Goal: Task Accomplishment & Management: Use online tool/utility

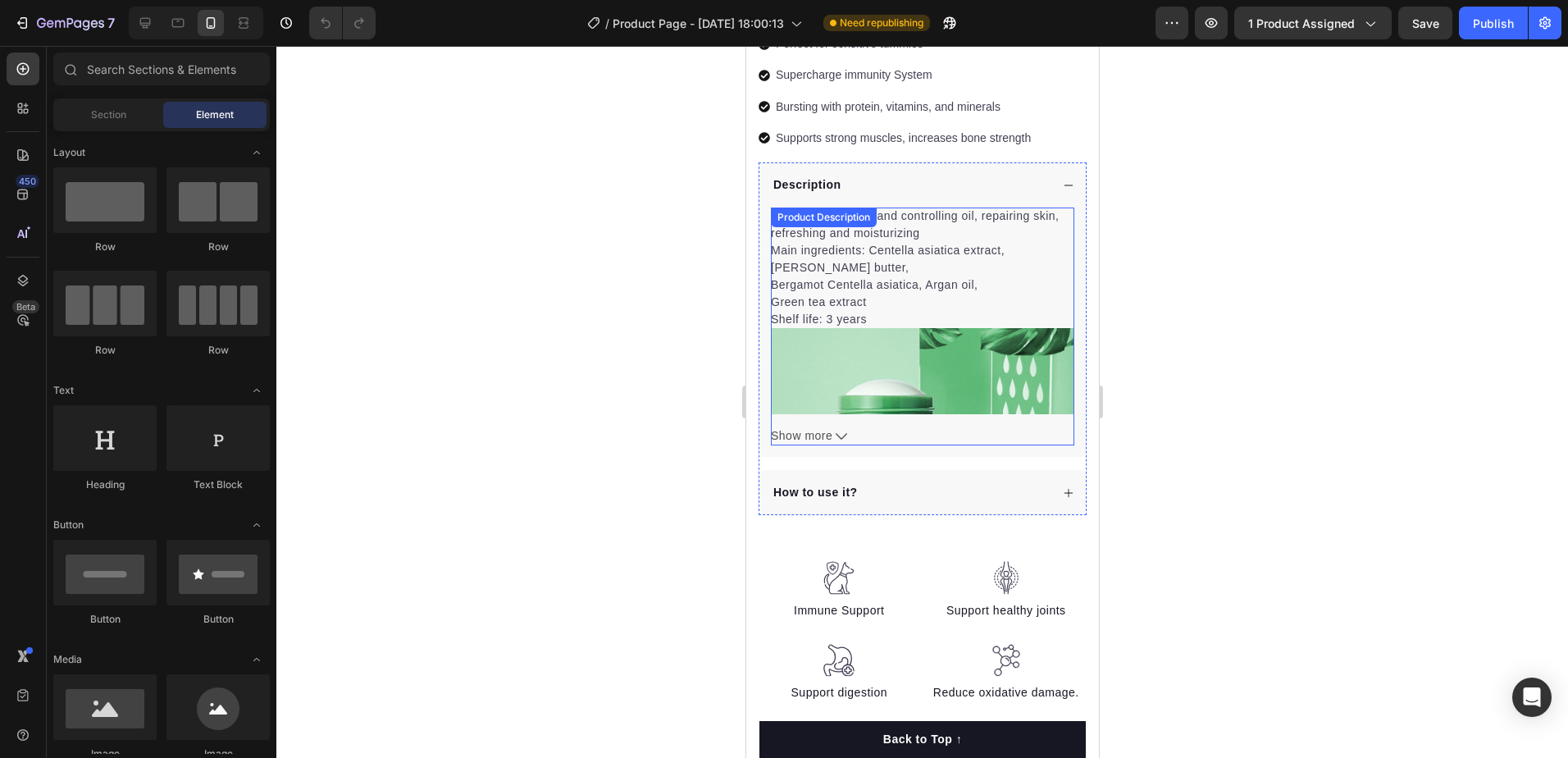
scroll to position [738, 0]
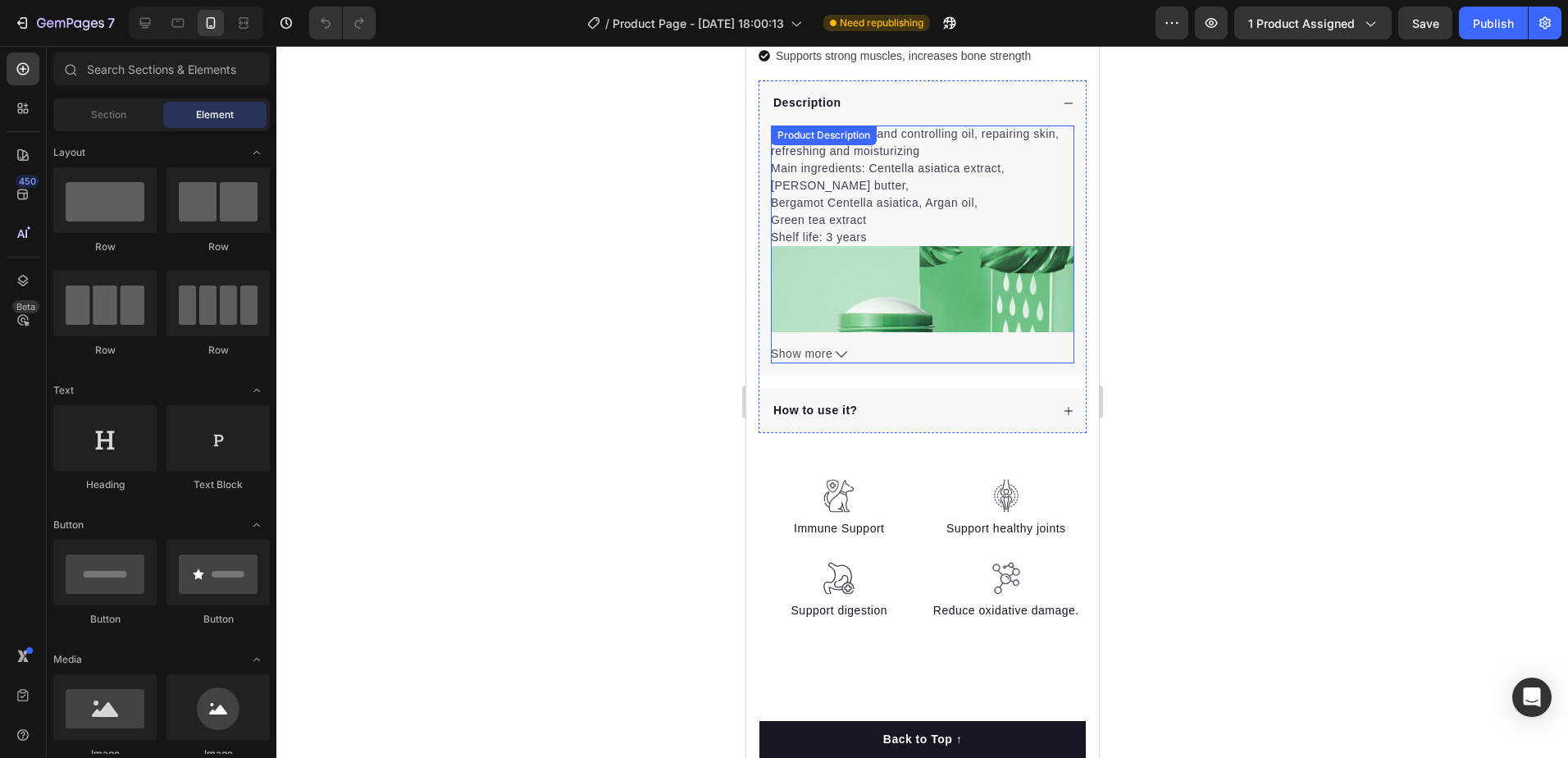
click at [845, 348] on icon at bounding box center [840, 354] width 12 height 12
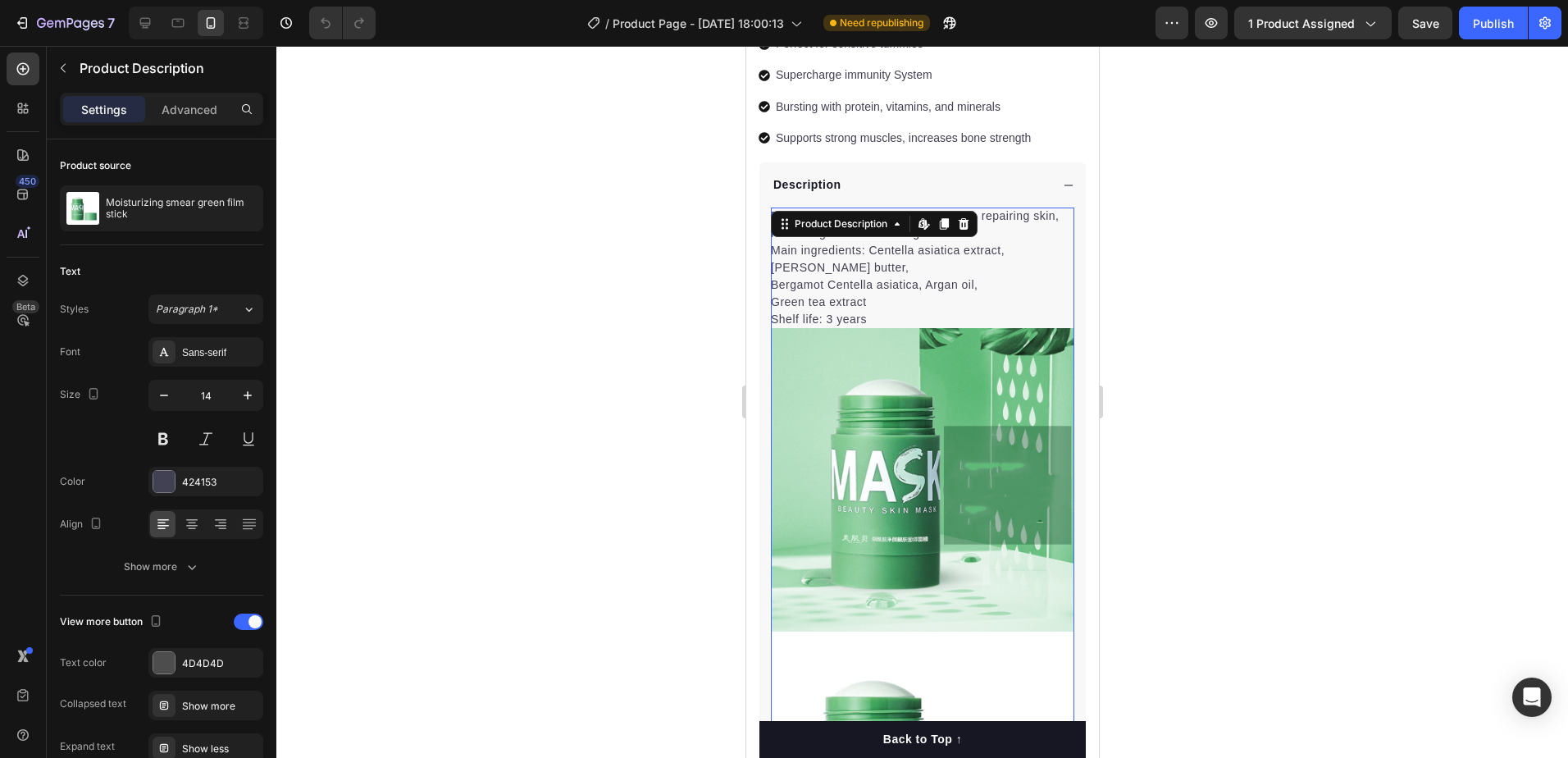
scroll to position [0, 0]
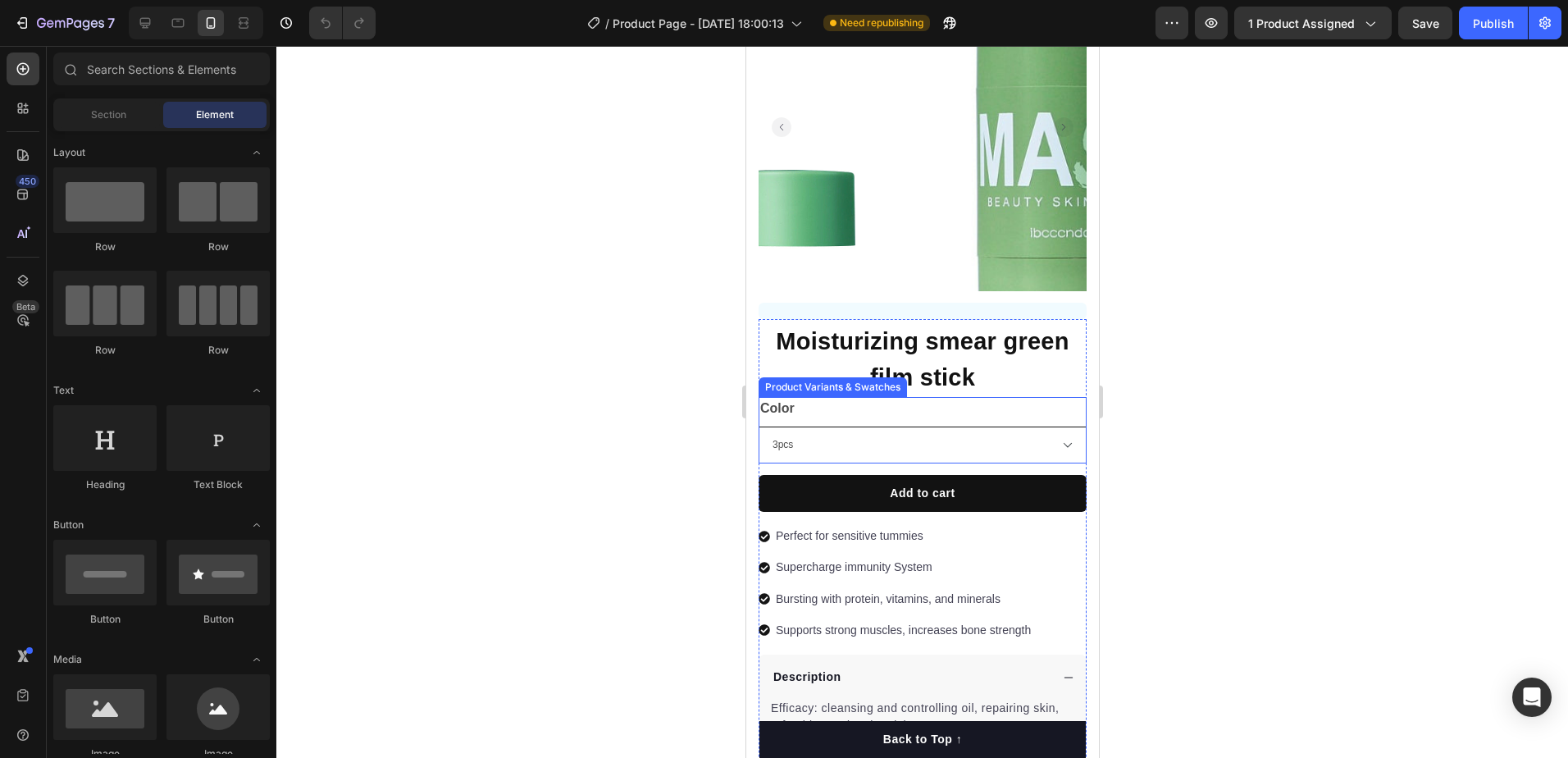
scroll to position [246, 0]
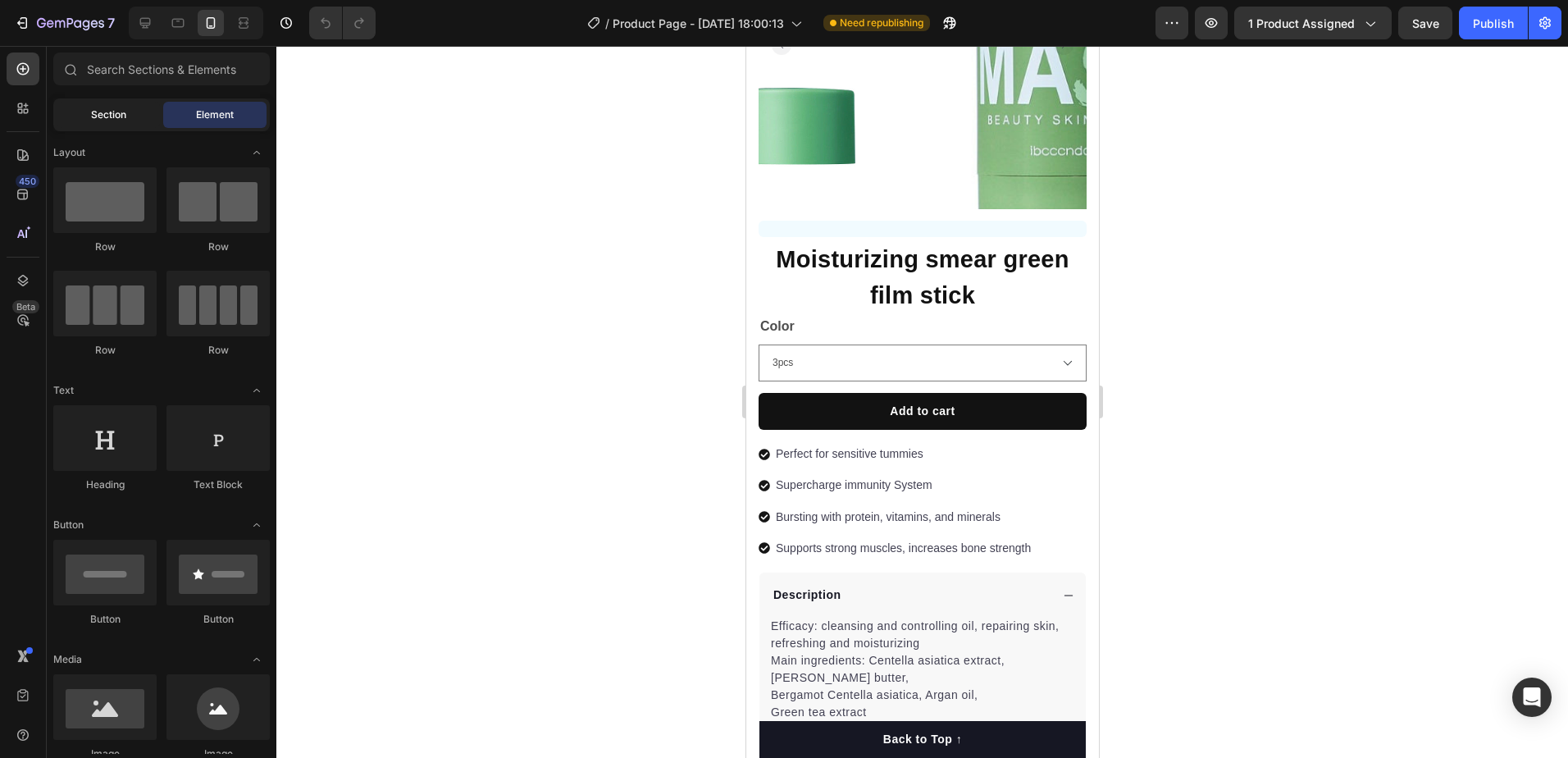
click at [97, 115] on span "Section" at bounding box center [109, 115] width 36 height 15
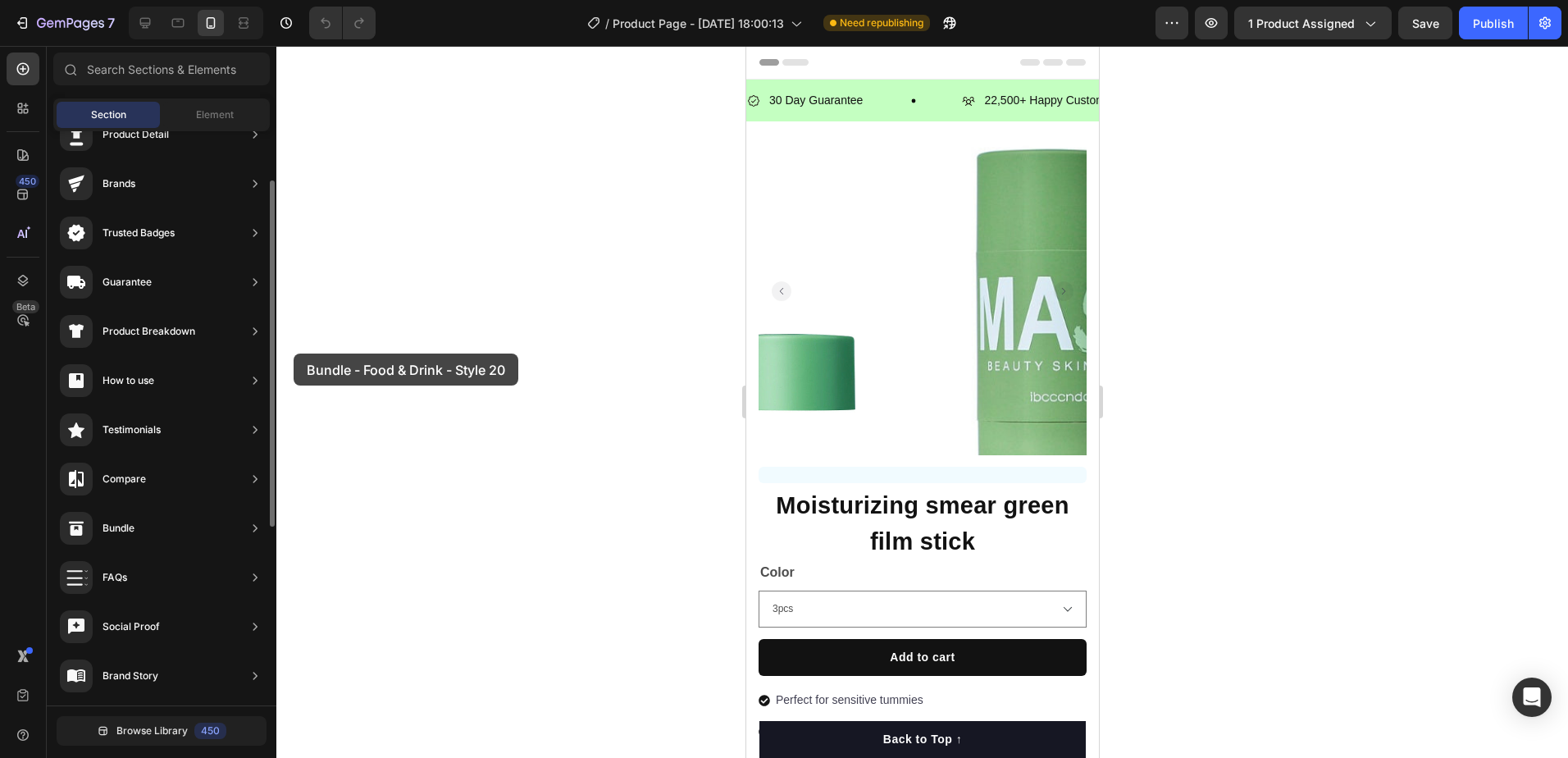
scroll to position [0, 0]
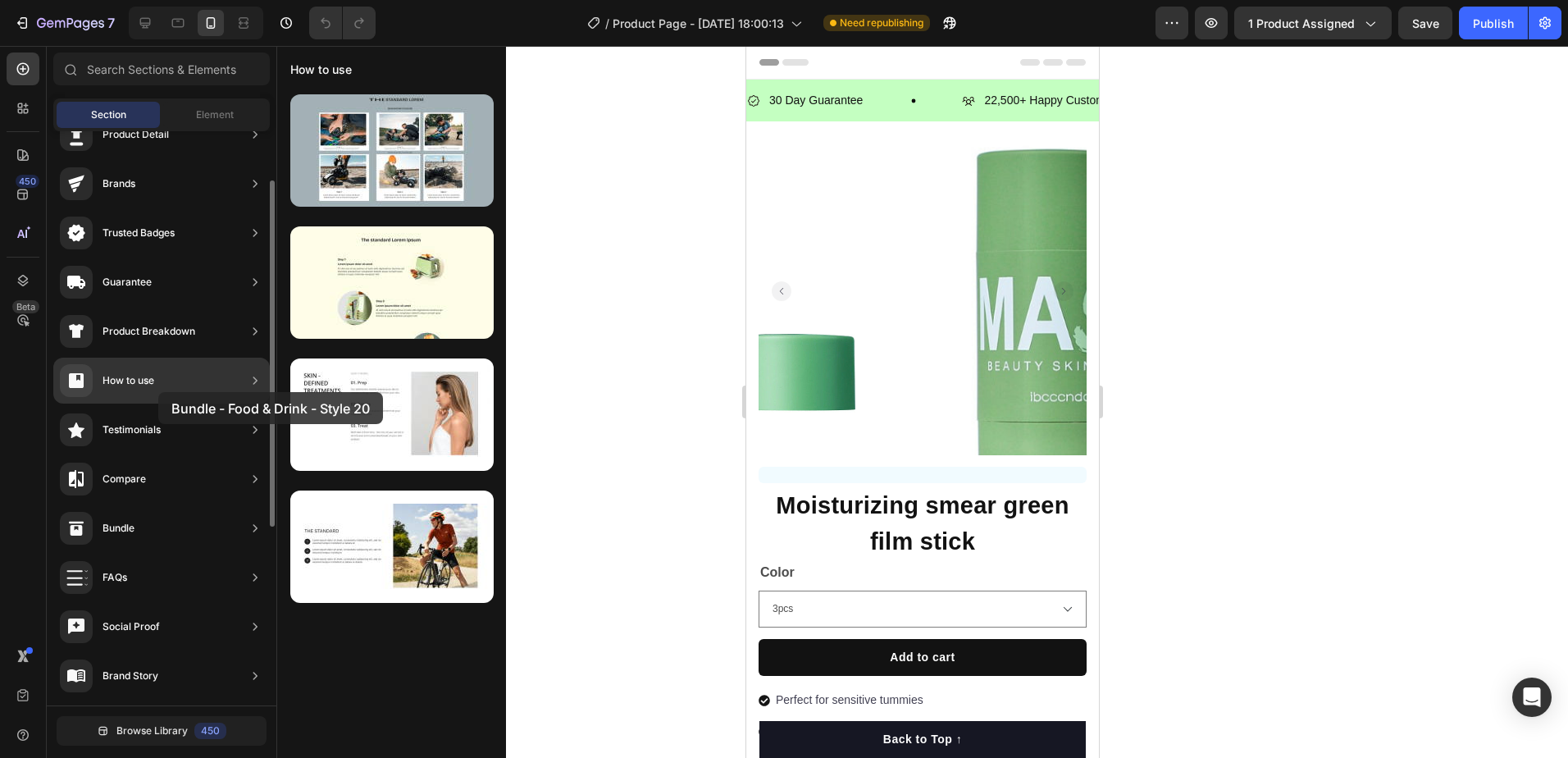
drag, startPoint x: 374, startPoint y: 590, endPoint x: 171, endPoint y: 395, distance: 281.5
click at [159, 387] on div "How to use" at bounding box center [161, 380] width 216 height 46
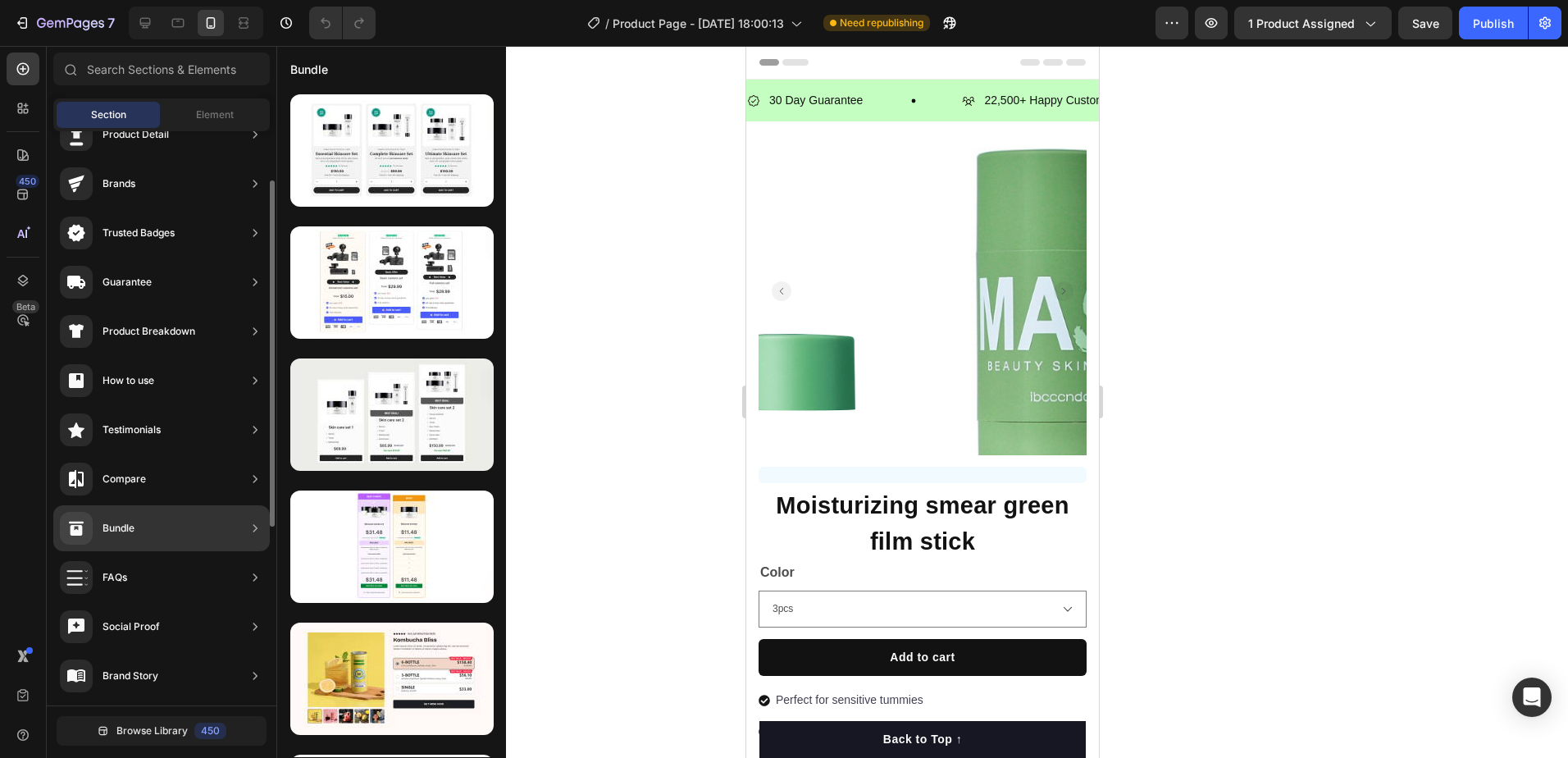
scroll to position [246, 0]
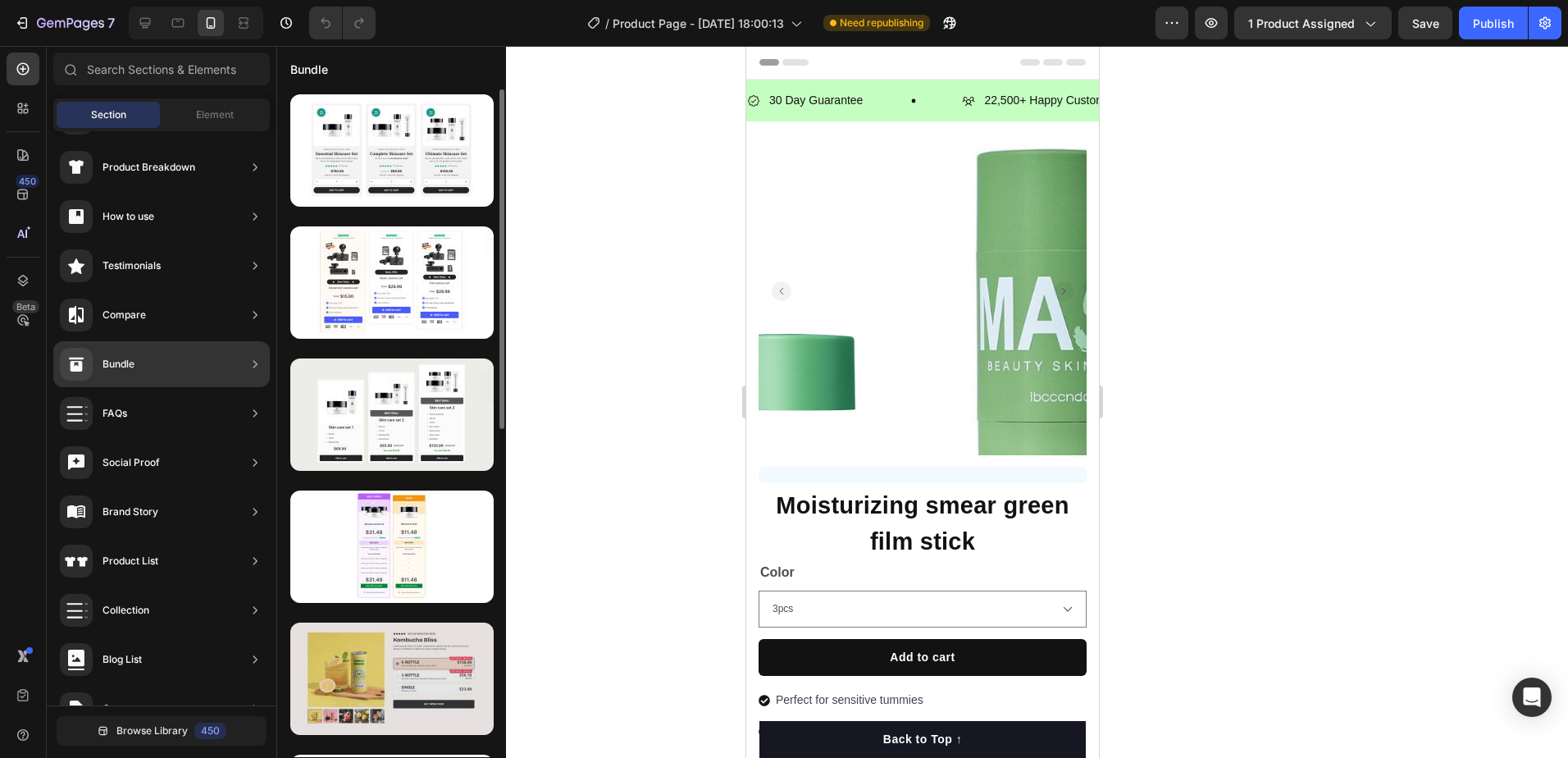
click at [453, 671] on div at bounding box center [392, 679] width 203 height 112
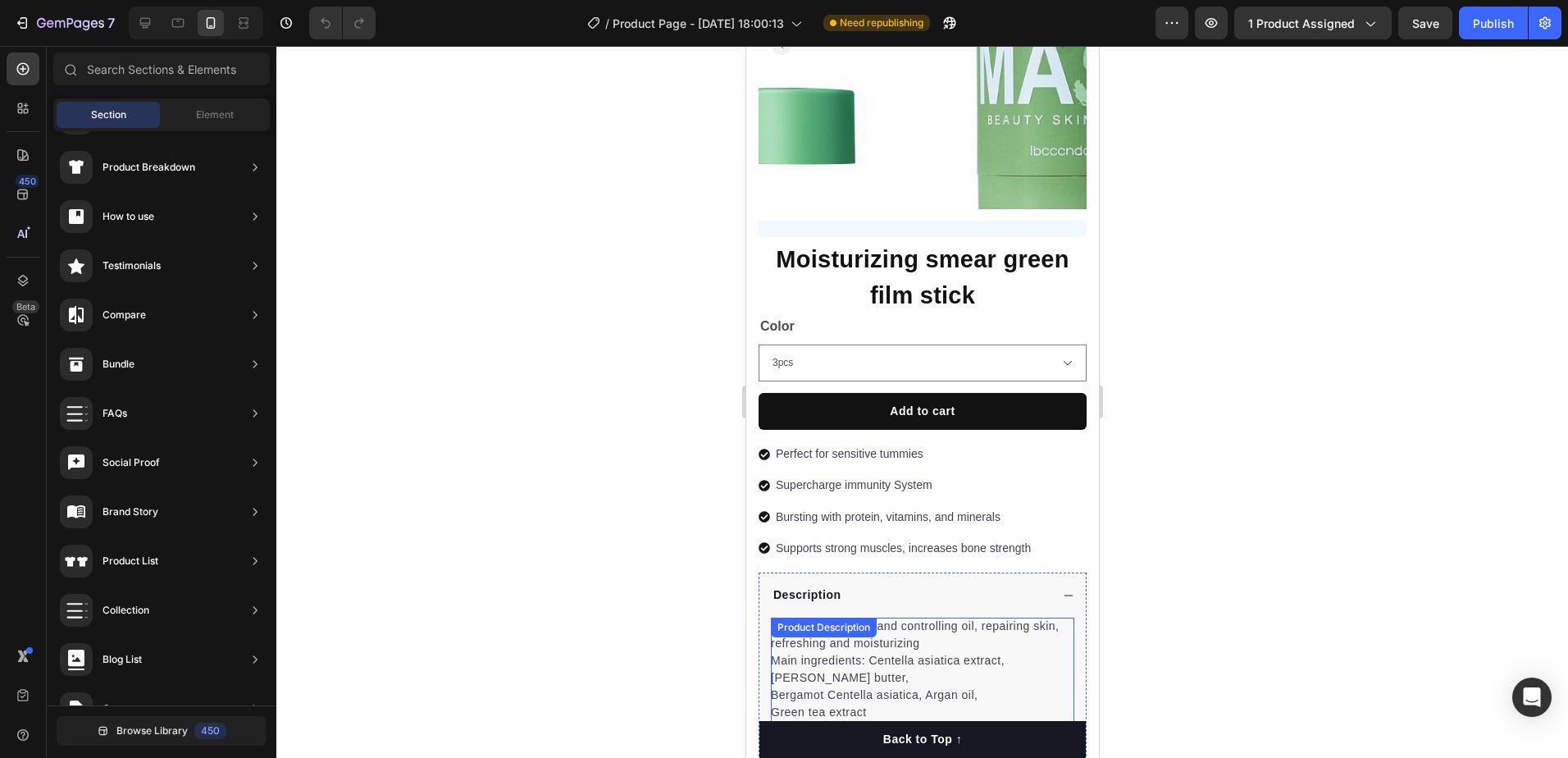
scroll to position [328, 0]
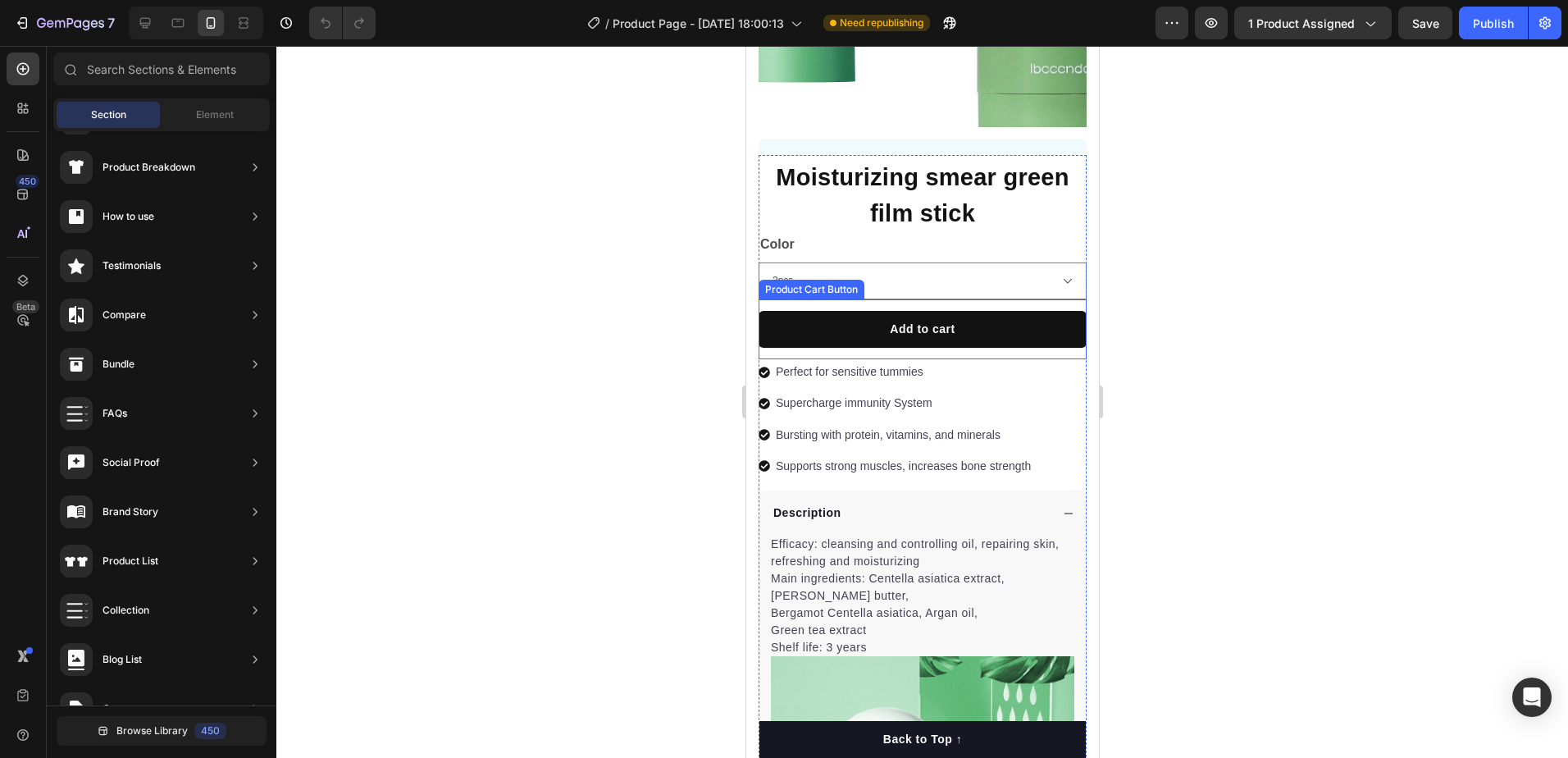
click at [951, 344] on div "Add to cart Product Cart Button" at bounding box center [922, 329] width 328 height 60
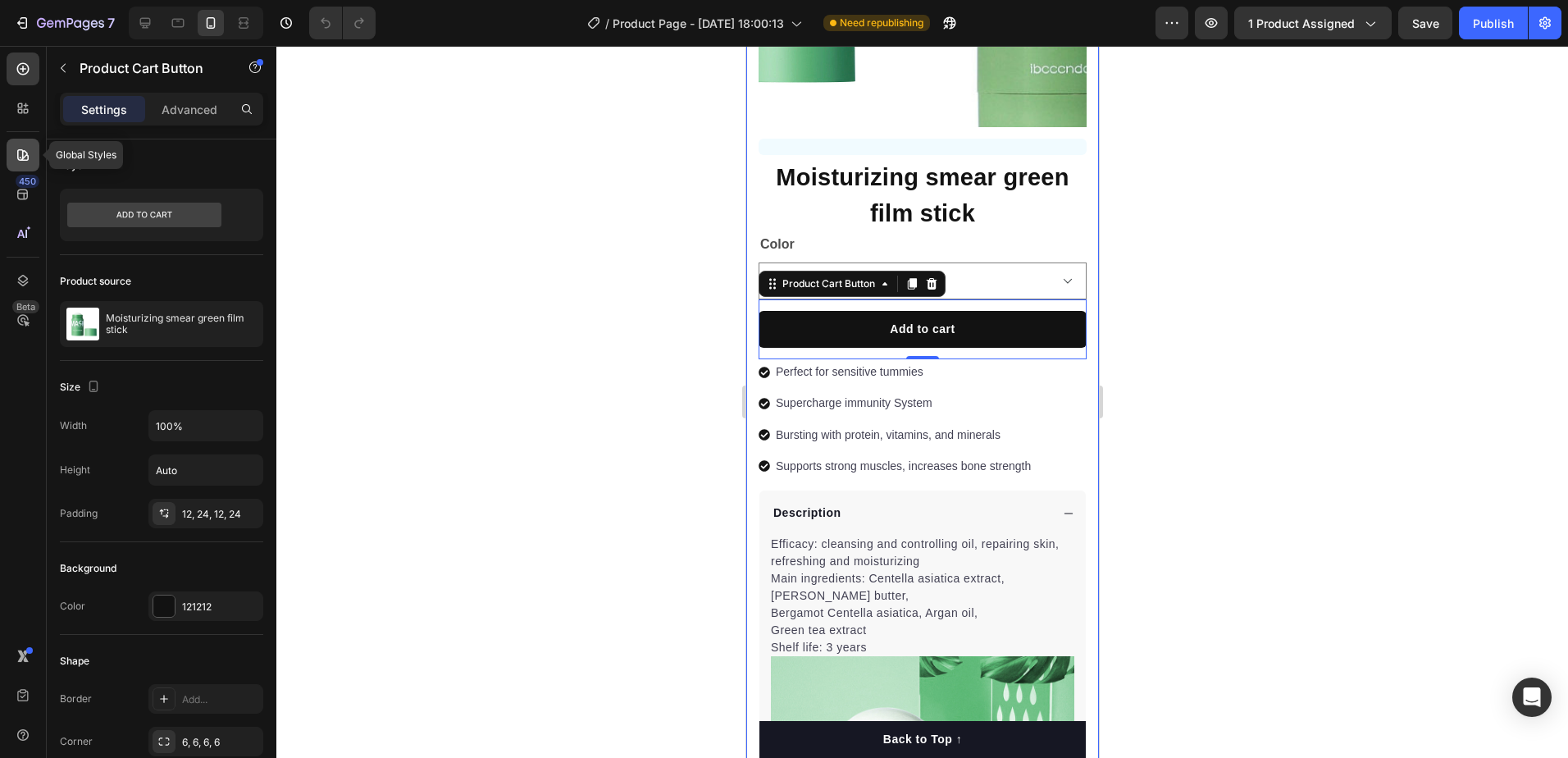
click at [16, 153] on icon at bounding box center [23, 155] width 16 height 16
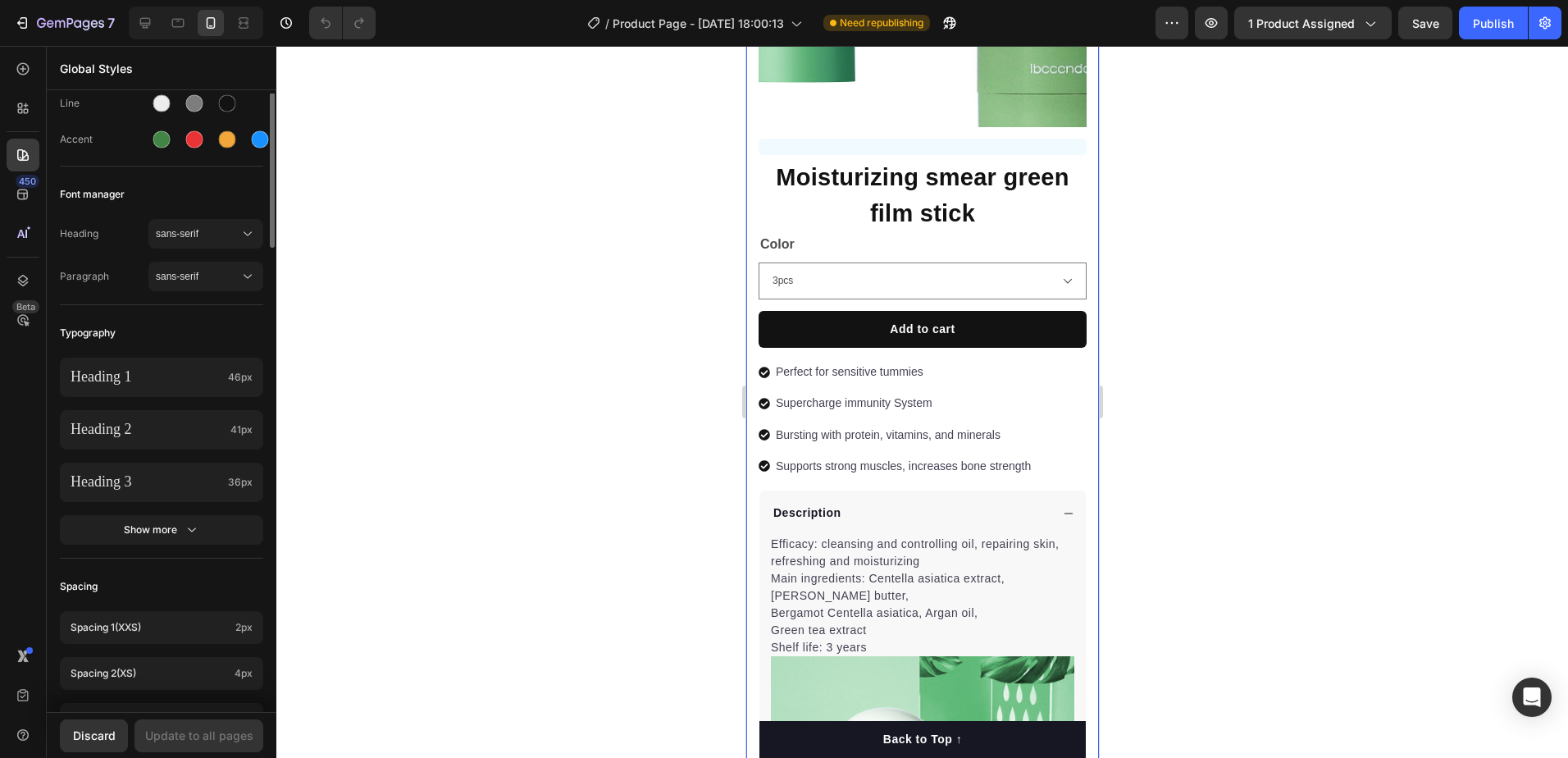
scroll to position [0, 0]
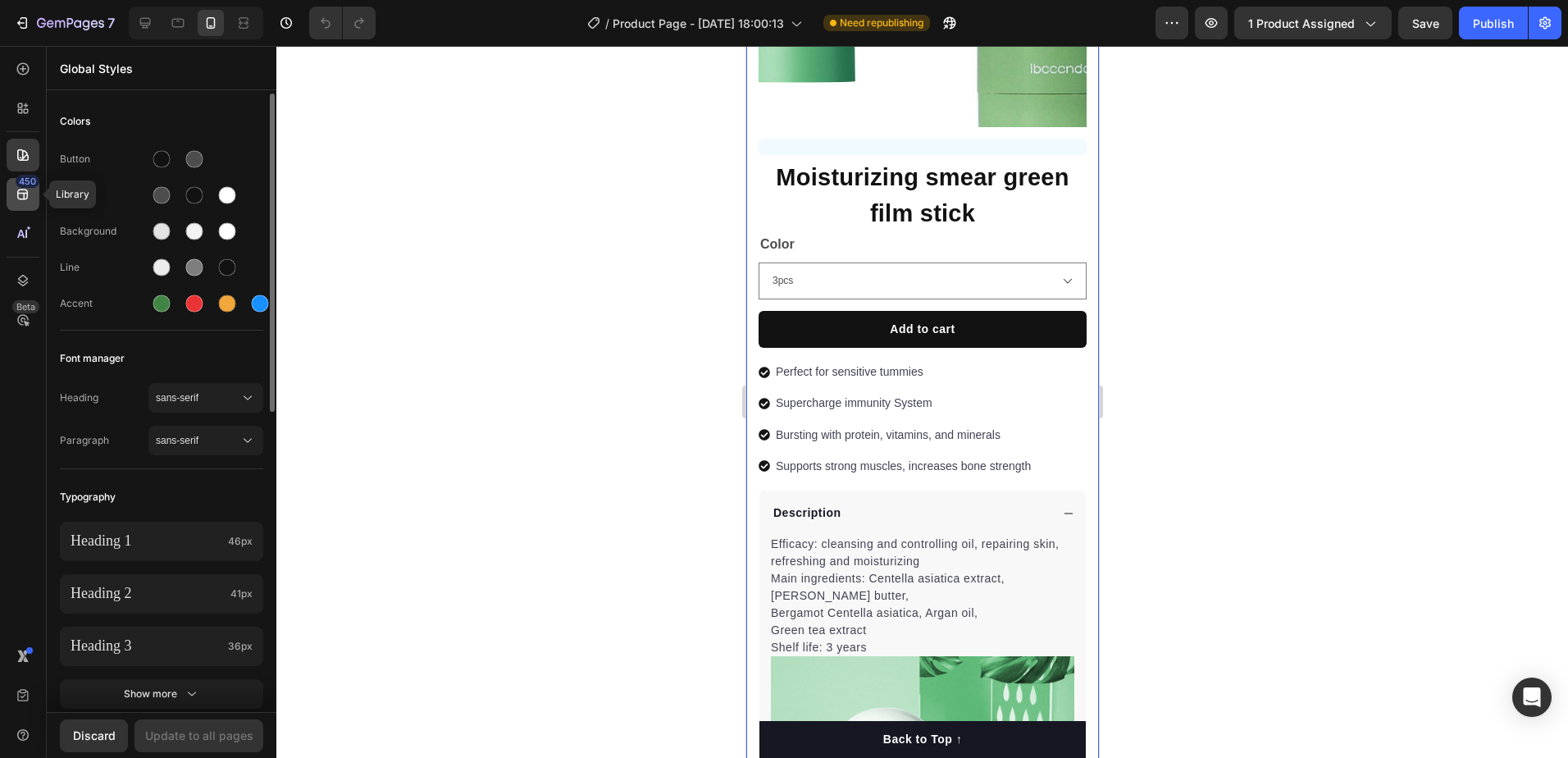
click at [26, 191] on icon at bounding box center [23, 194] width 16 height 16
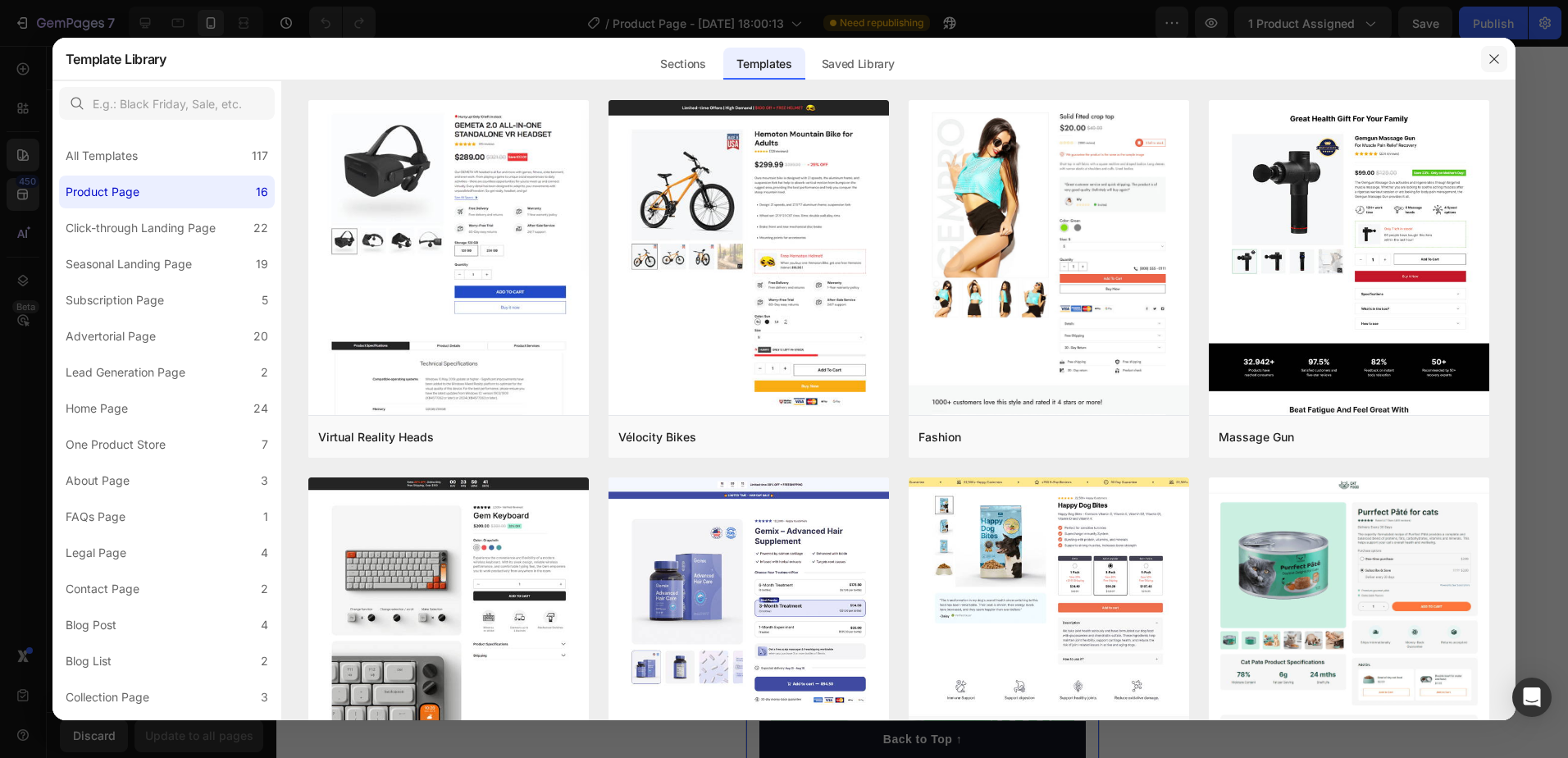
click at [1492, 61] on icon "button" at bounding box center [1494, 59] width 13 height 13
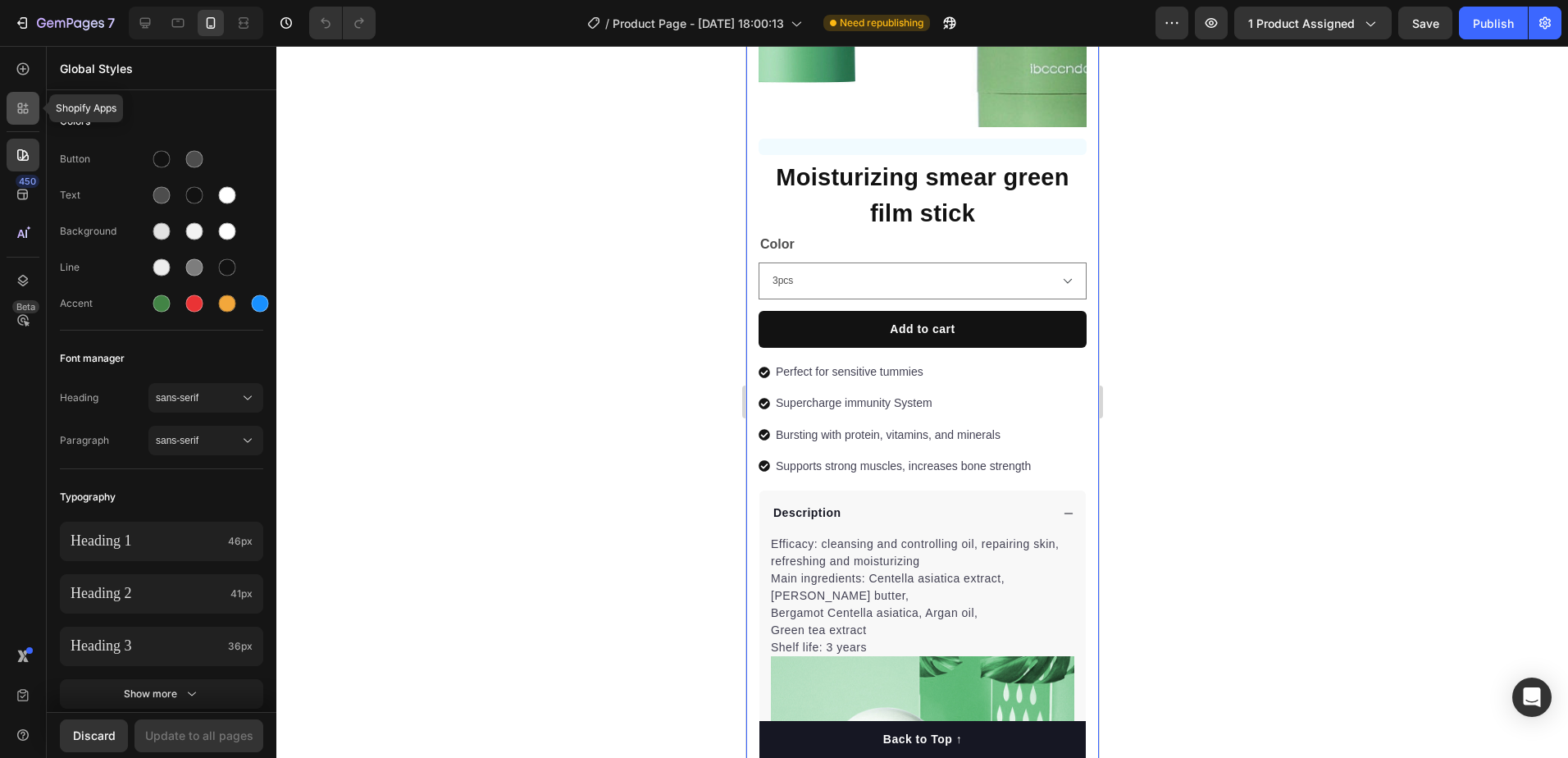
click at [26, 113] on icon at bounding box center [23, 108] width 16 height 16
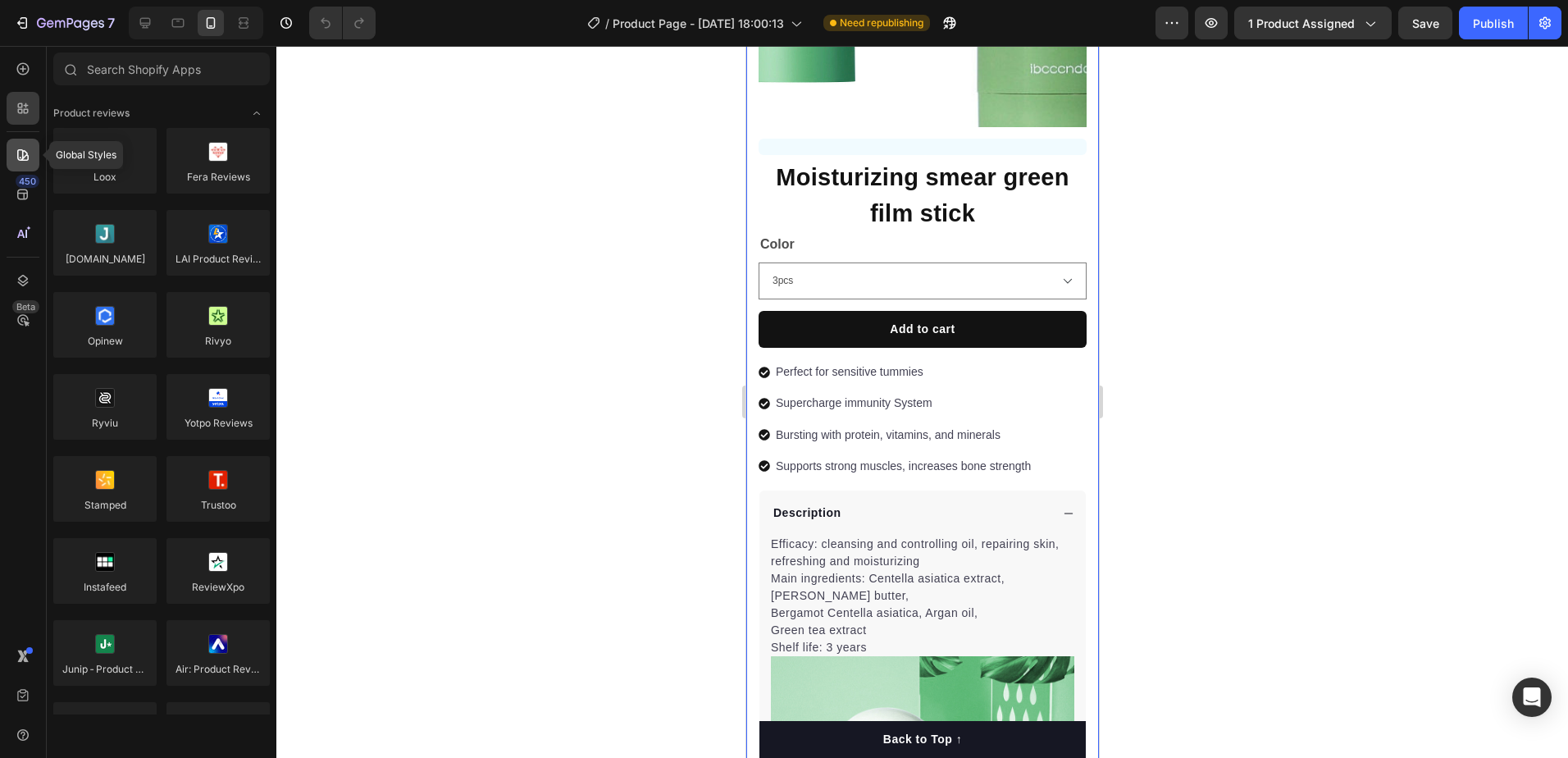
click at [29, 167] on div at bounding box center [22, 155] width 33 height 33
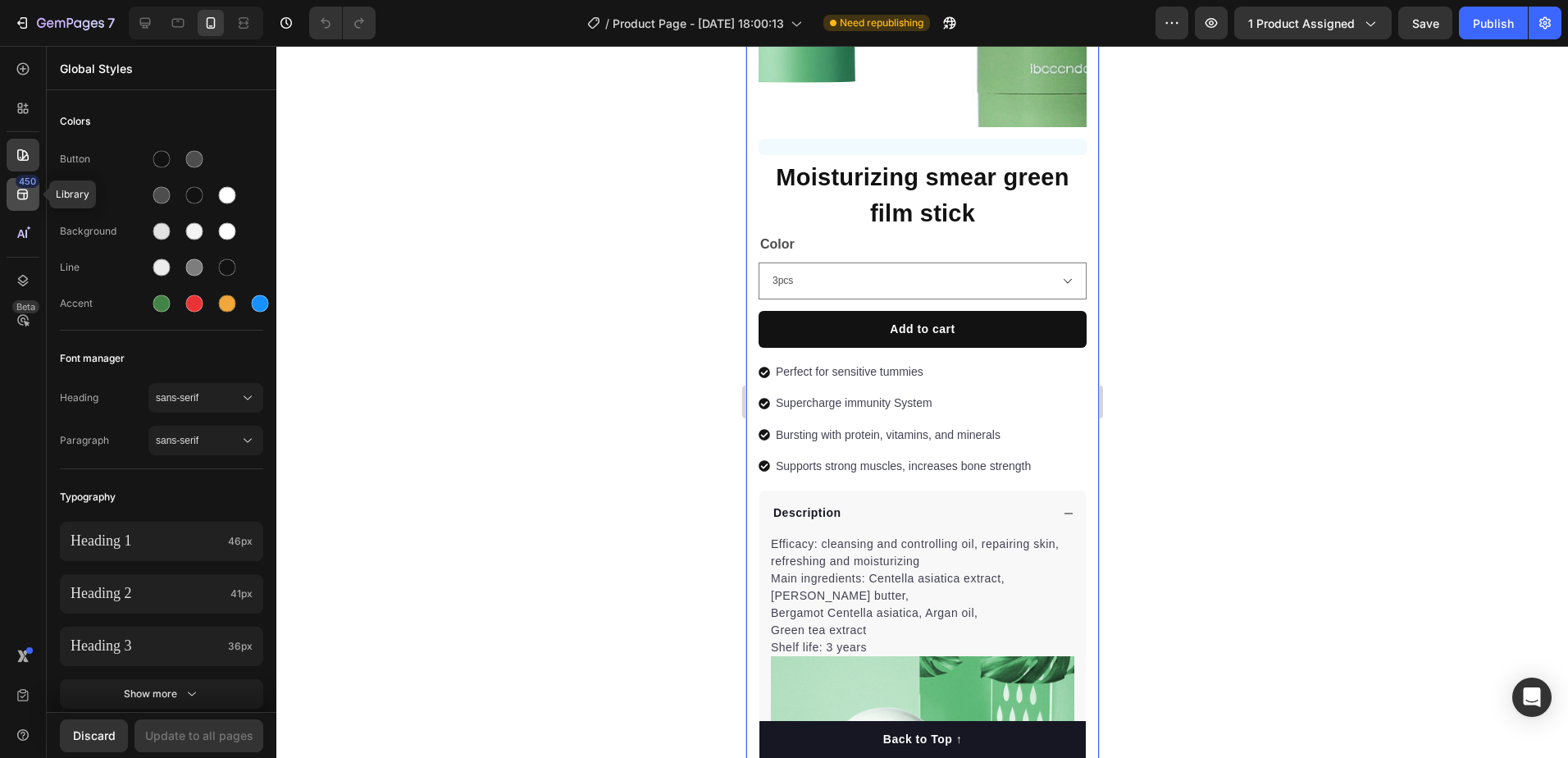
click at [18, 193] on icon at bounding box center [22, 195] width 11 height 11
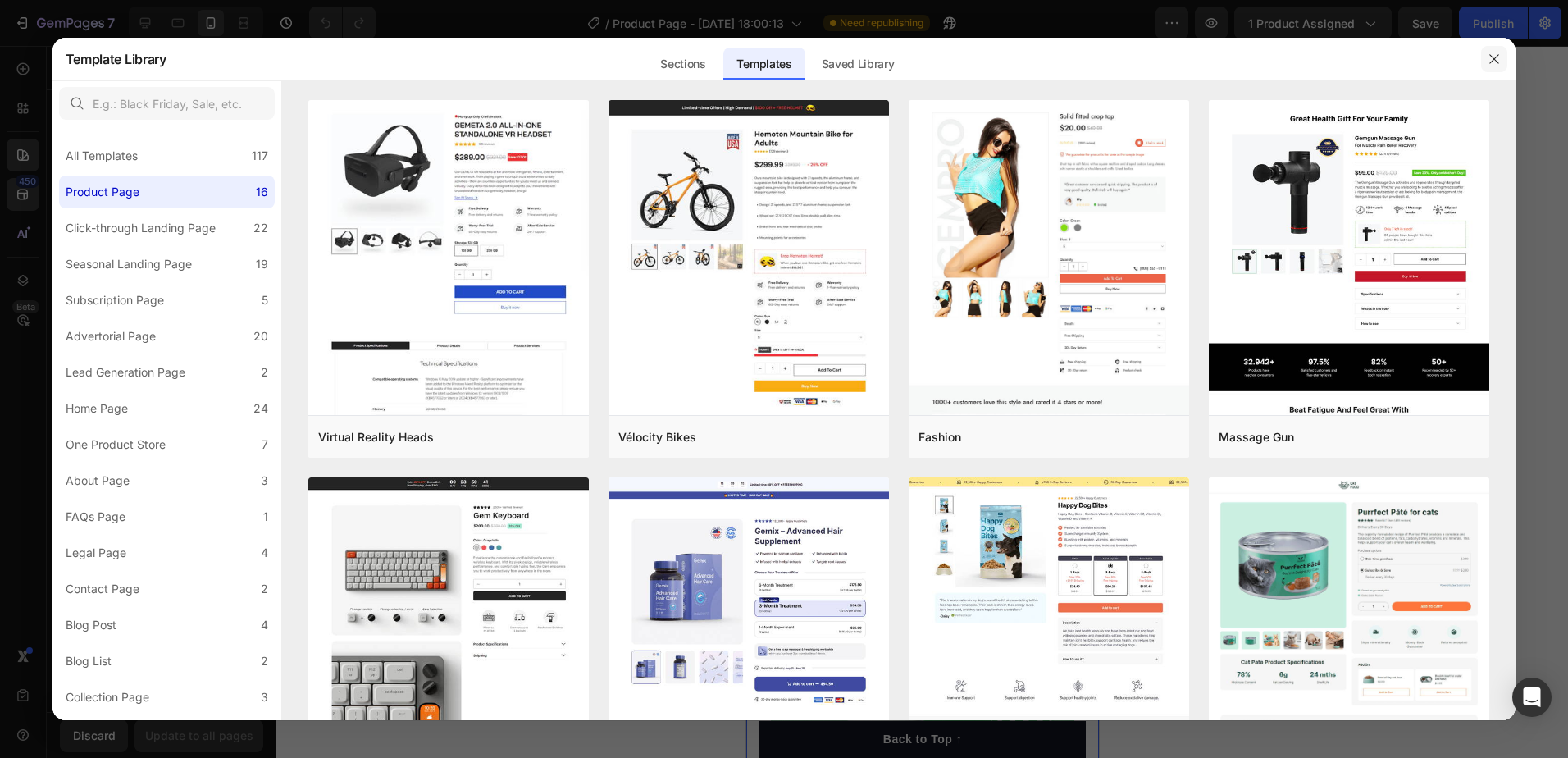
click at [1489, 53] on icon "button" at bounding box center [1494, 59] width 13 height 13
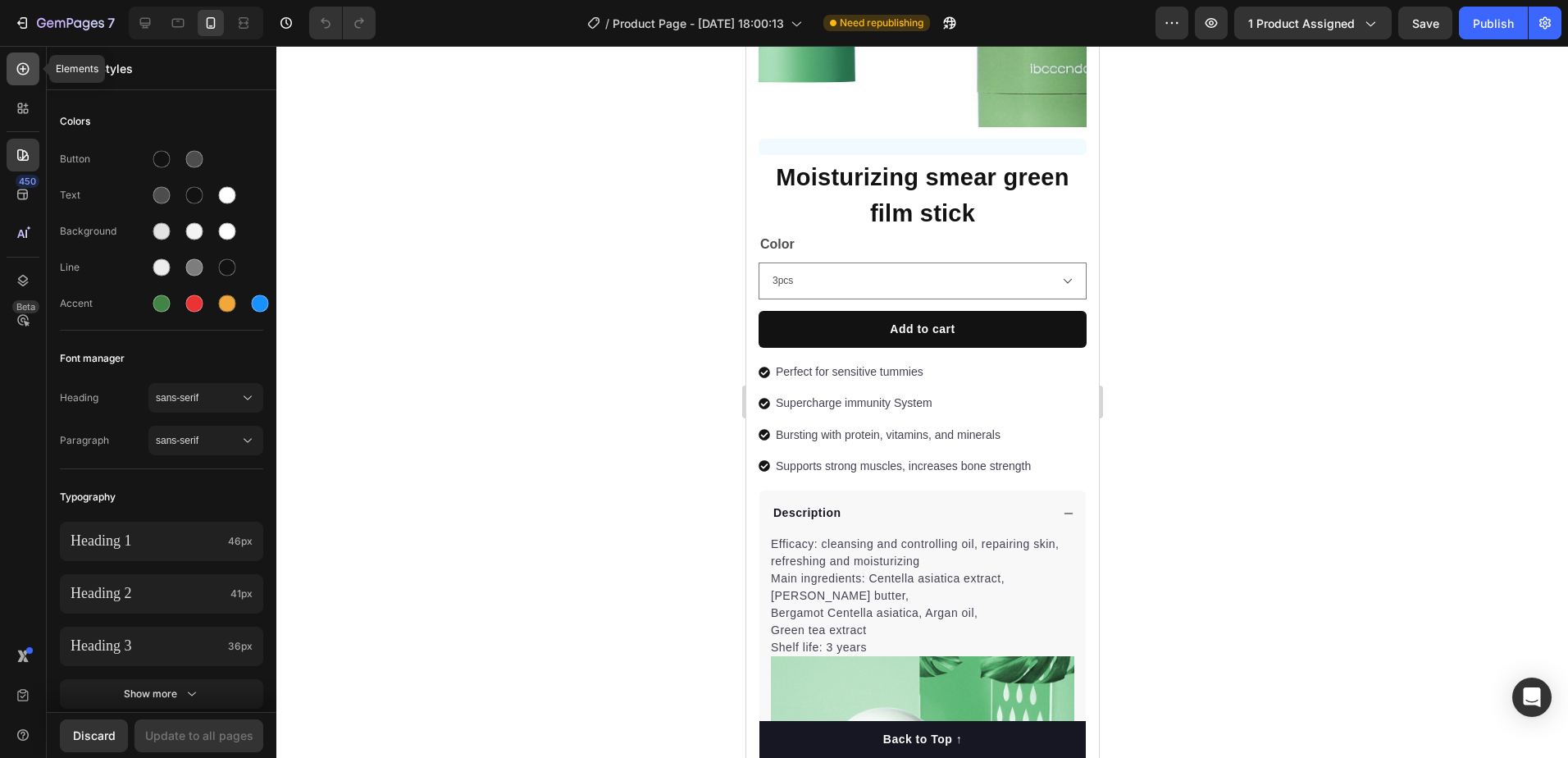
click at [29, 62] on icon at bounding box center [23, 69] width 16 height 16
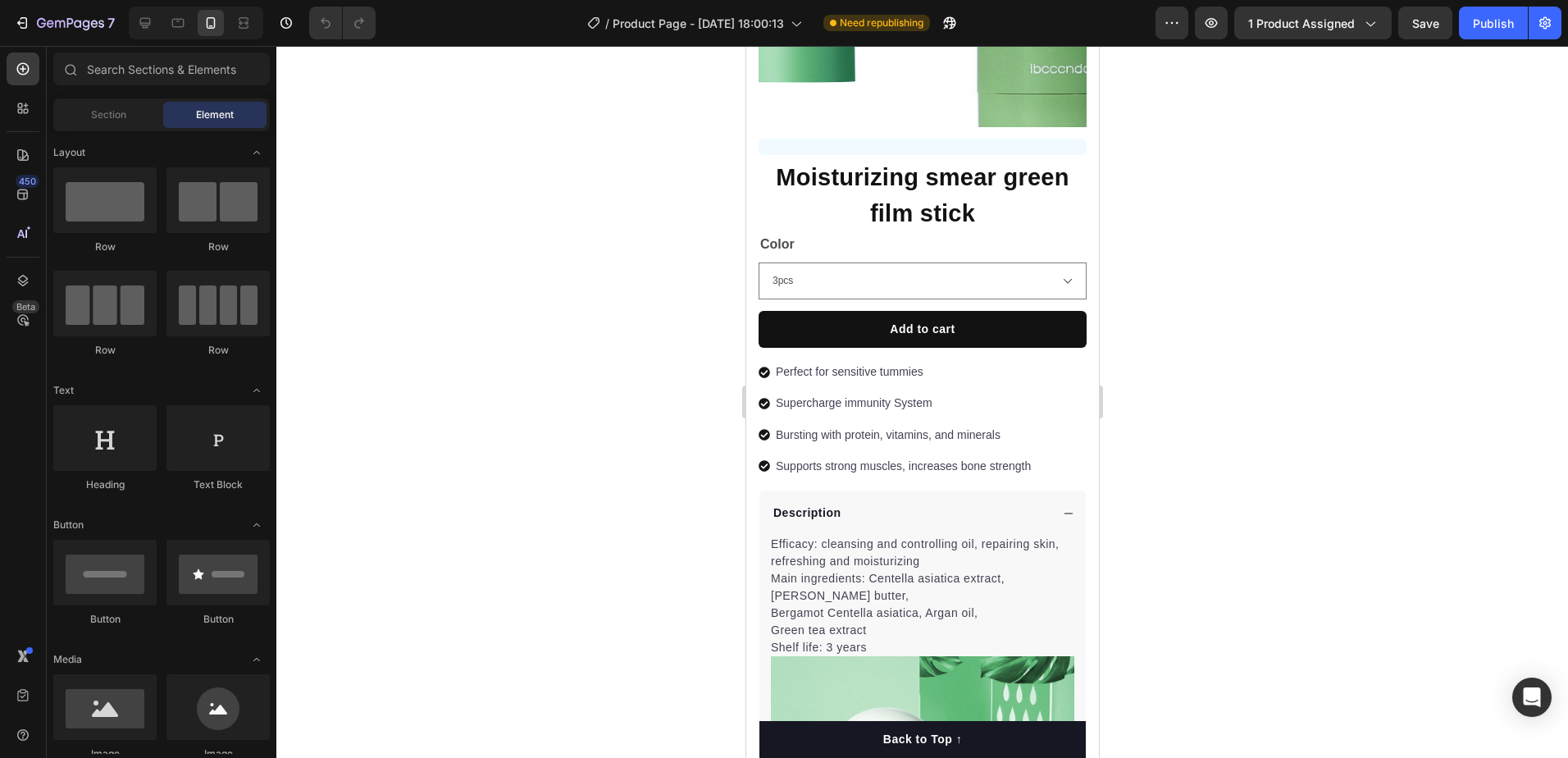
click at [122, 128] on div "Section Element" at bounding box center [161, 114] width 216 height 33
click at [122, 114] on span "Section" at bounding box center [109, 115] width 36 height 15
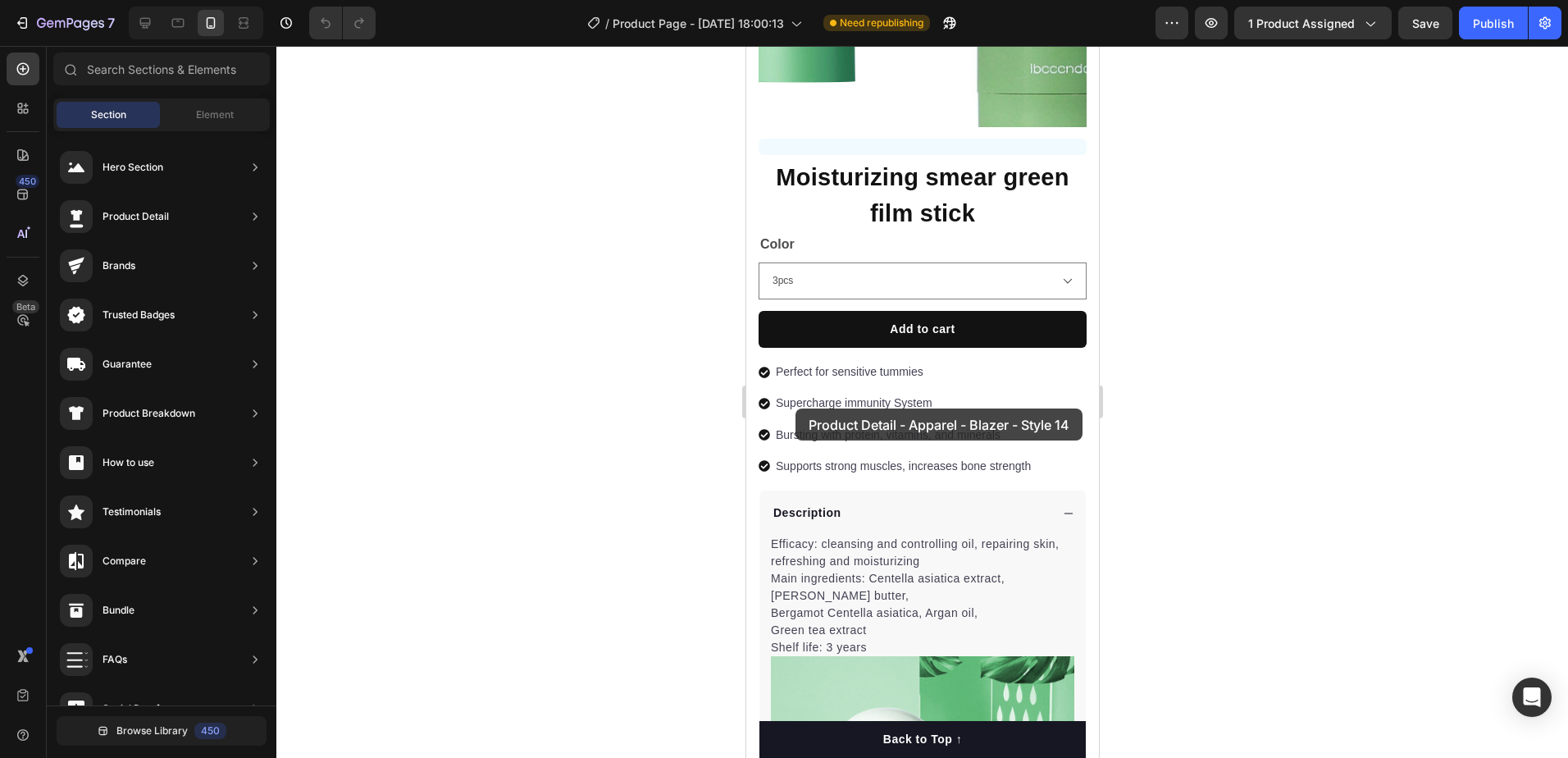
drag, startPoint x: 1084, startPoint y: 218, endPoint x: 840, endPoint y: 403, distance: 306.2
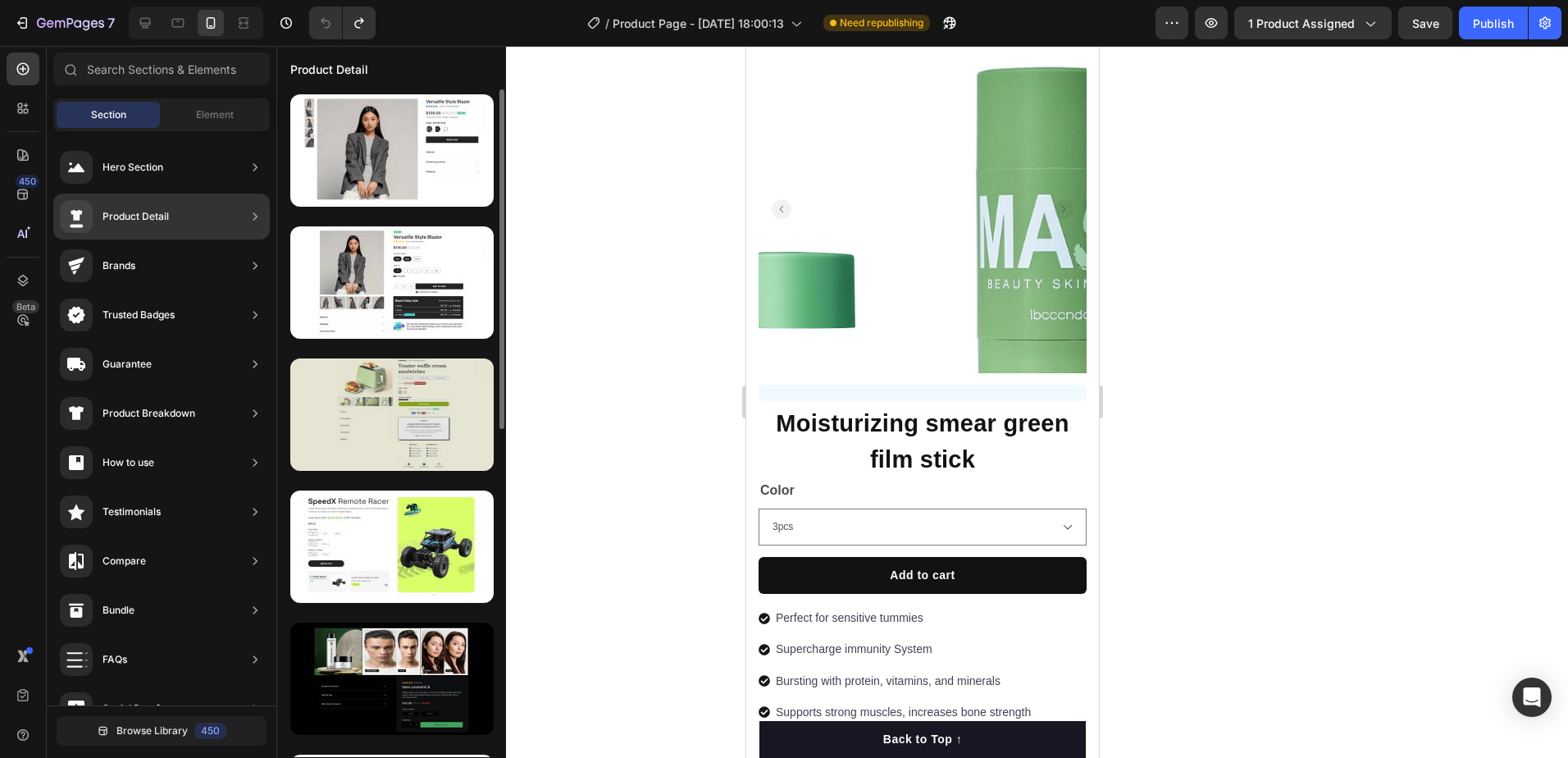
click at [423, 419] on div at bounding box center [392, 414] width 203 height 112
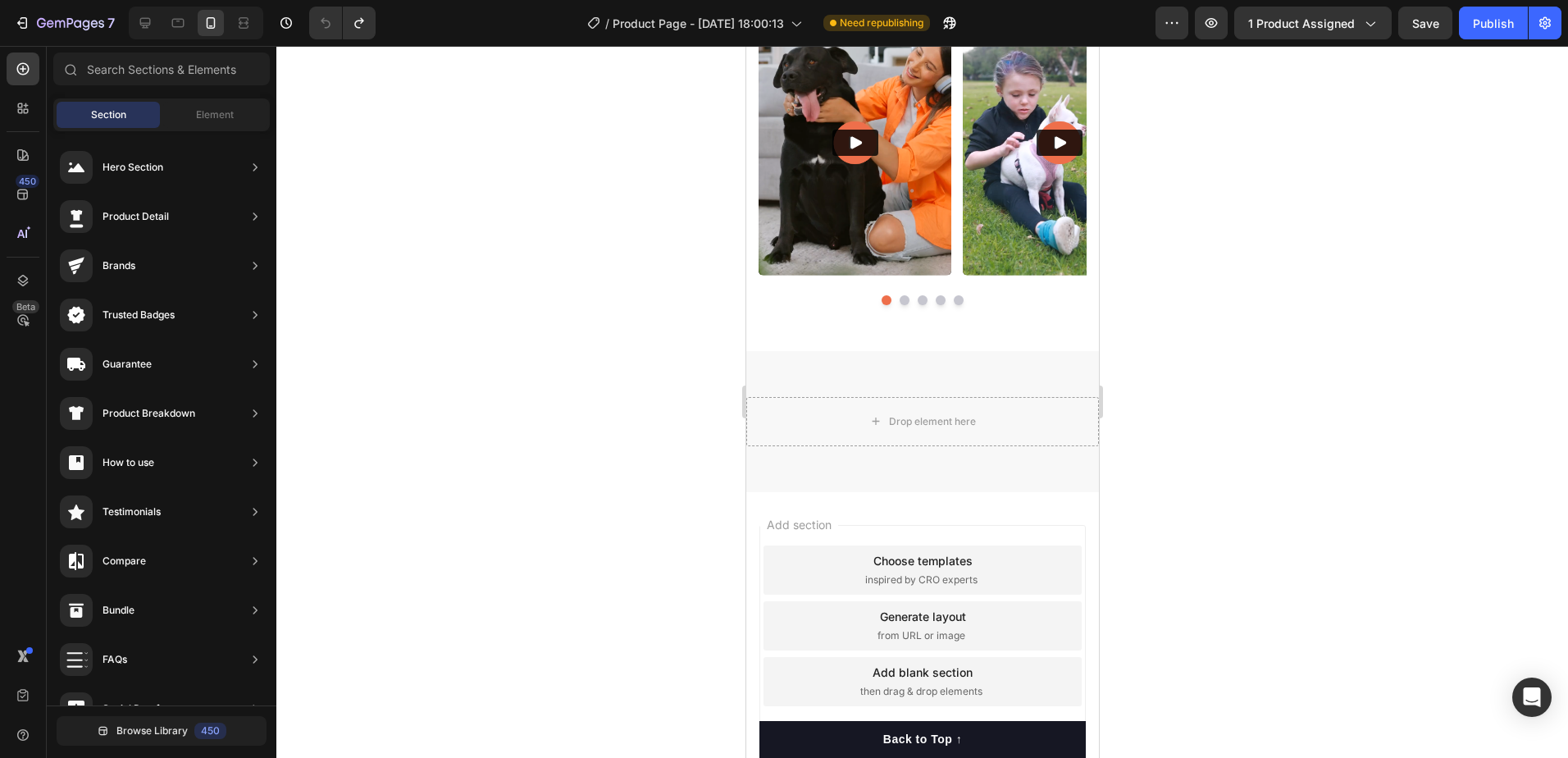
scroll to position [4241, 0]
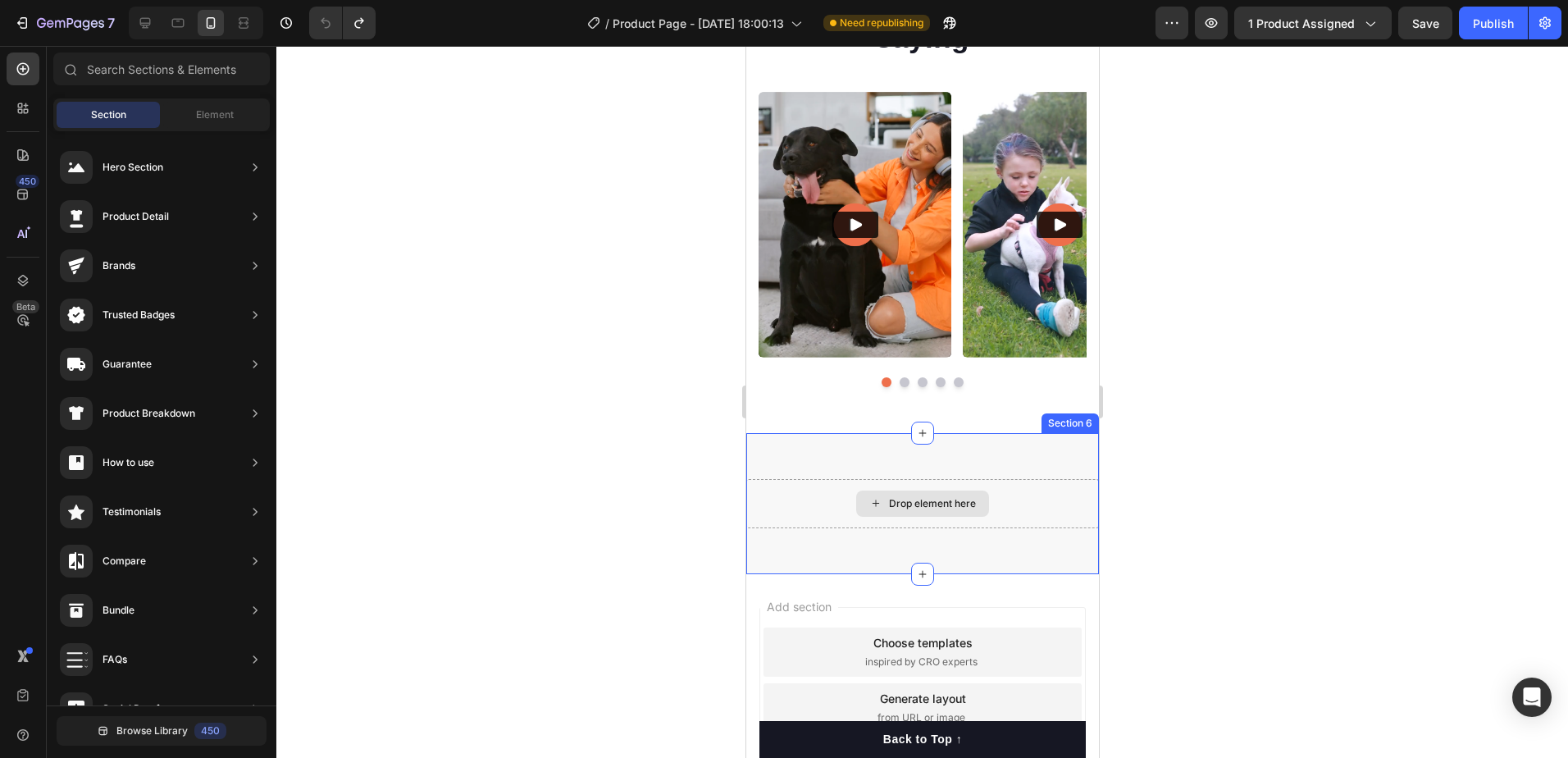
click at [919, 514] on div "Drop element here" at bounding box center [921, 503] width 133 height 26
click at [926, 502] on div "Drop element here" at bounding box center [932, 503] width 87 height 13
click at [915, 571] on icon at bounding box center [921, 574] width 13 height 13
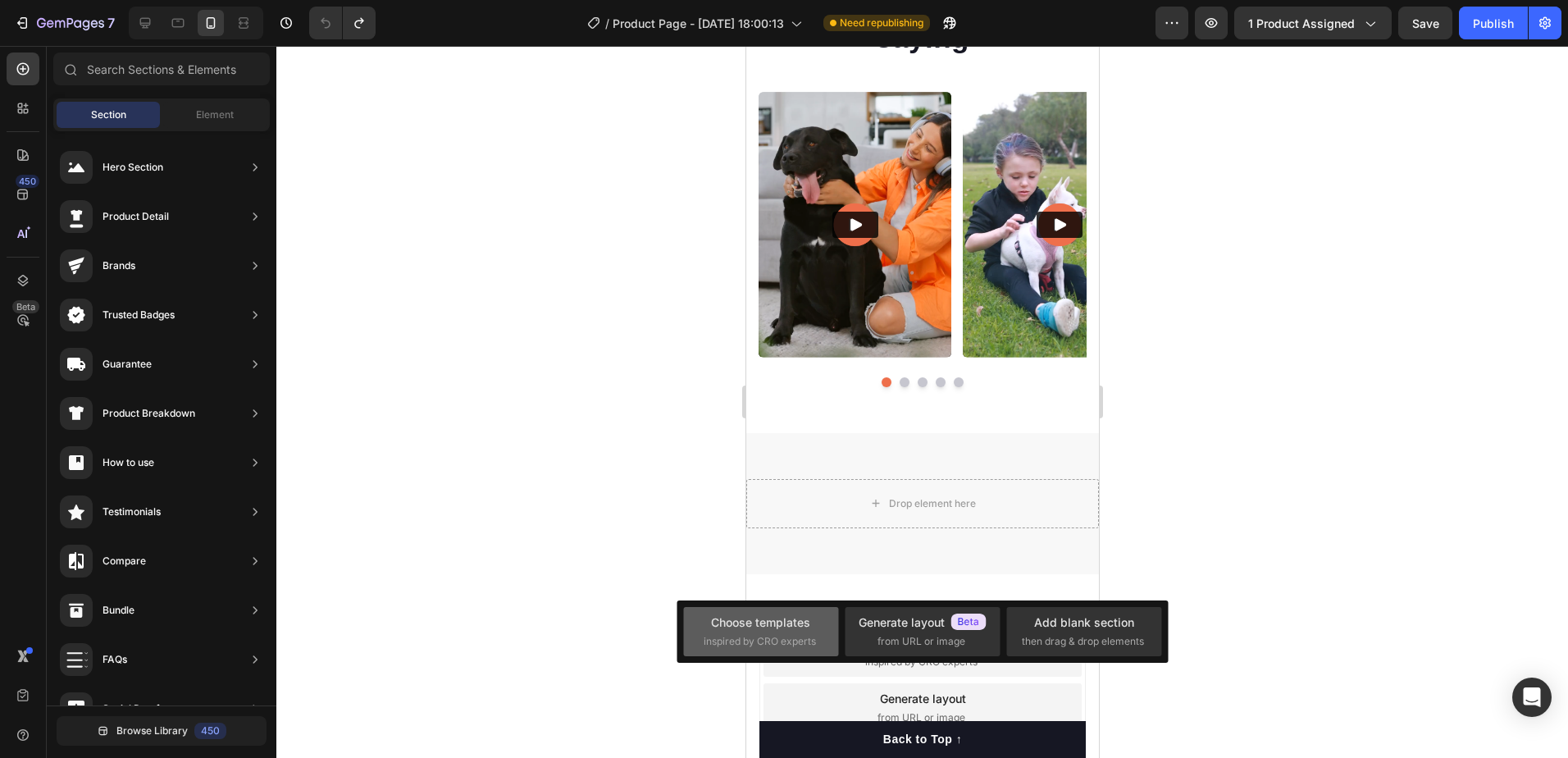
click at [807, 641] on span "inspired by CRO experts" at bounding box center [760, 641] width 112 height 15
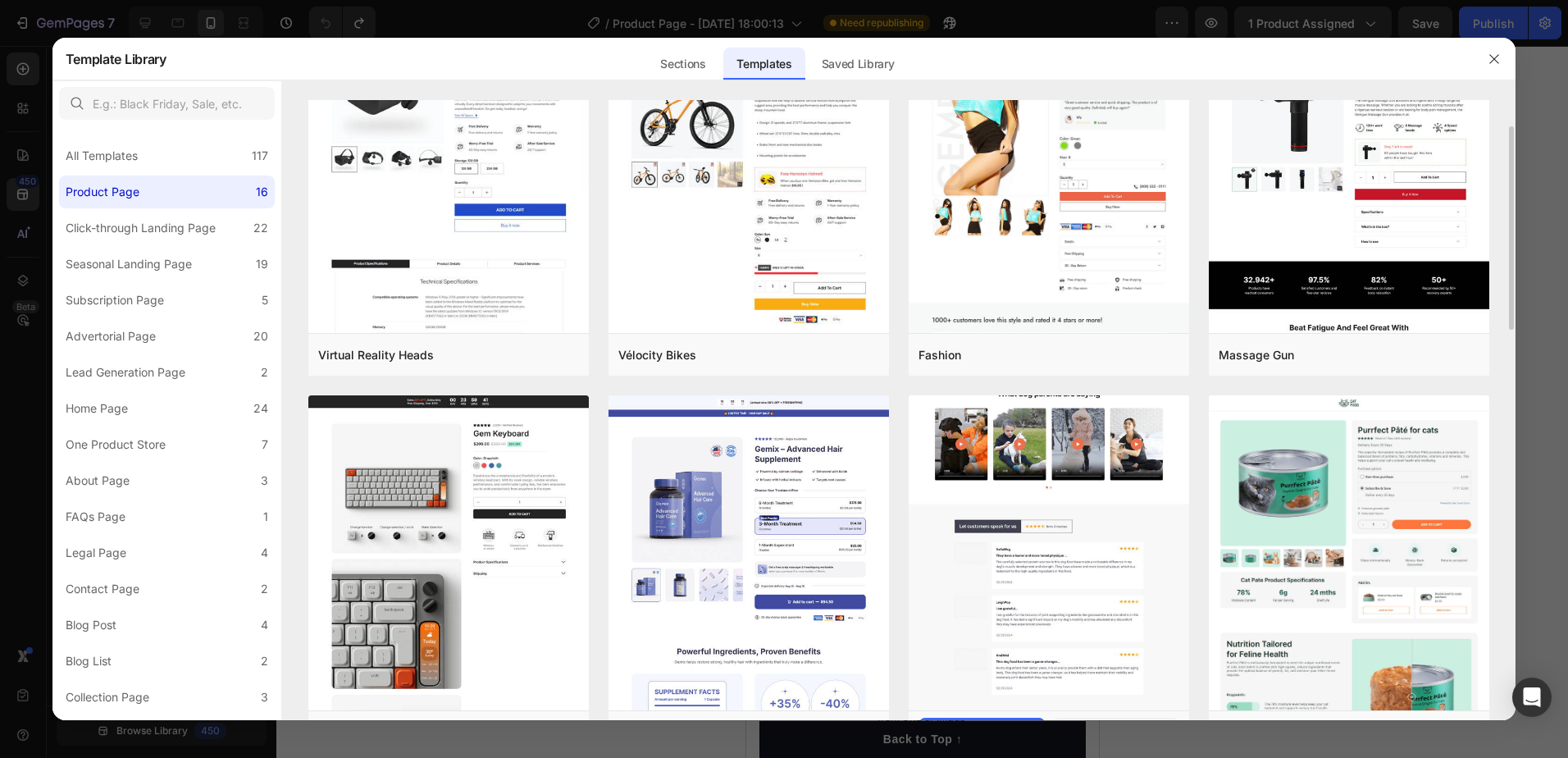
scroll to position [0, 0]
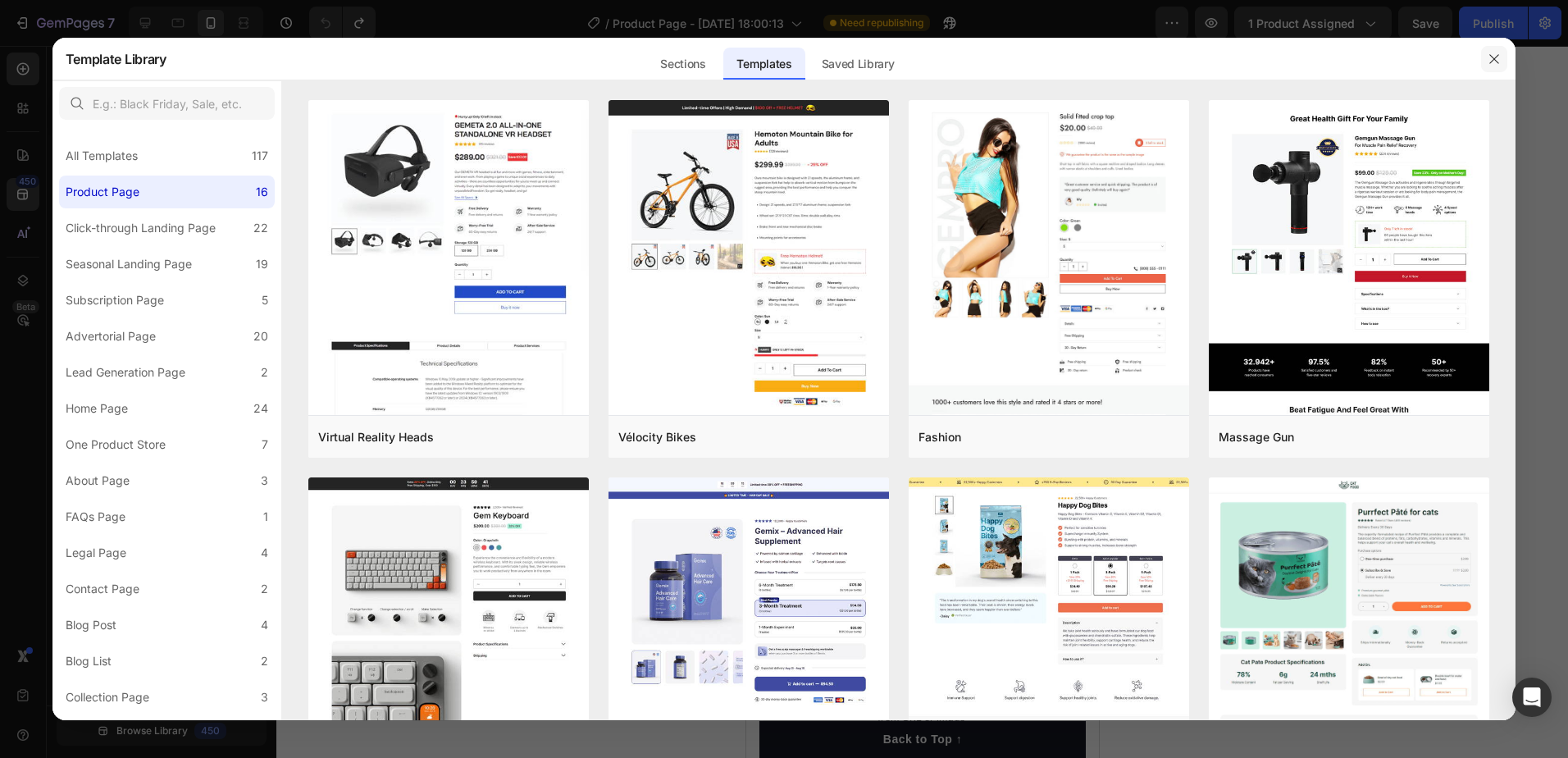
click at [1492, 61] on icon "button" at bounding box center [1495, 59] width 9 height 9
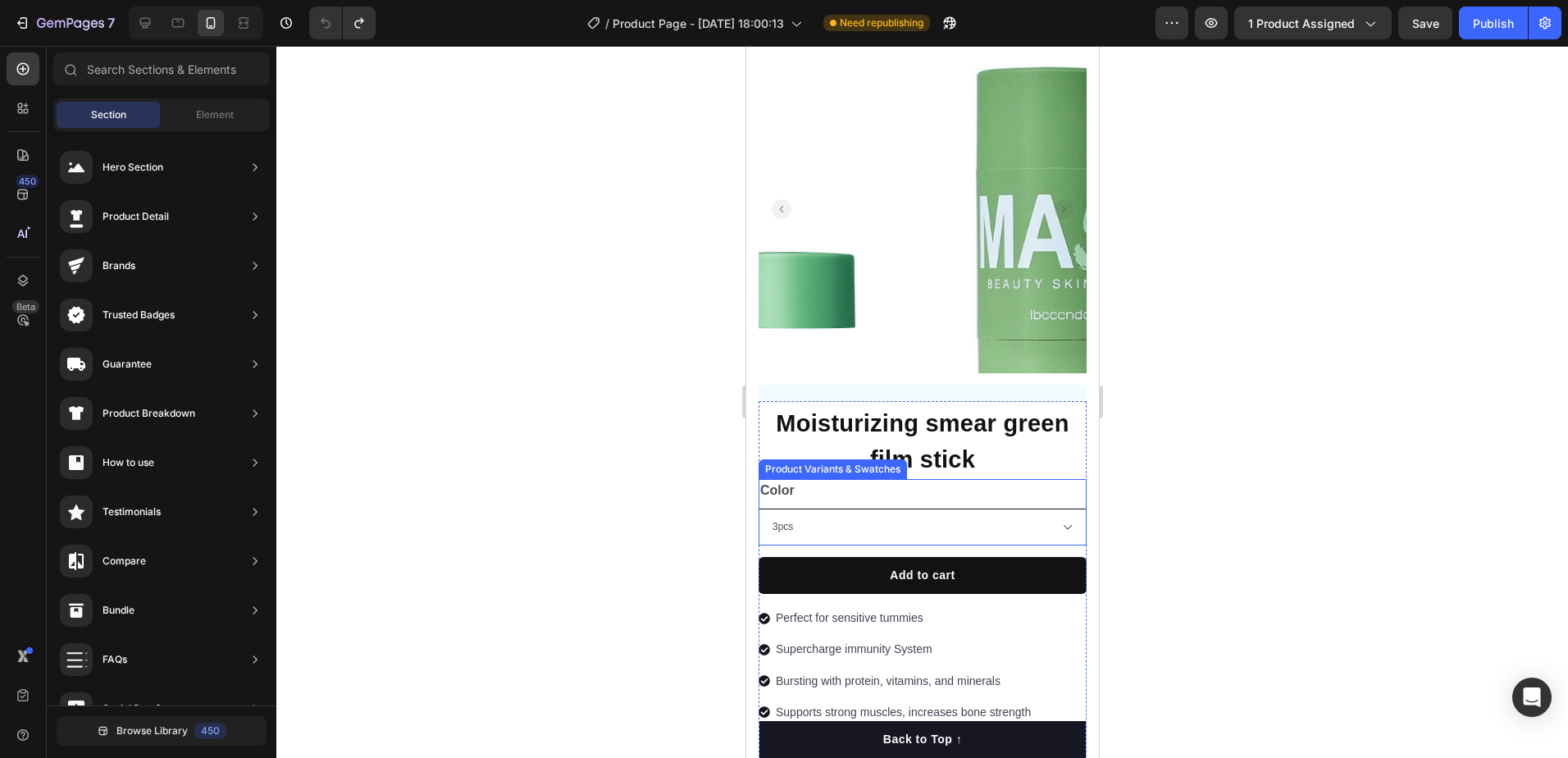
scroll to position [164, 0]
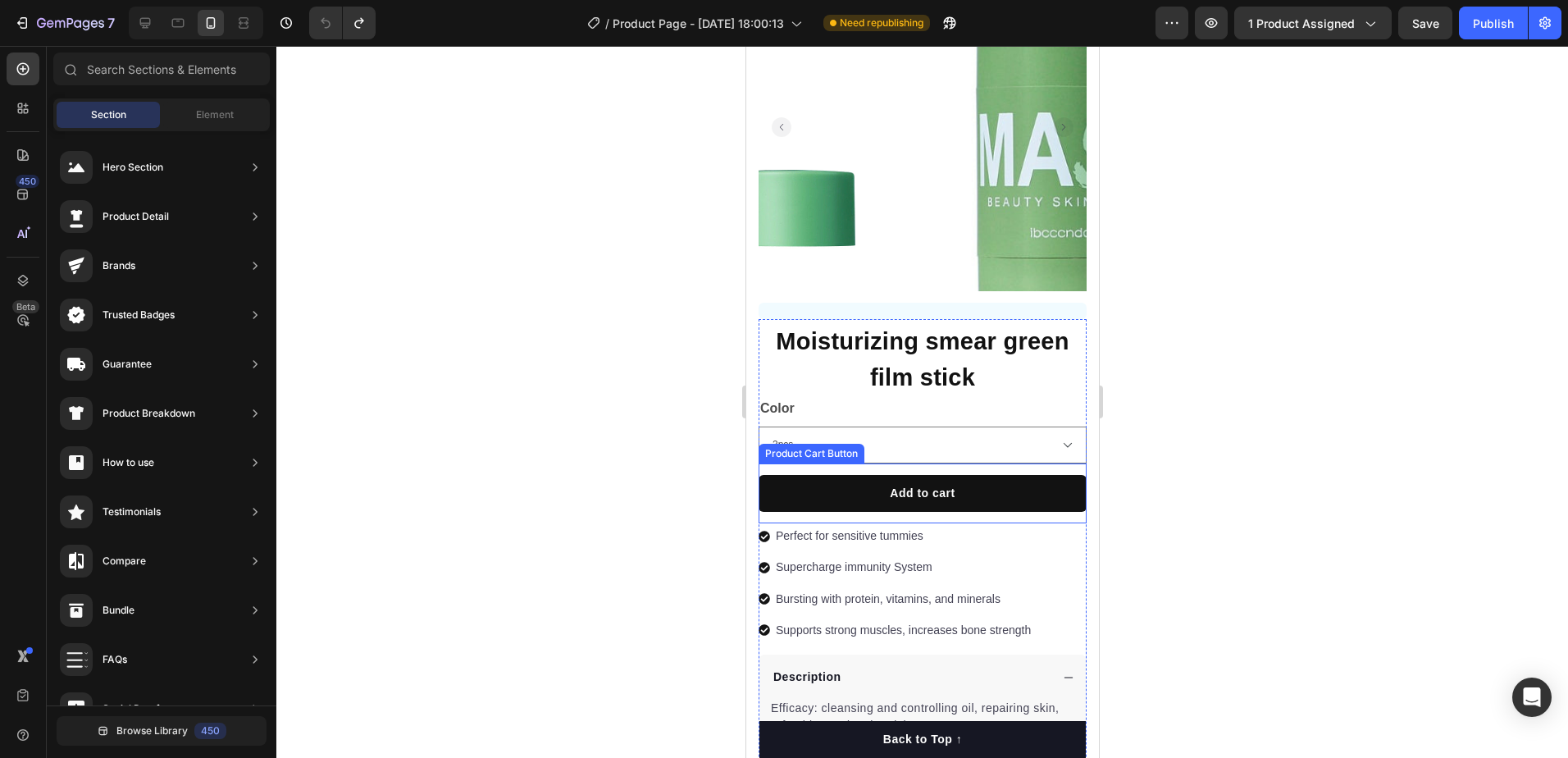
click at [956, 503] on div "Add to cart Product Cart Button" at bounding box center [922, 493] width 328 height 60
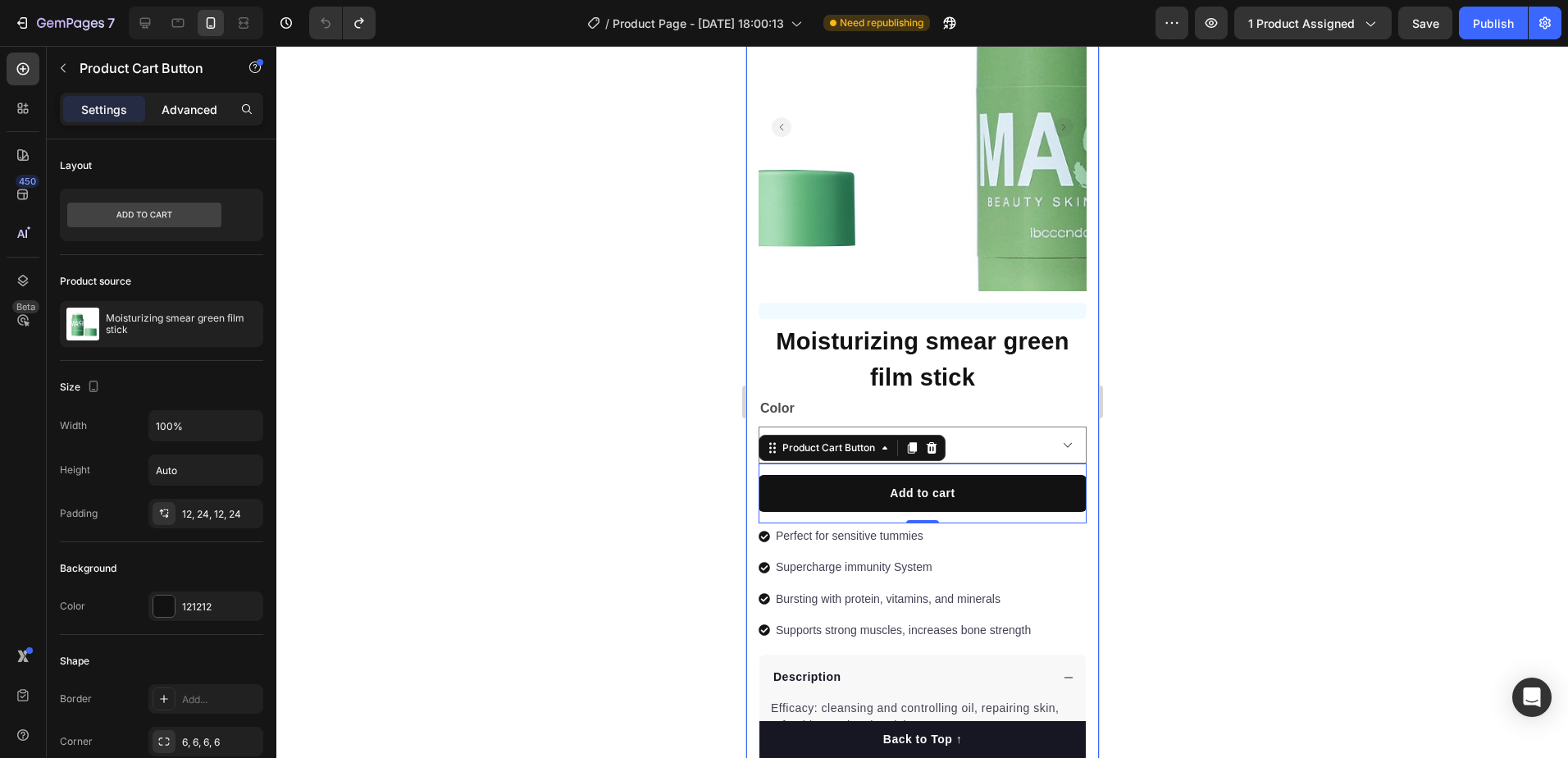
click at [175, 108] on p "Advanced" at bounding box center [189, 109] width 56 height 17
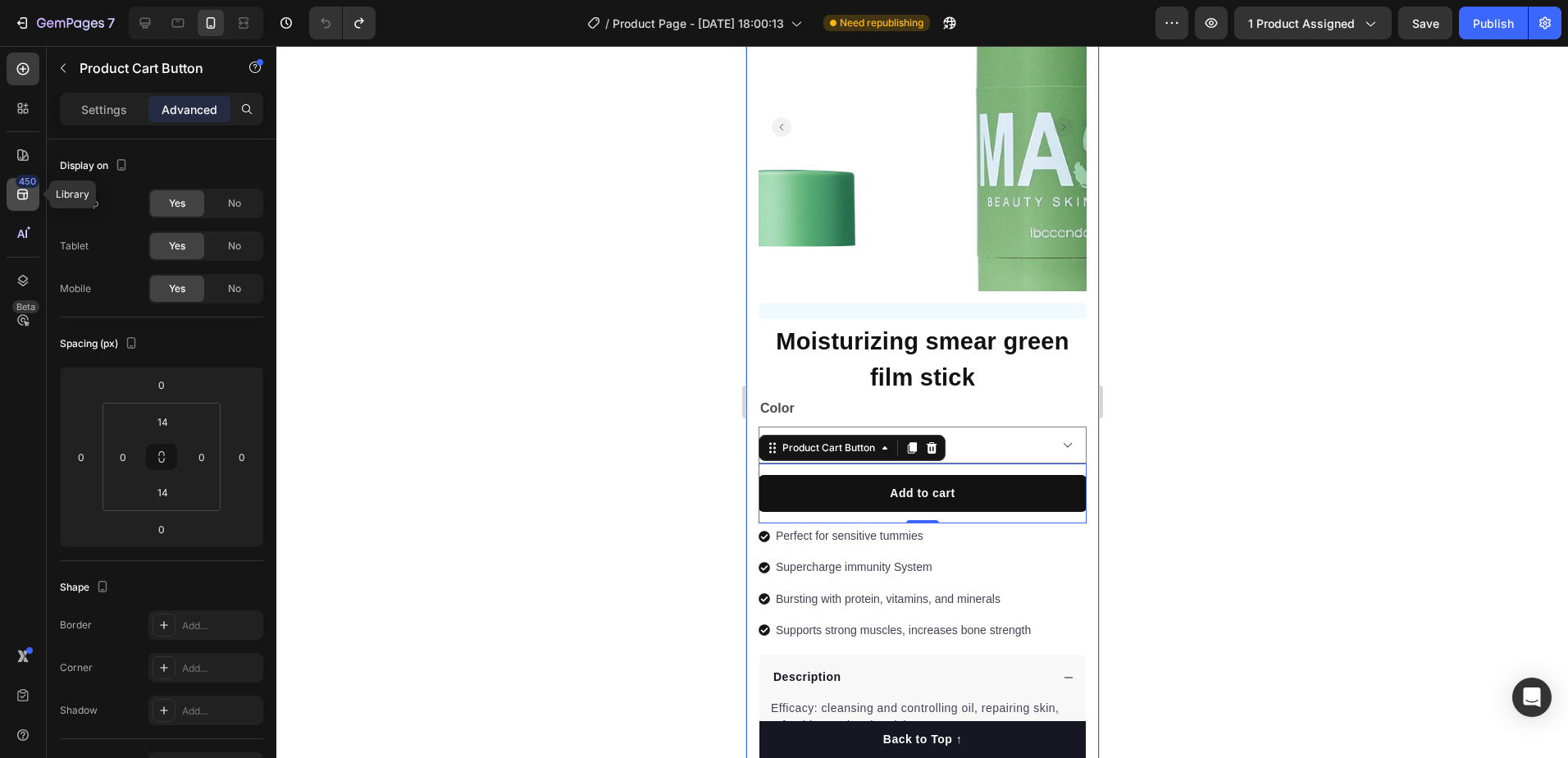
click at [15, 196] on icon at bounding box center [23, 194] width 16 height 16
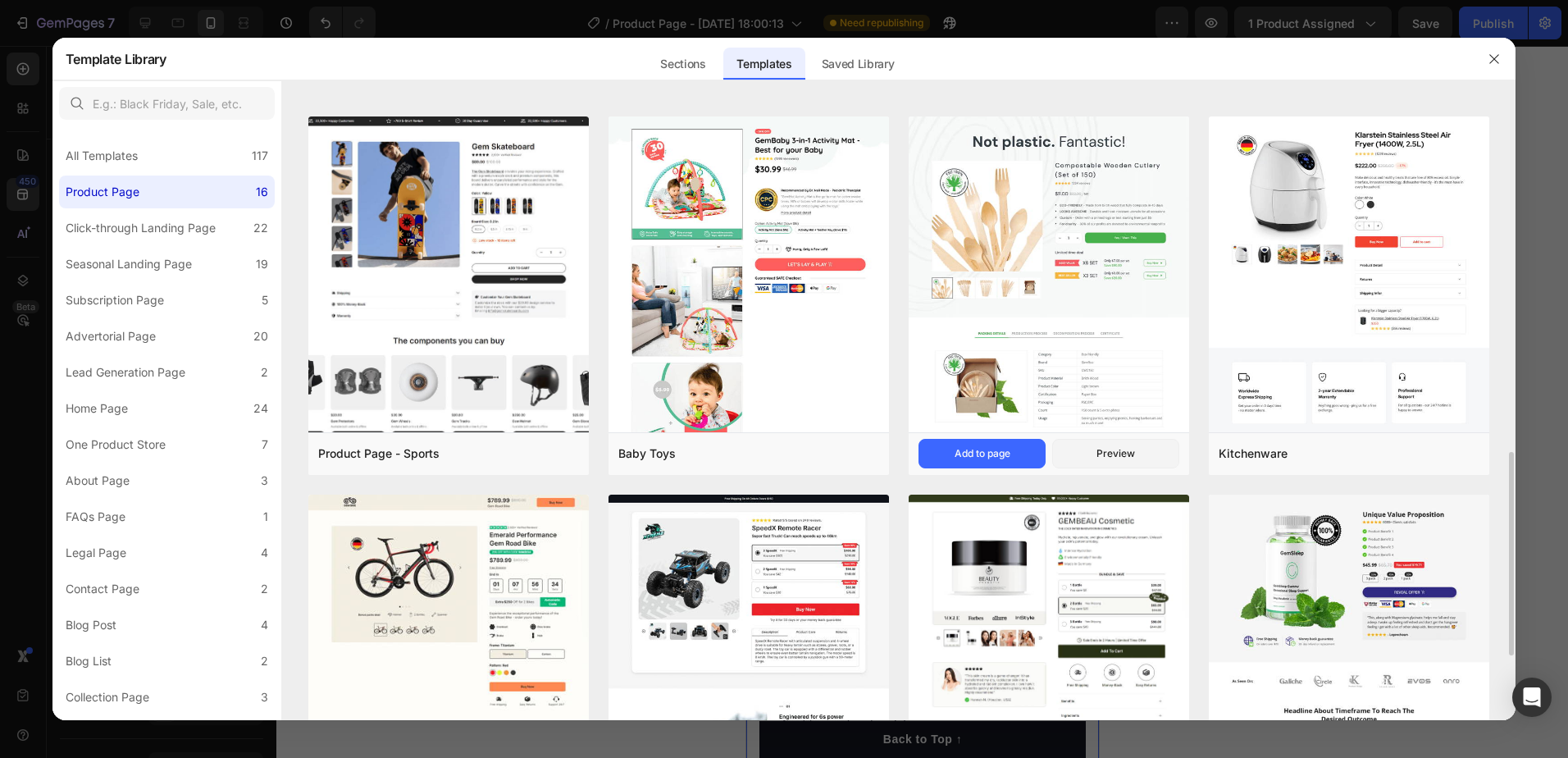
scroll to position [902, 0]
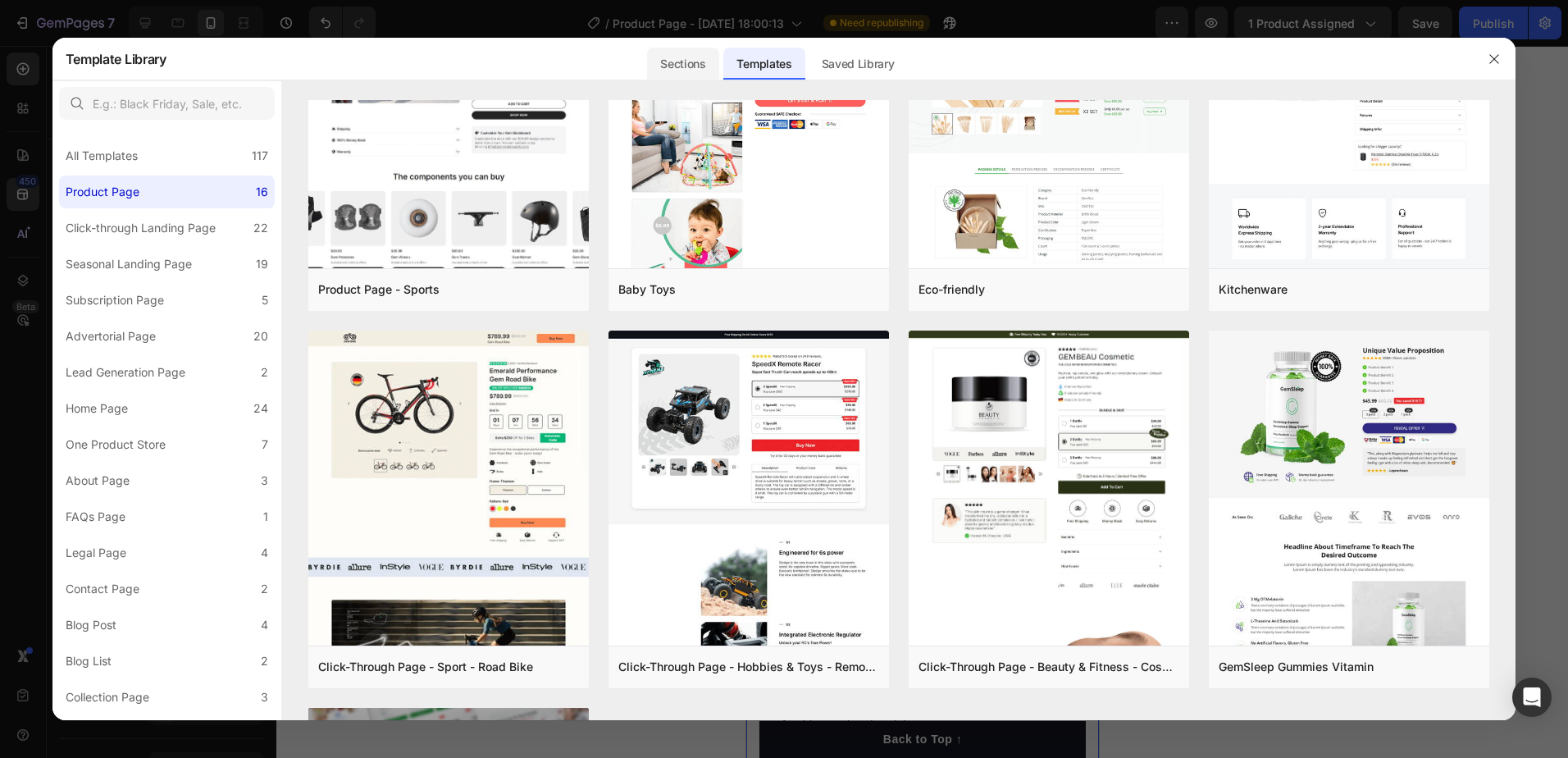
click at [690, 69] on div "Sections" at bounding box center [682, 63] width 71 height 33
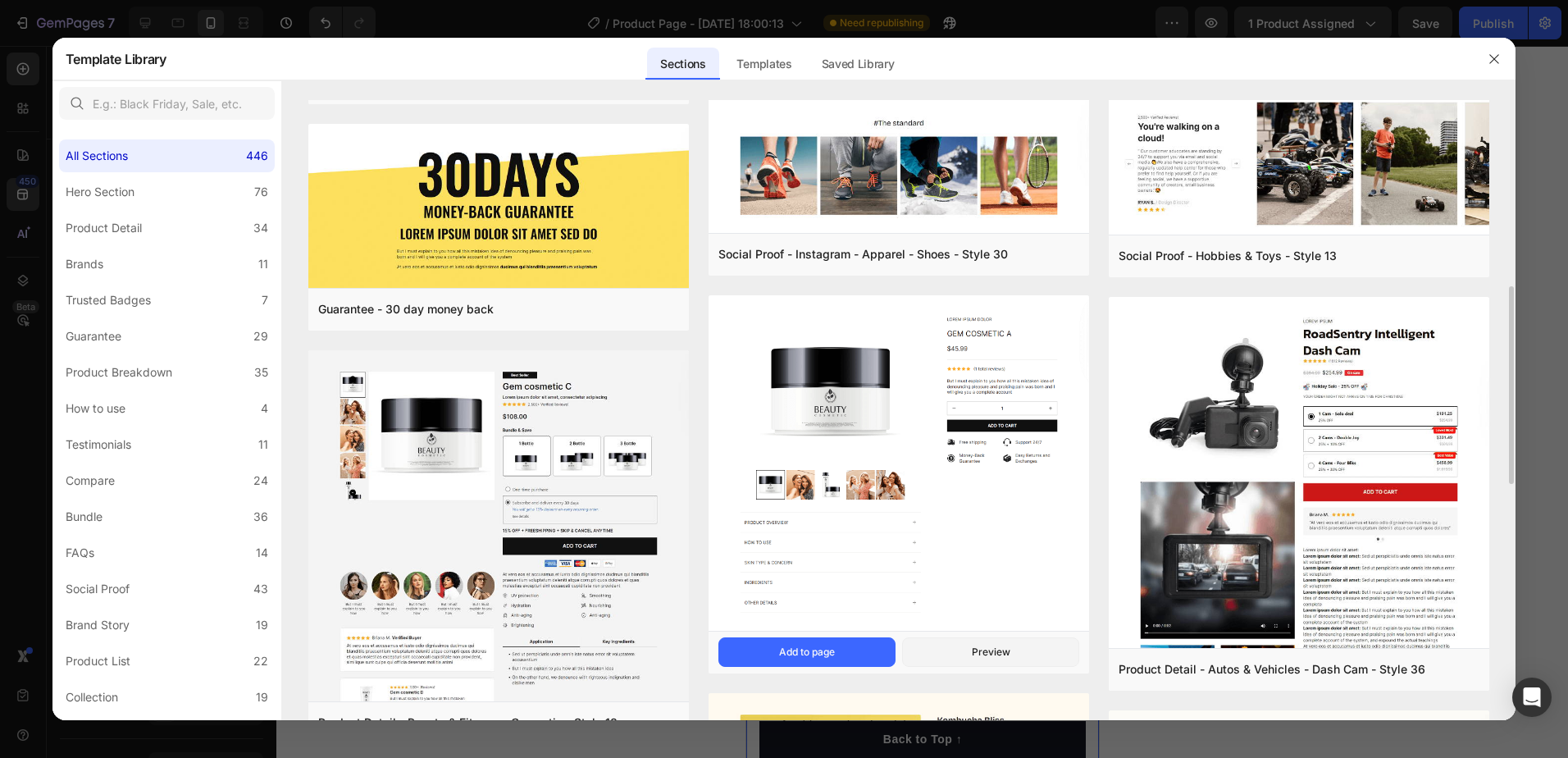
scroll to position [328, 0]
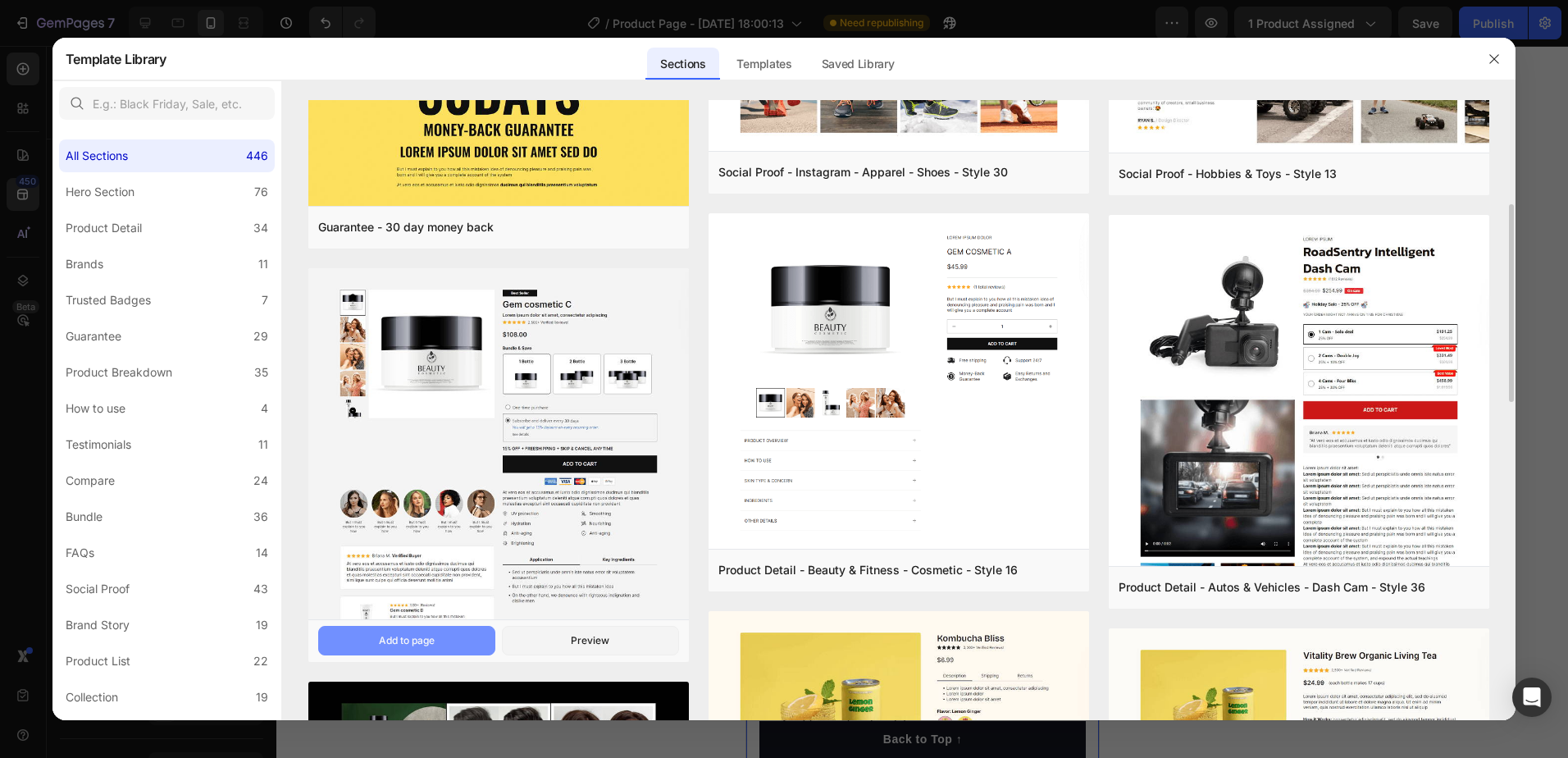
click at [391, 635] on div "Add to page" at bounding box center [406, 640] width 56 height 15
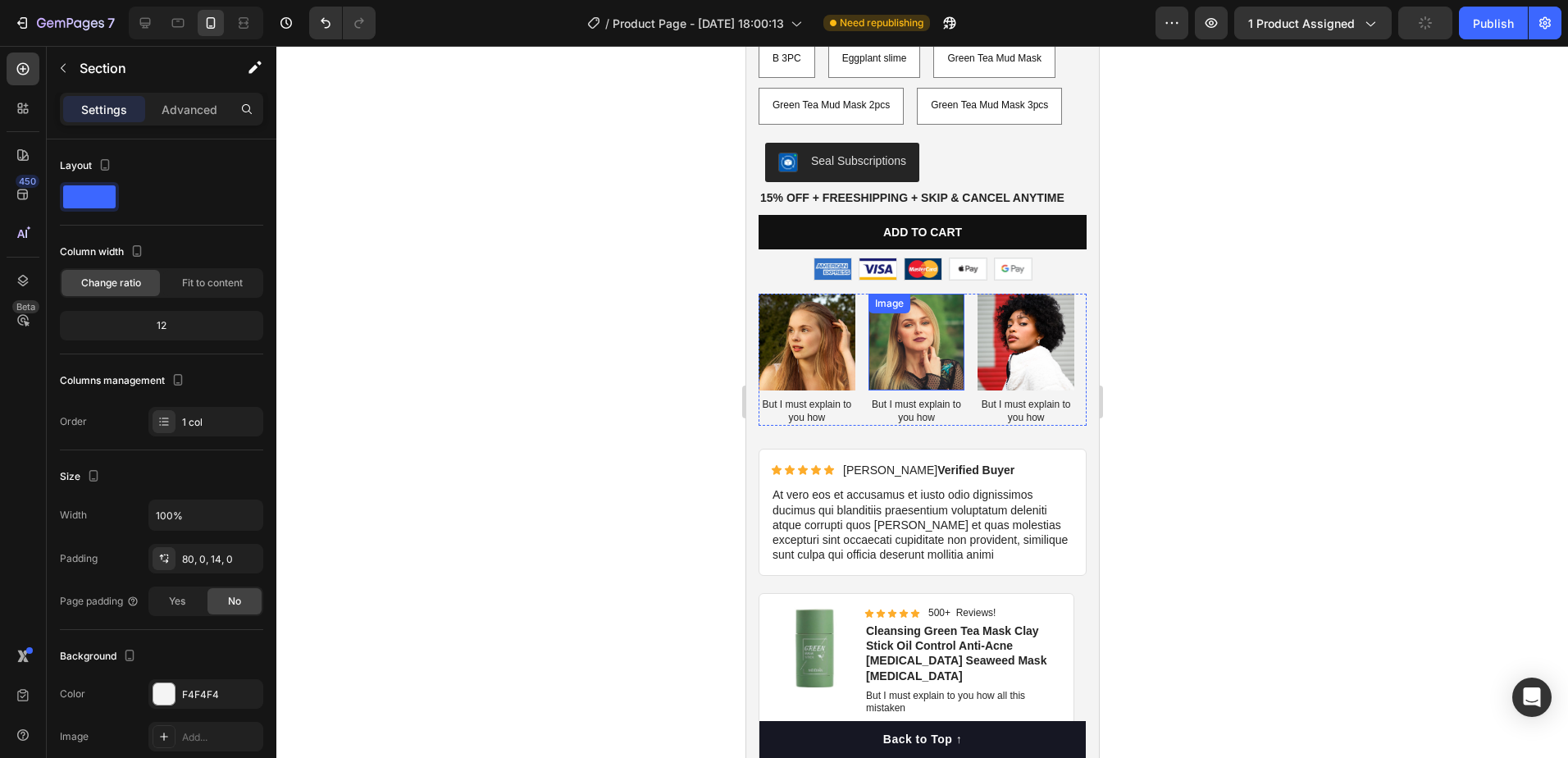
scroll to position [5198, 0]
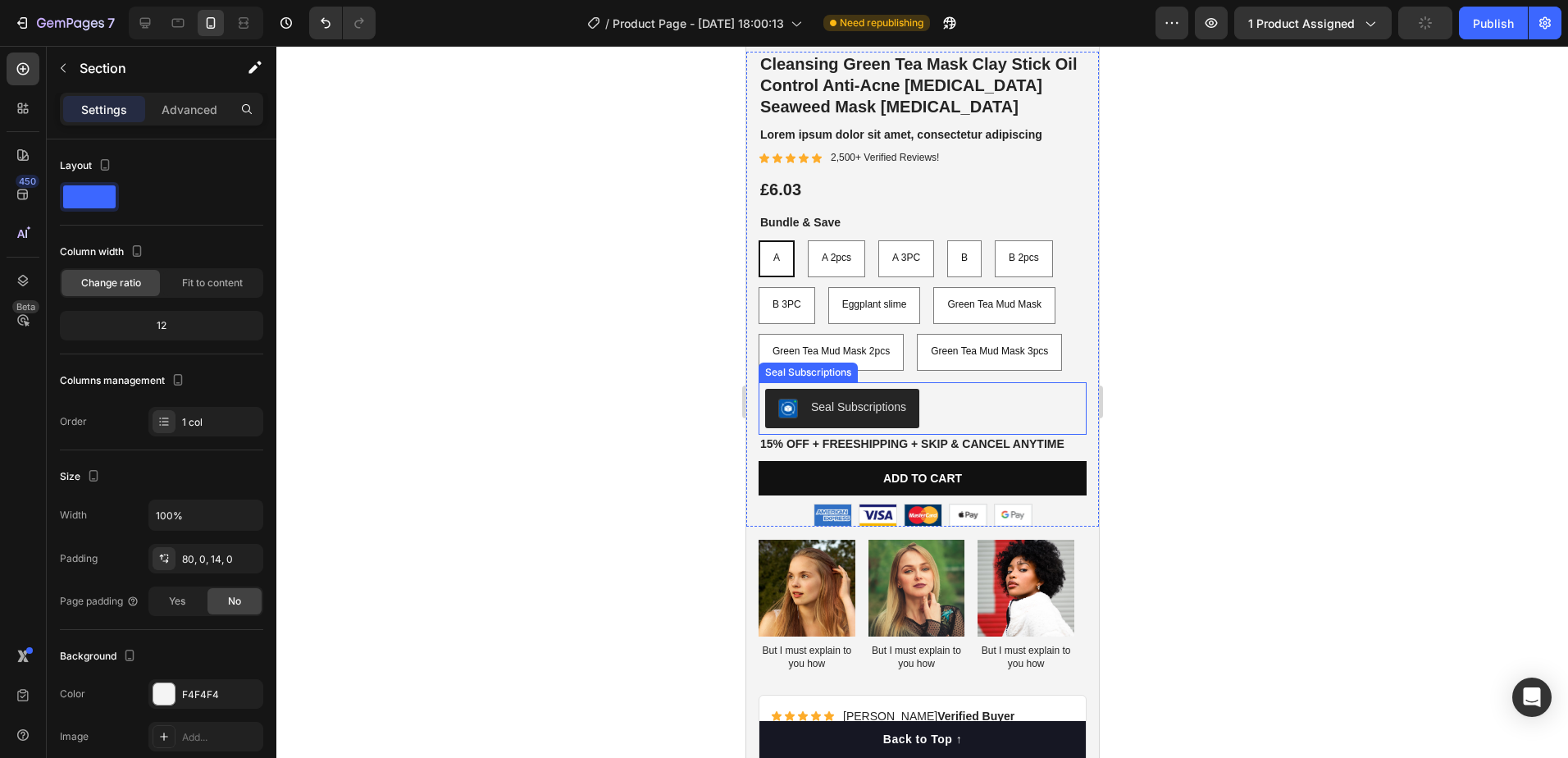
click at [976, 392] on div "Seal Subscriptions" at bounding box center [922, 408] width 315 height 39
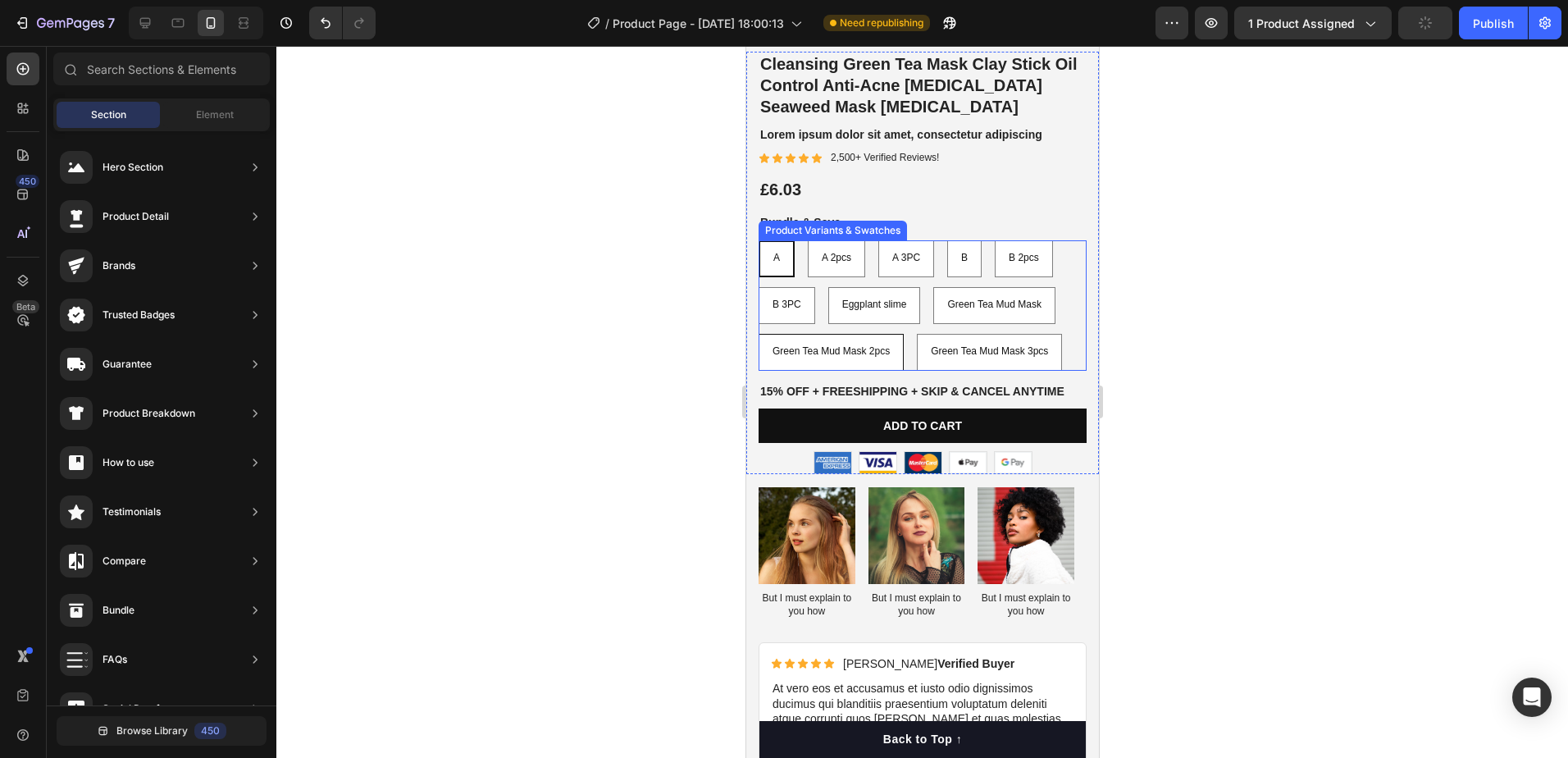
click at [868, 346] on div "Green Tea Mud Mask 2pcs" at bounding box center [830, 351] width 143 height 31
click at [758, 334] on input "Green Tea Mud Mask 2pcs Green Tea Mud Mask 2pcs Green Tea Mud Mask 2pcs" at bounding box center [757, 333] width 1 height 1
radio input "true"
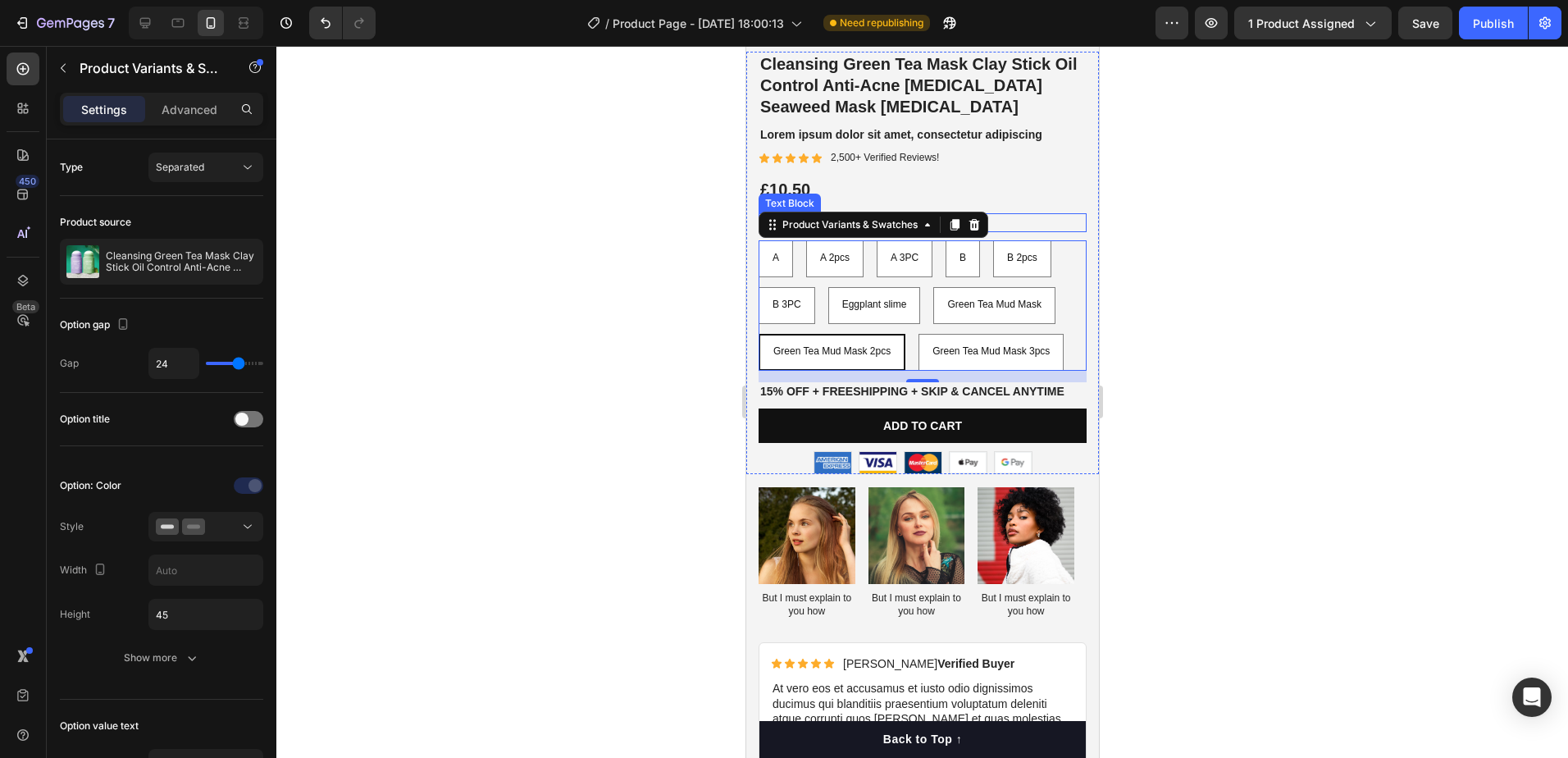
scroll to position [5116, 0]
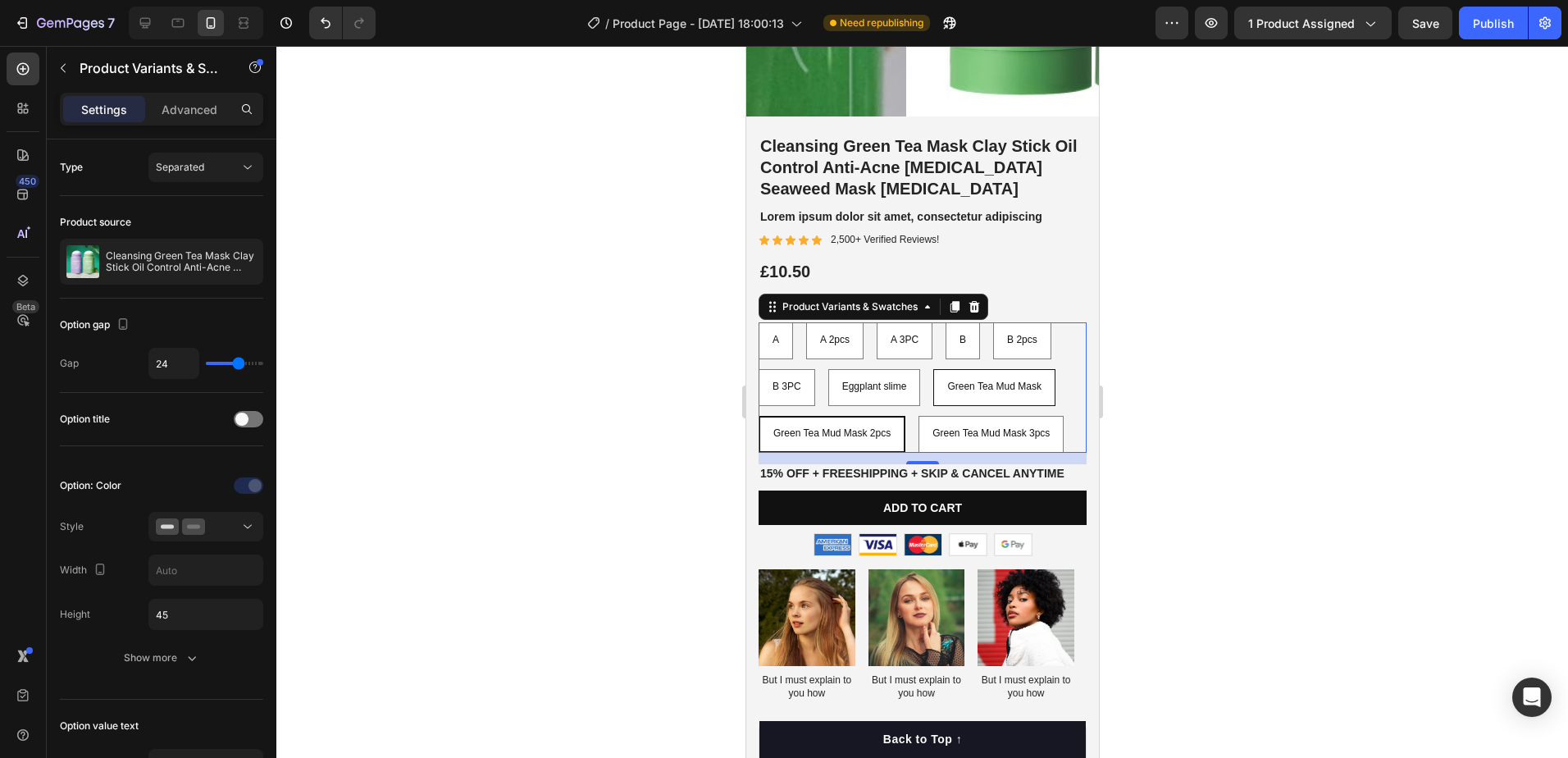
click at [1025, 380] on span "Green Tea Mud Mask" at bounding box center [993, 386] width 94 height 12
click at [933, 369] on input "Green Tea Mud Mask Green Tea Mud Mask Green Tea Mud Mask" at bounding box center [932, 368] width 1 height 1
radio input "true"
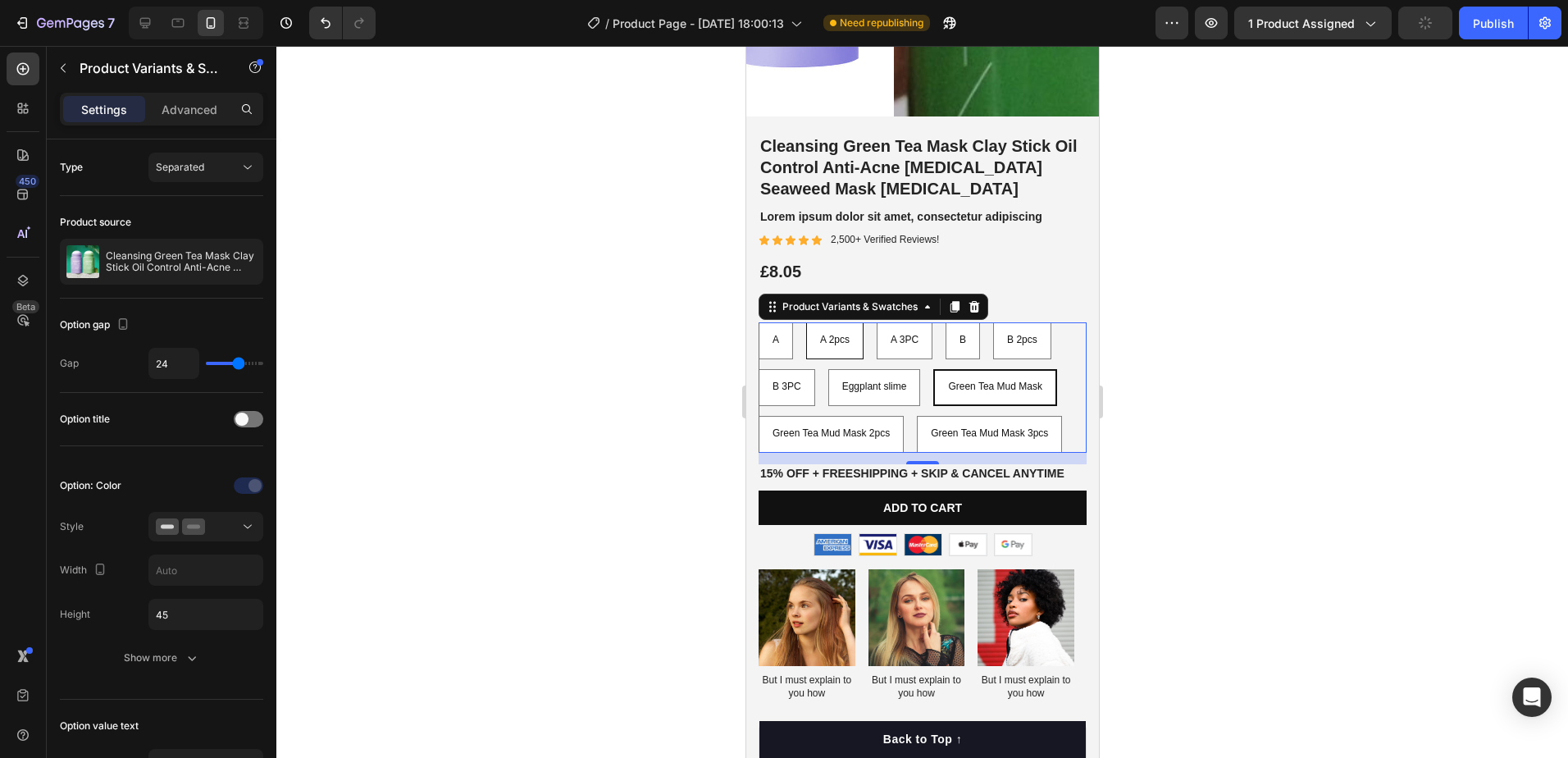
click at [829, 334] on span "A 2pcs" at bounding box center [834, 339] width 29 height 12
click at [805, 322] on input "A 2pcs A 2pcs A 2pcs" at bounding box center [804, 322] width 1 height 1
radio input "true"
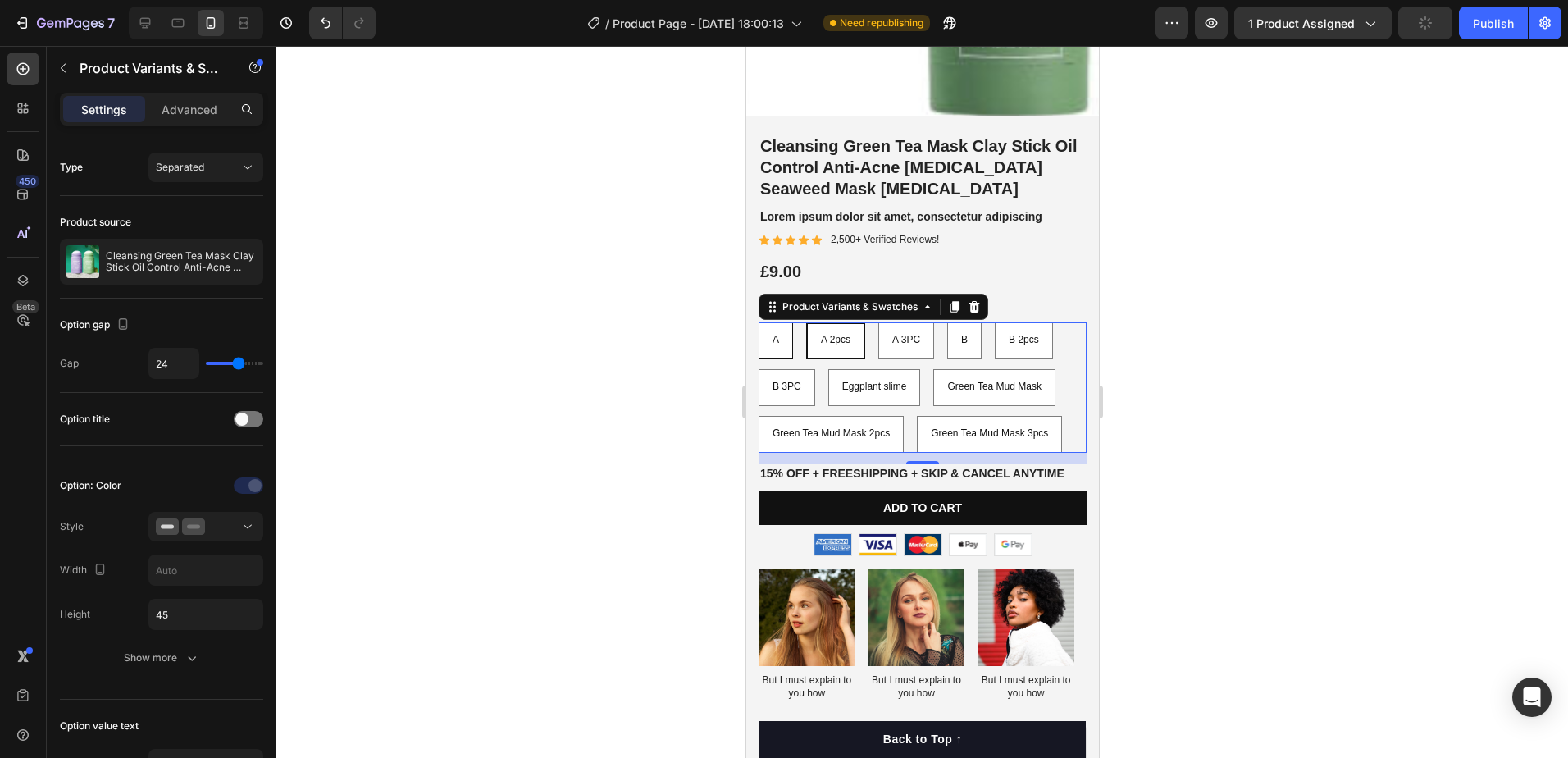
click at [778, 334] on span "A" at bounding box center [774, 339] width 6 height 12
click at [758, 322] on input "A A A" at bounding box center [757, 322] width 1 height 1
radio input "true"
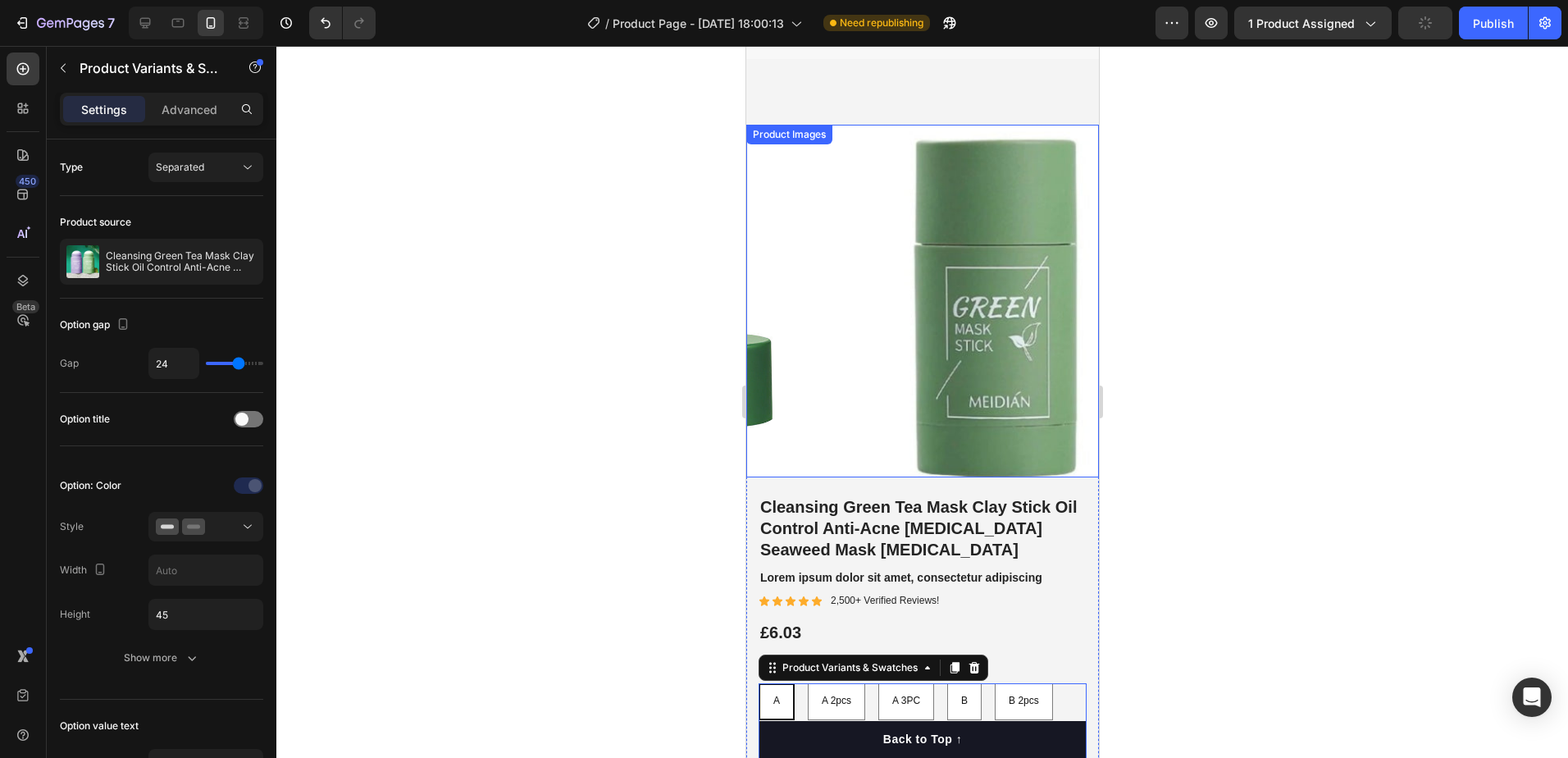
scroll to position [4644, 0]
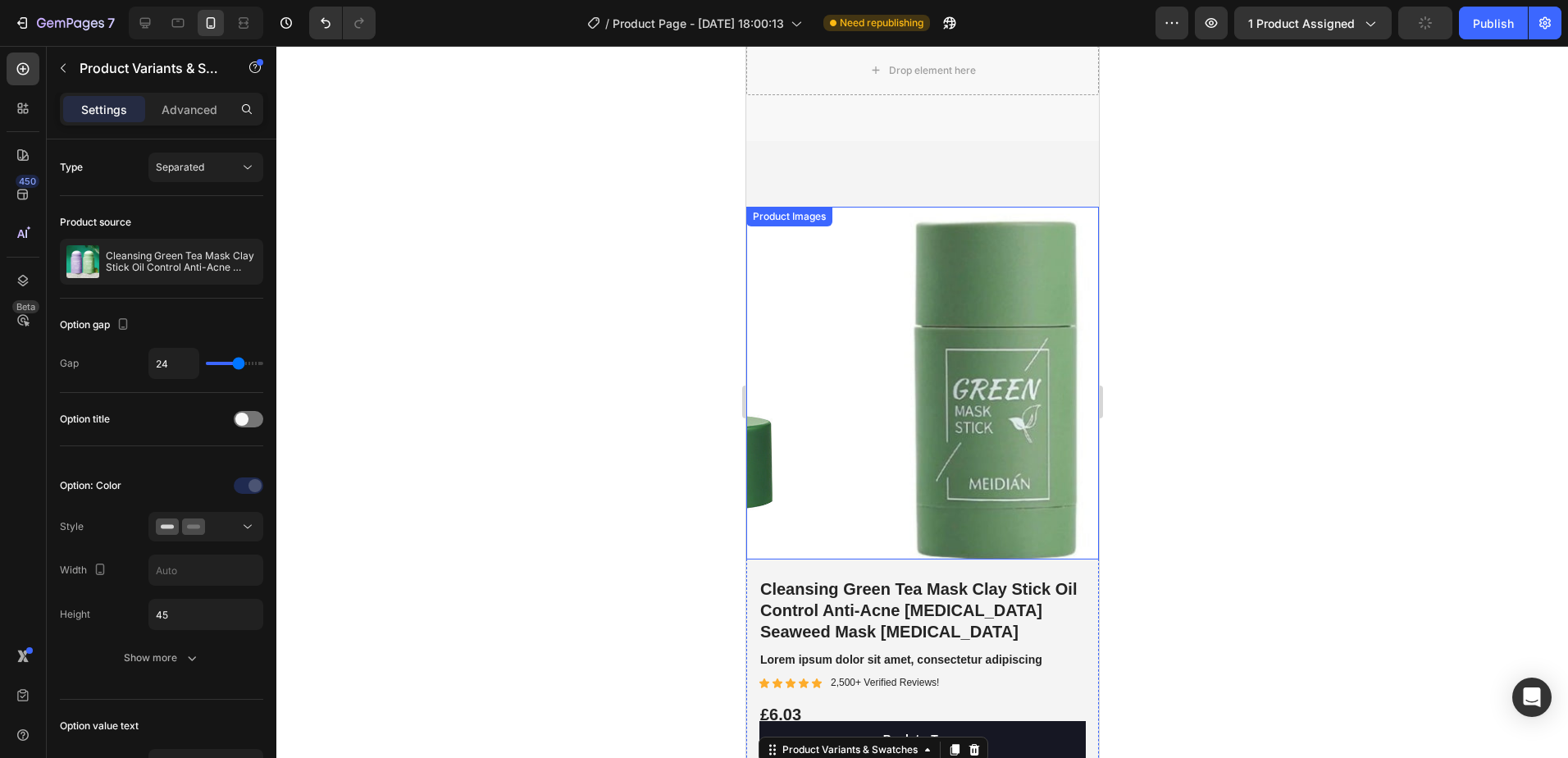
click at [960, 388] on img at bounding box center [984, 383] width 353 height 353
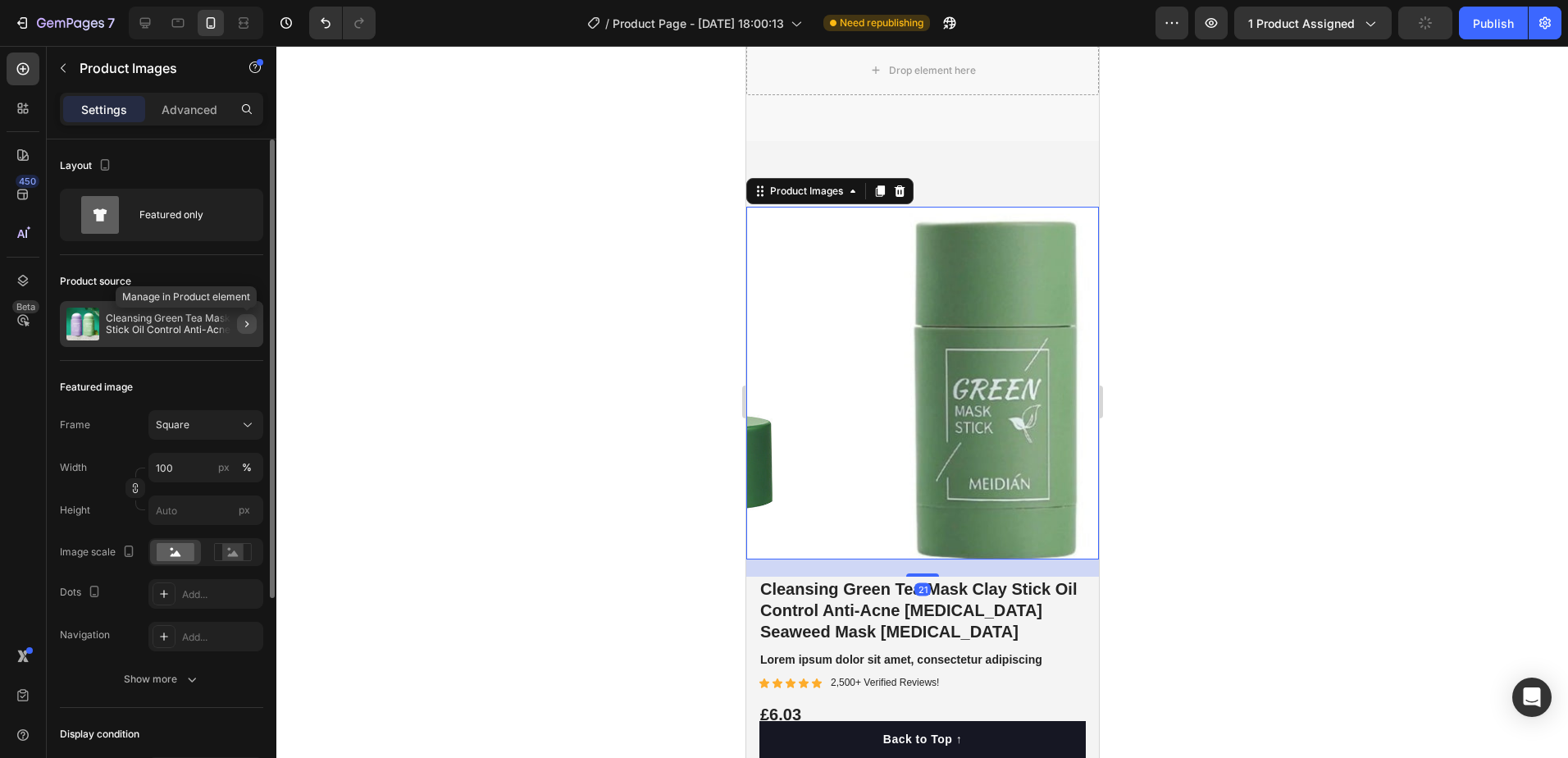
click at [247, 320] on icon "button" at bounding box center [247, 323] width 13 height 13
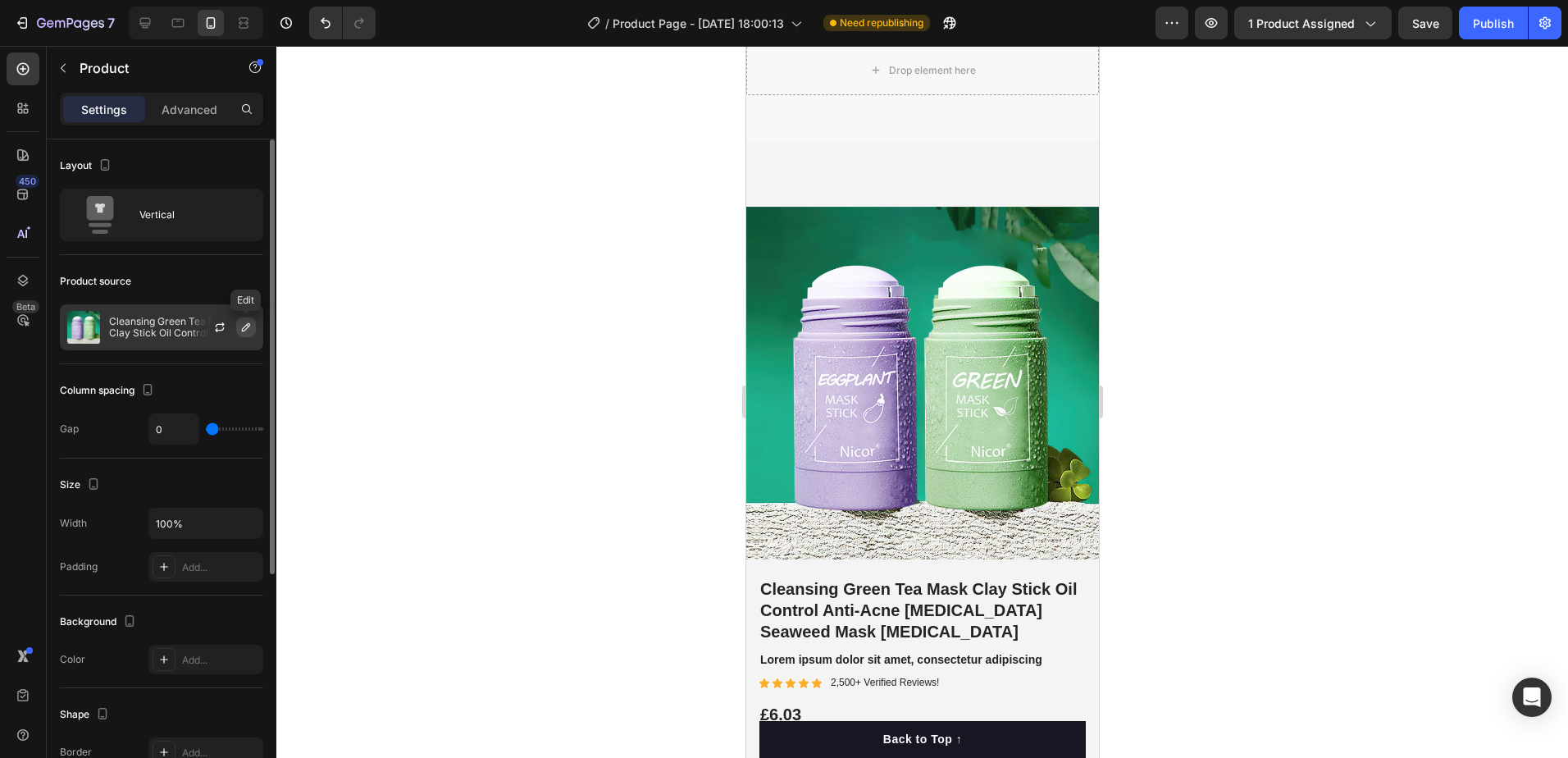
click at [245, 330] on icon "button" at bounding box center [246, 327] width 8 height 8
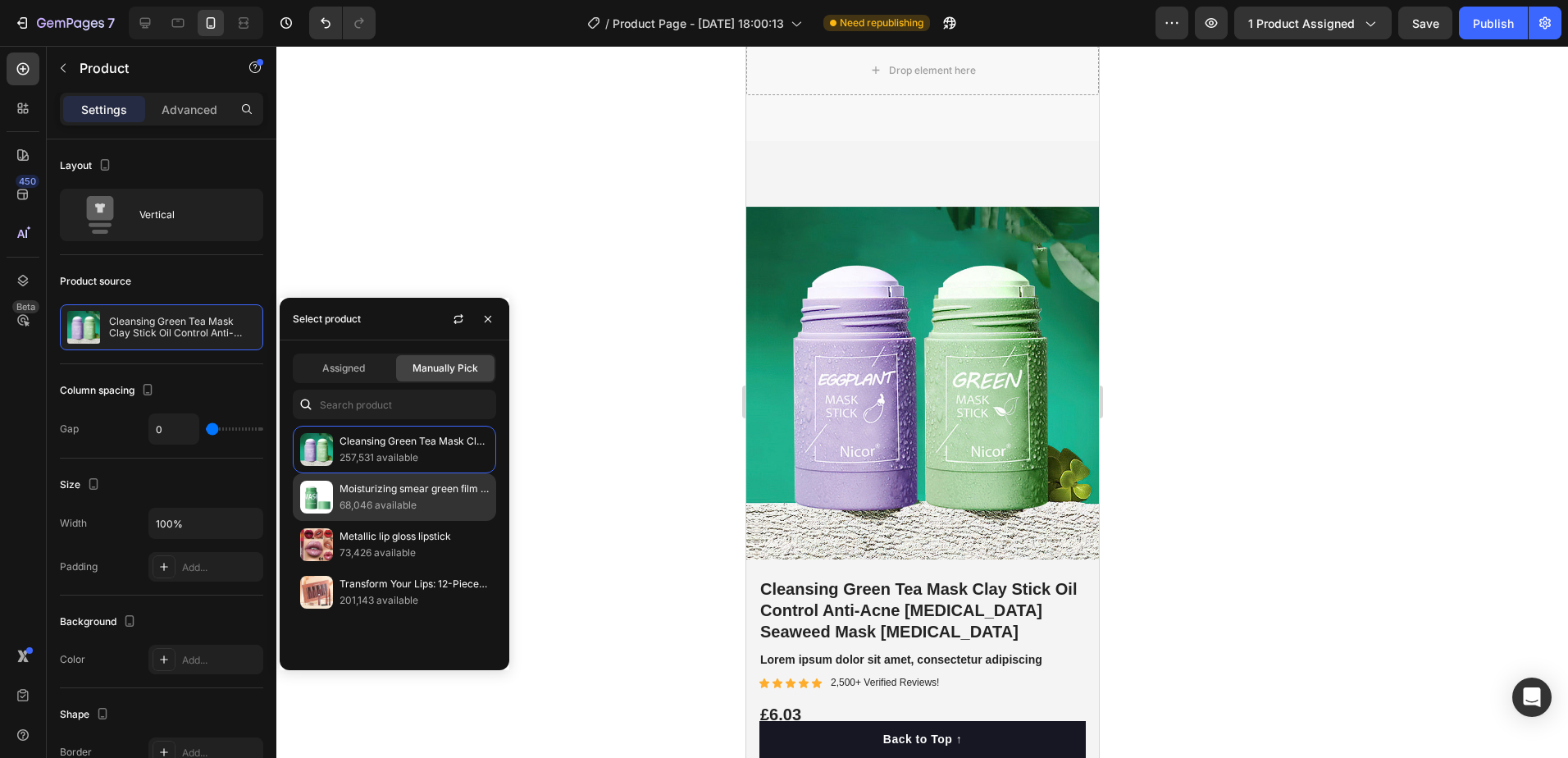
click at [388, 489] on p "Moisturizing smear green film stick" at bounding box center [414, 488] width 150 height 16
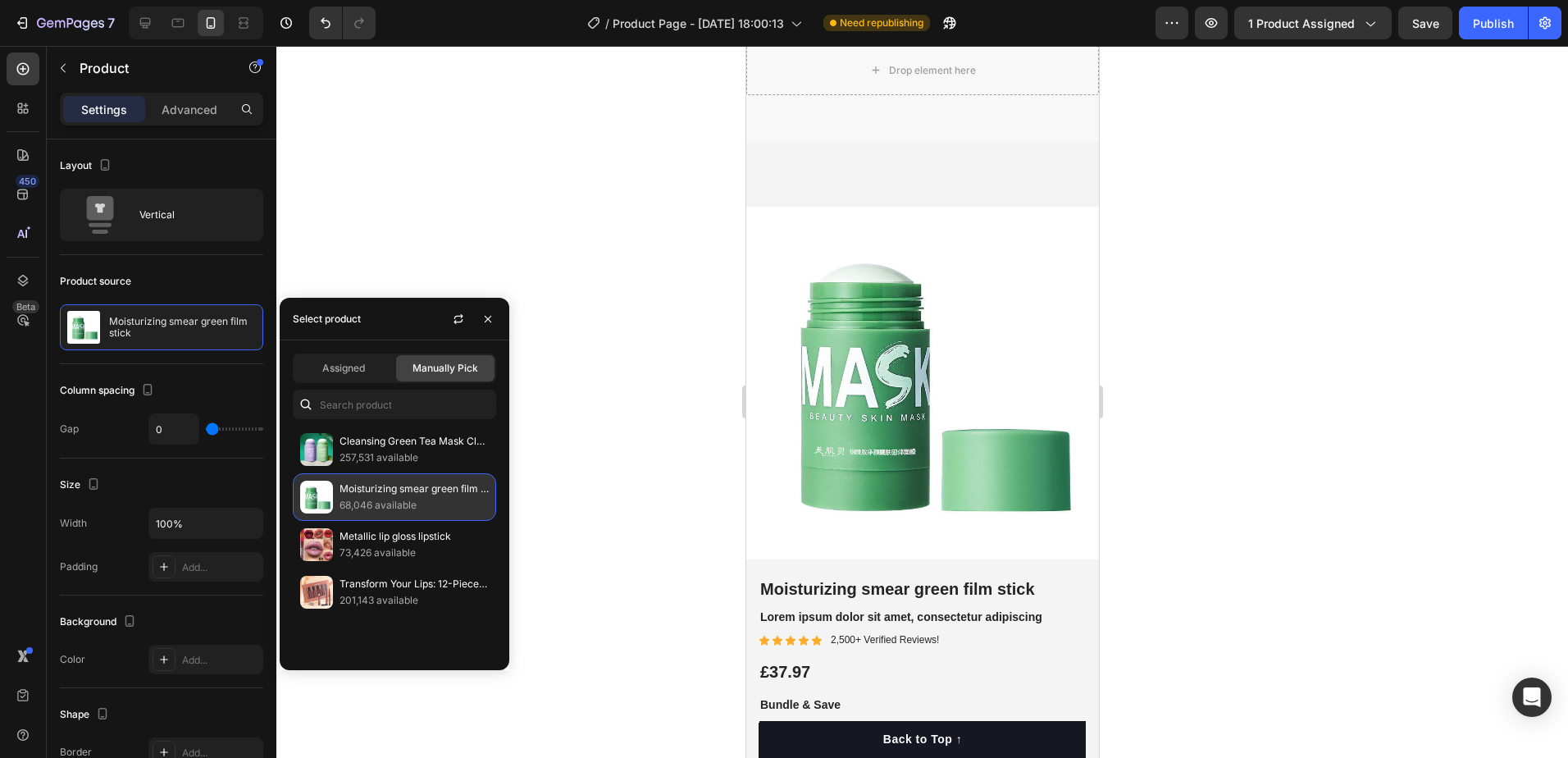
click at [429, 497] on p "68,046 available" at bounding box center [414, 505] width 150 height 16
click at [584, 477] on div at bounding box center [922, 402] width 1292 height 712
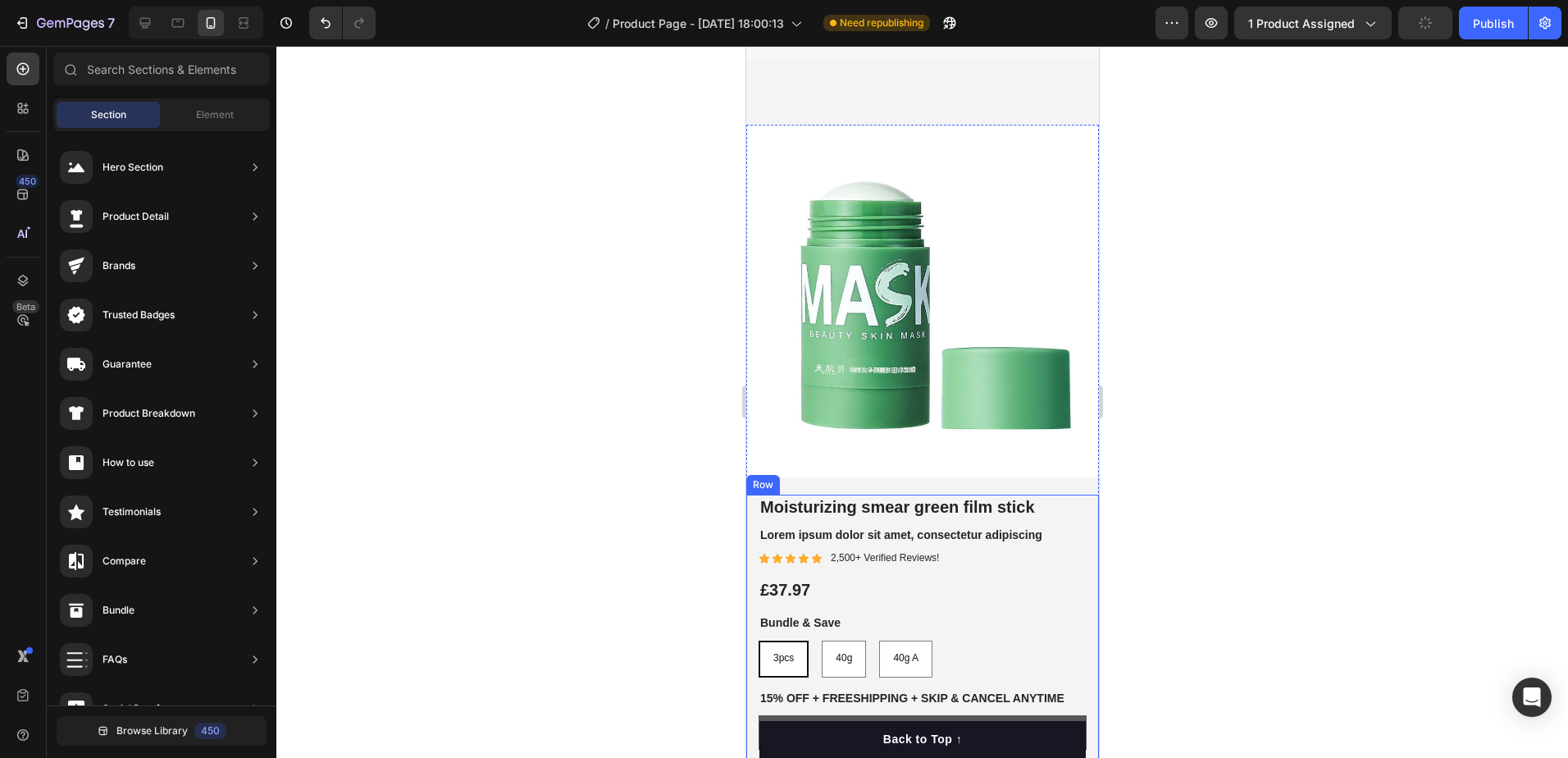
scroll to position [4890, 0]
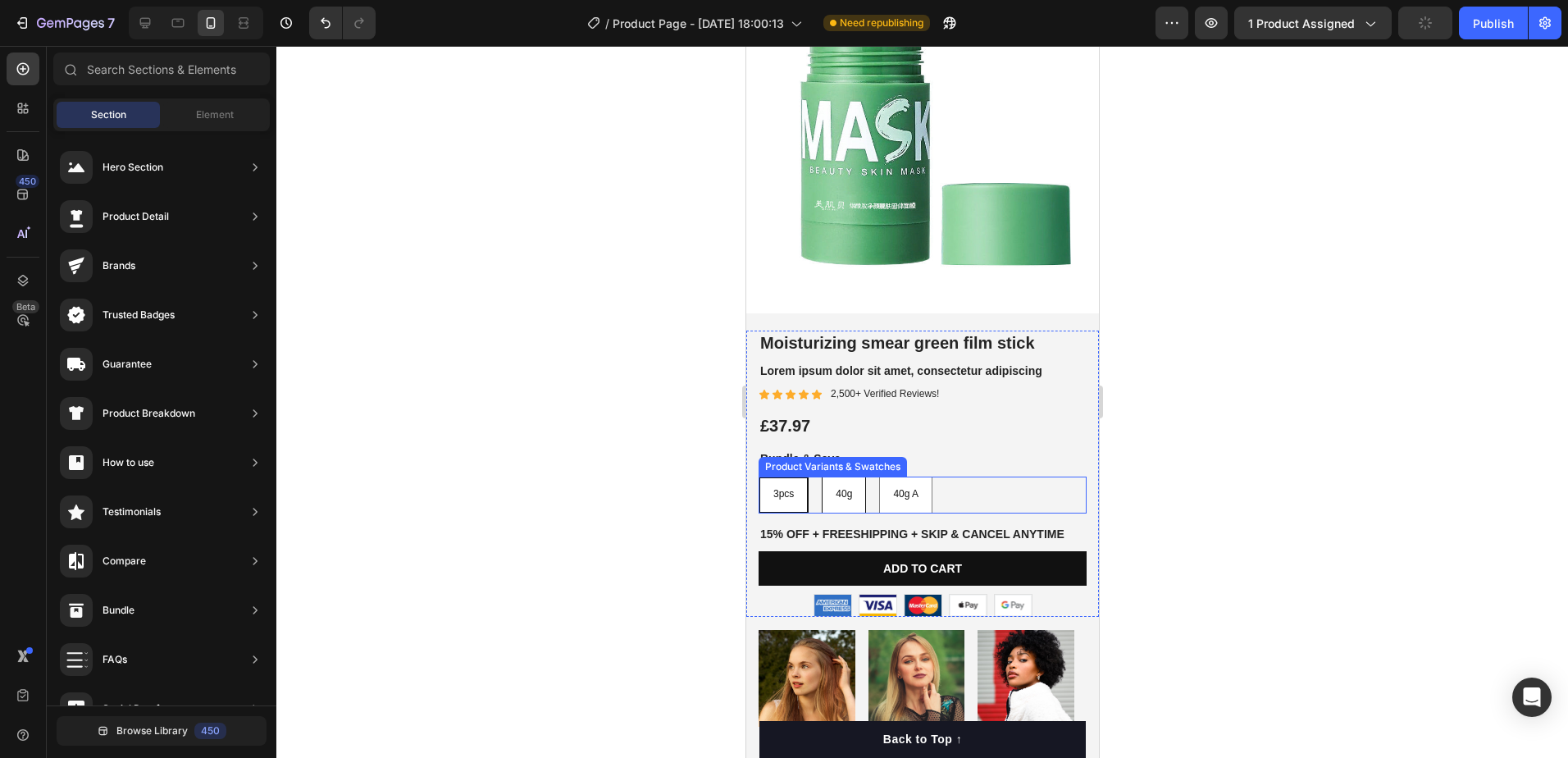
click at [853, 479] on div "40g" at bounding box center [843, 494] width 43 height 31
click at [821, 476] on input "40g 40g 40g" at bounding box center [821, 476] width 1 height 1
radio input "true"
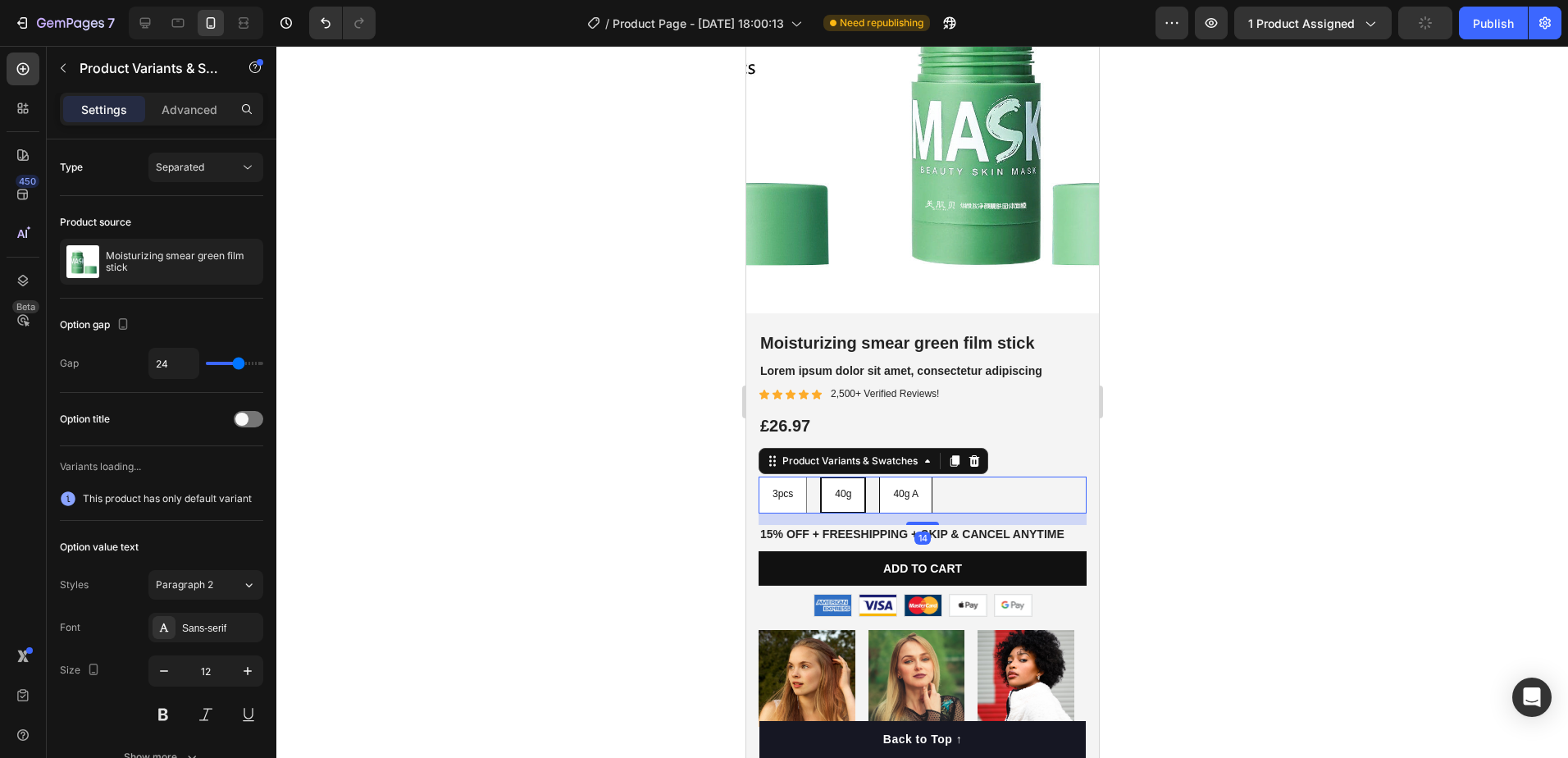
click at [907, 488] on span "40g A" at bounding box center [905, 493] width 26 height 12
click at [878, 477] on input "40g A 40g A 40g A" at bounding box center [878, 476] width 1 height 1
radio input "true"
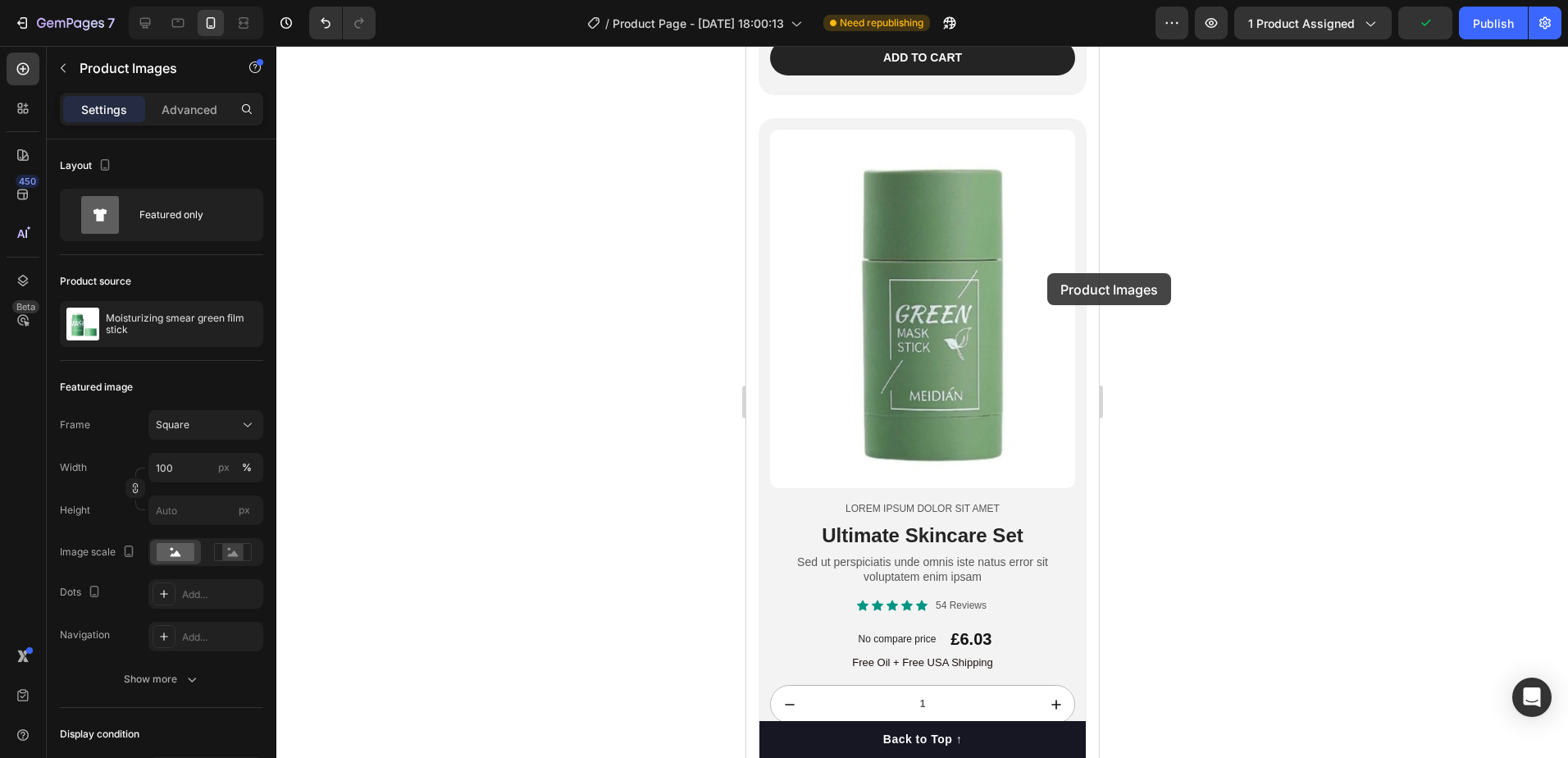
scroll to position [2706, 0]
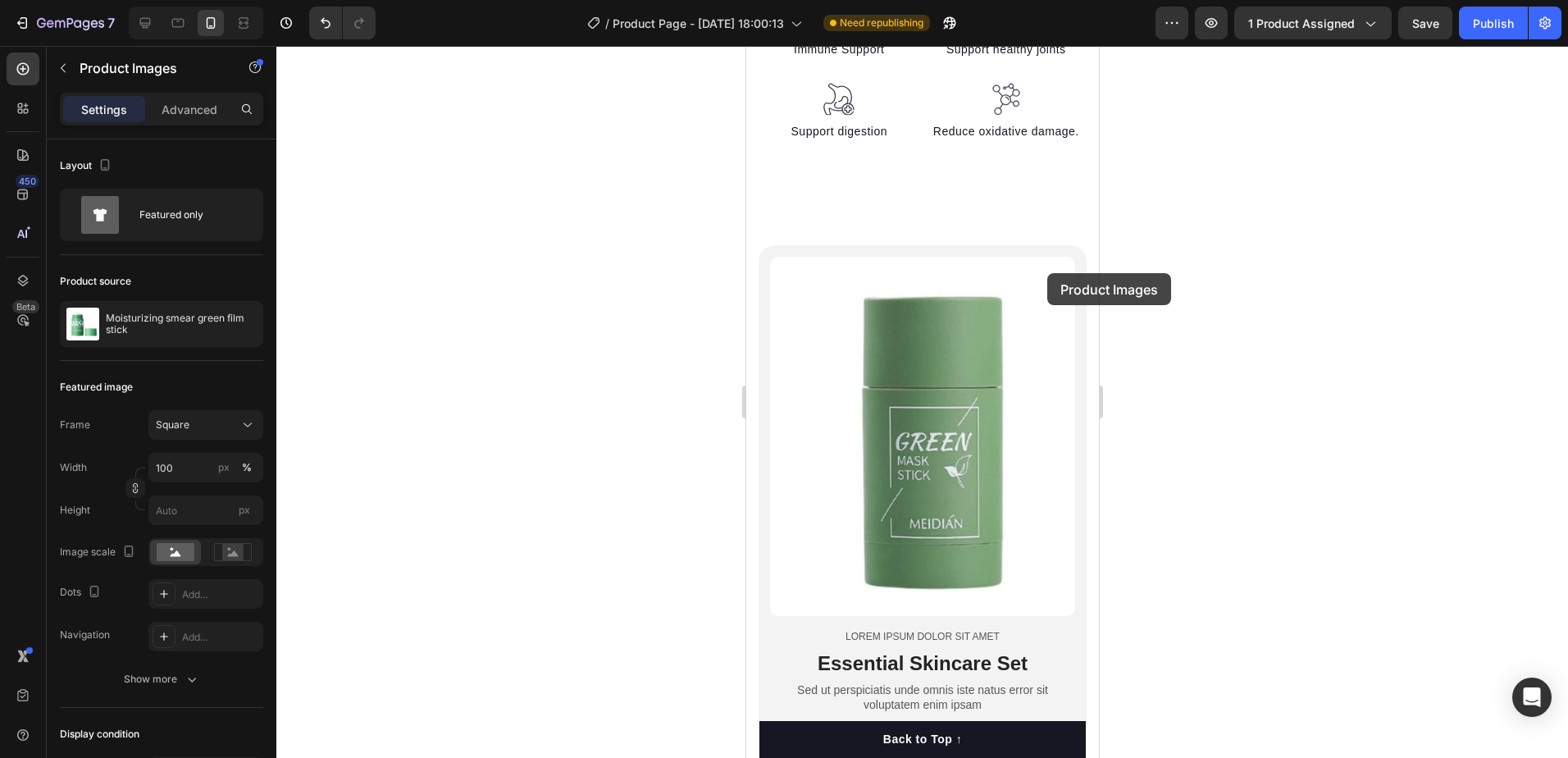
select select "40g A"
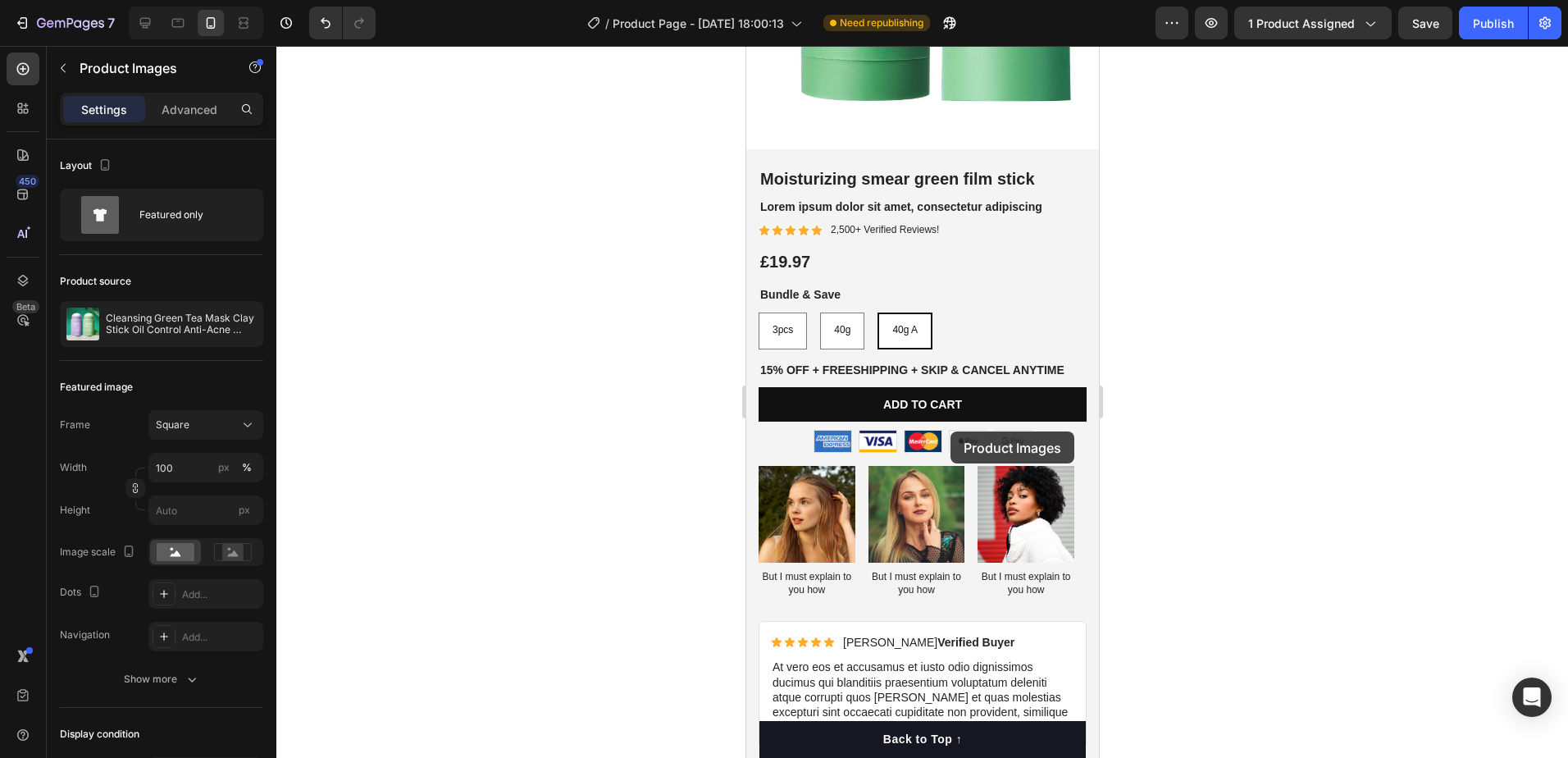
scroll to position [5002, 0]
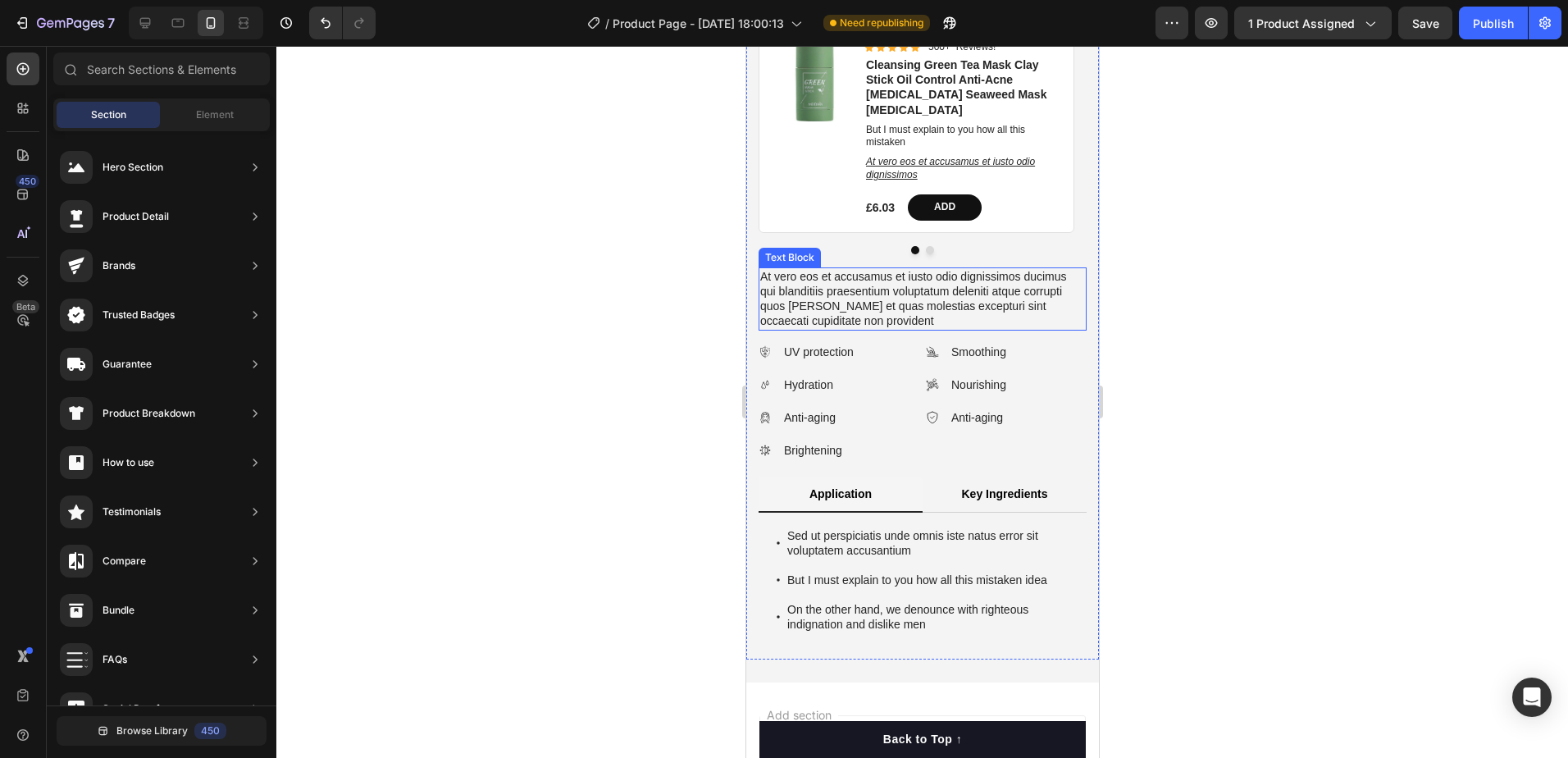
scroll to position [5904, 0]
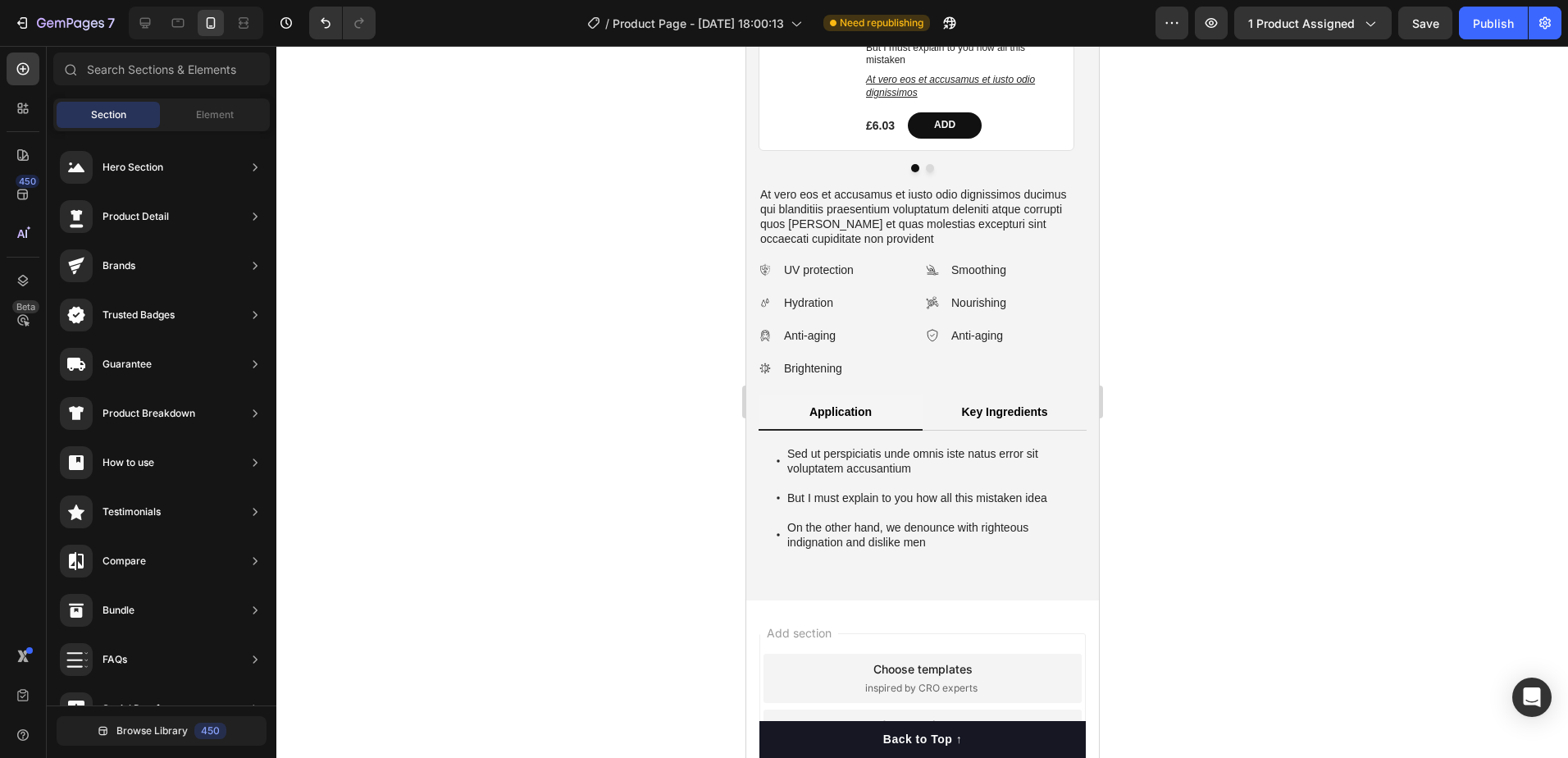
radio input "true"
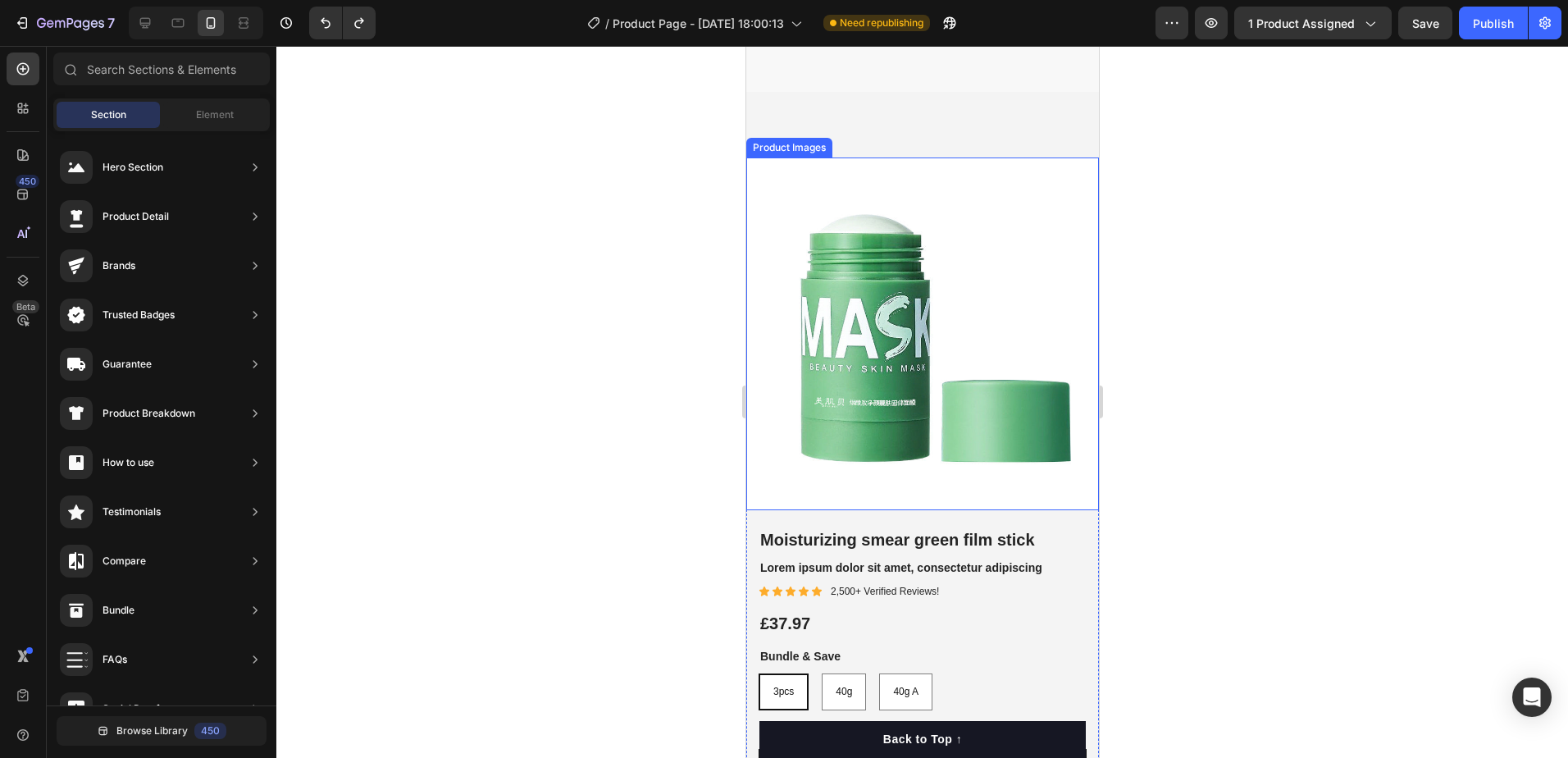
scroll to position [4346, 0]
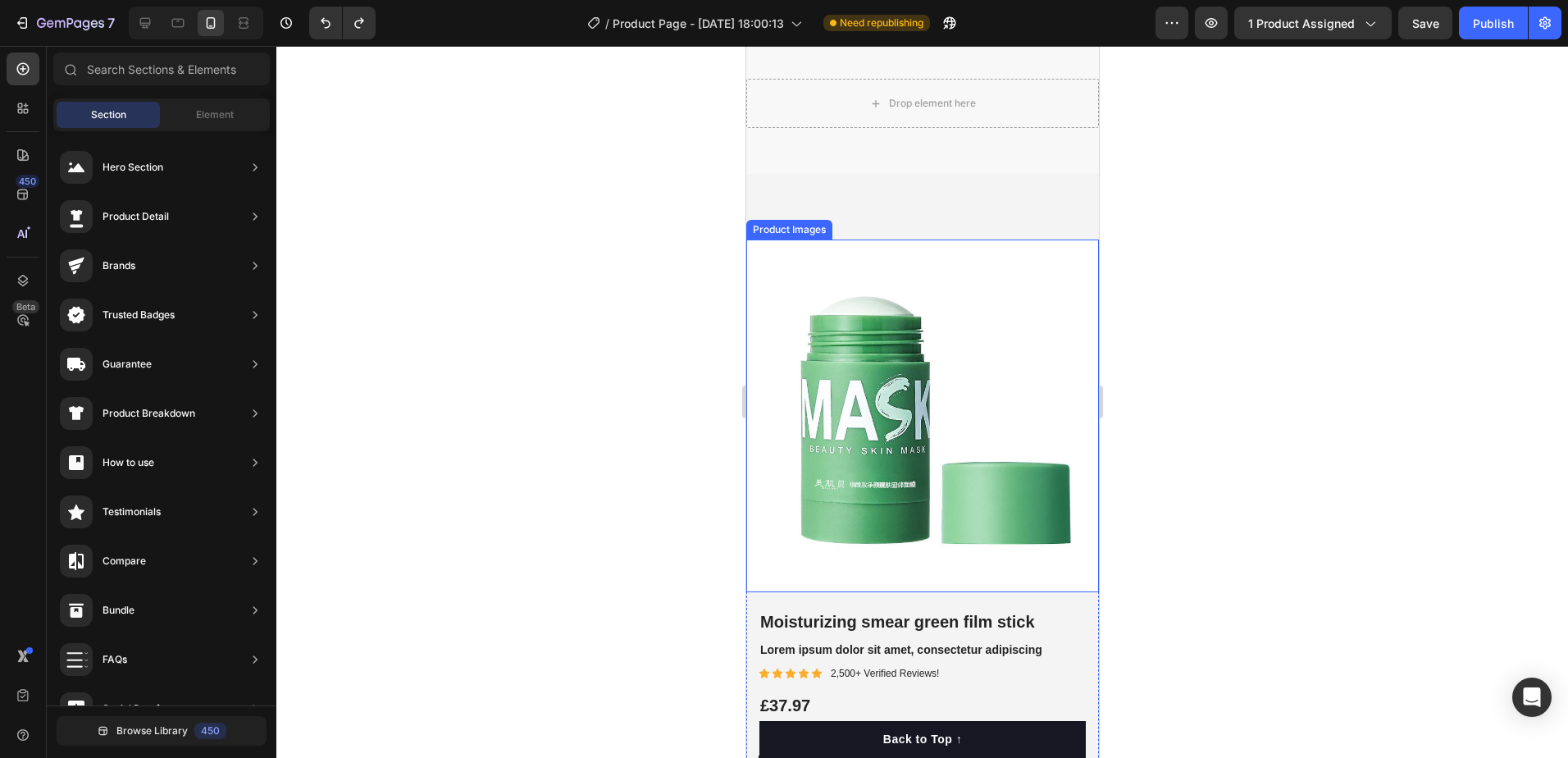
click at [1074, 316] on img at bounding box center [922, 416] width 353 height 353
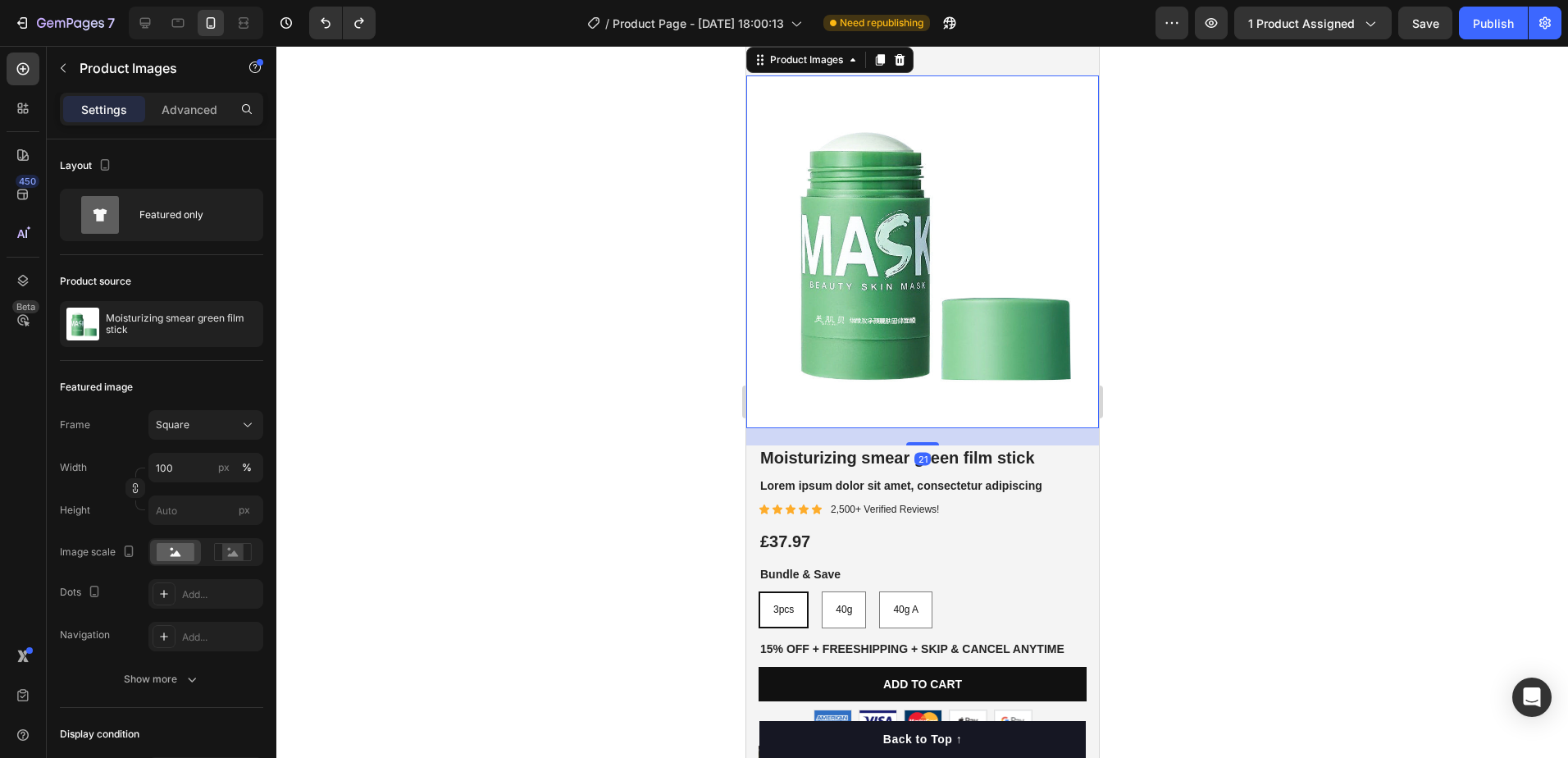
scroll to position [4592, 0]
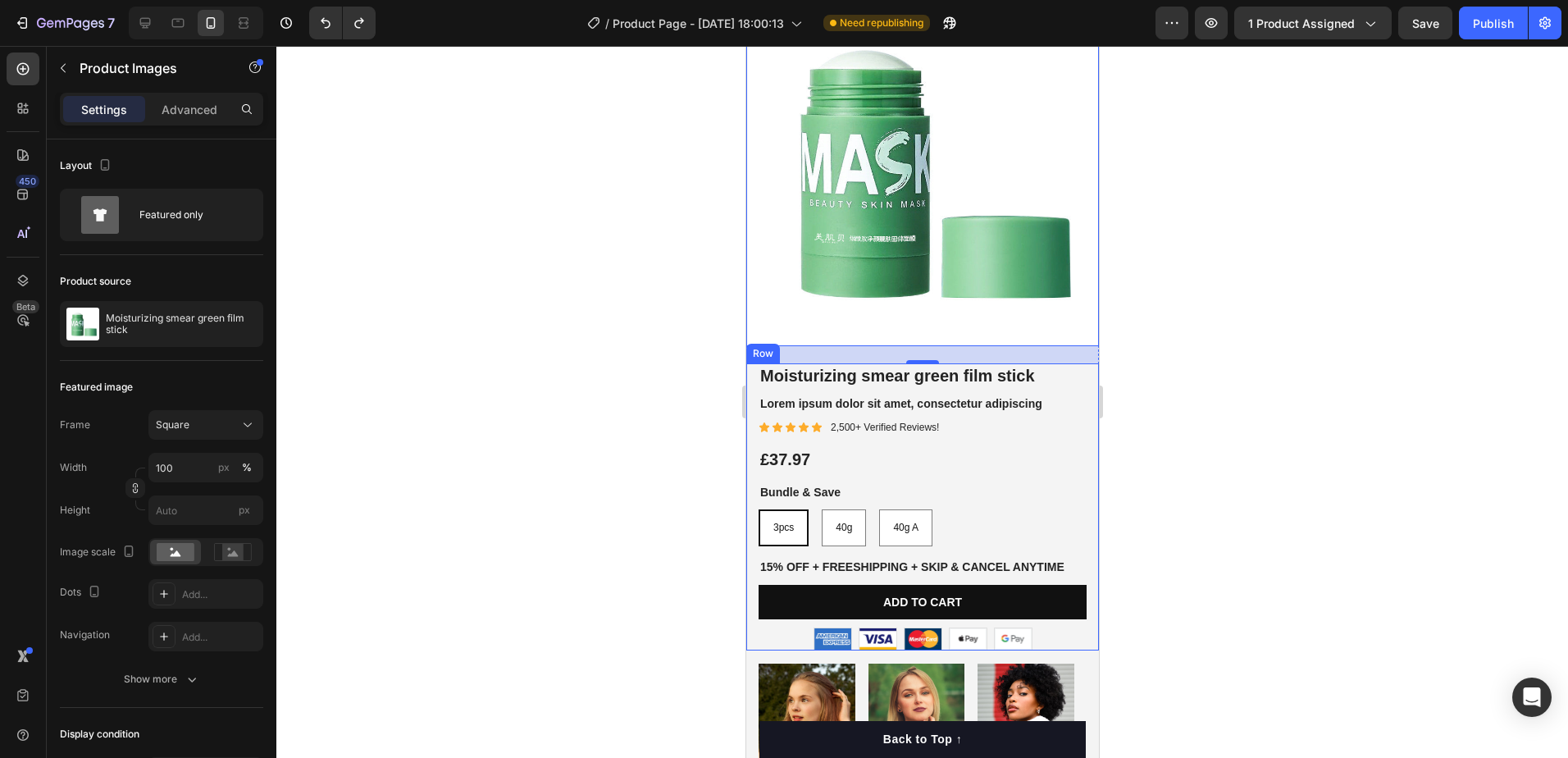
click at [1077, 627] on div "Best Seller Text Block Moisturizing smear green film stick Product Title Lorem …" at bounding box center [922, 507] width 353 height 287
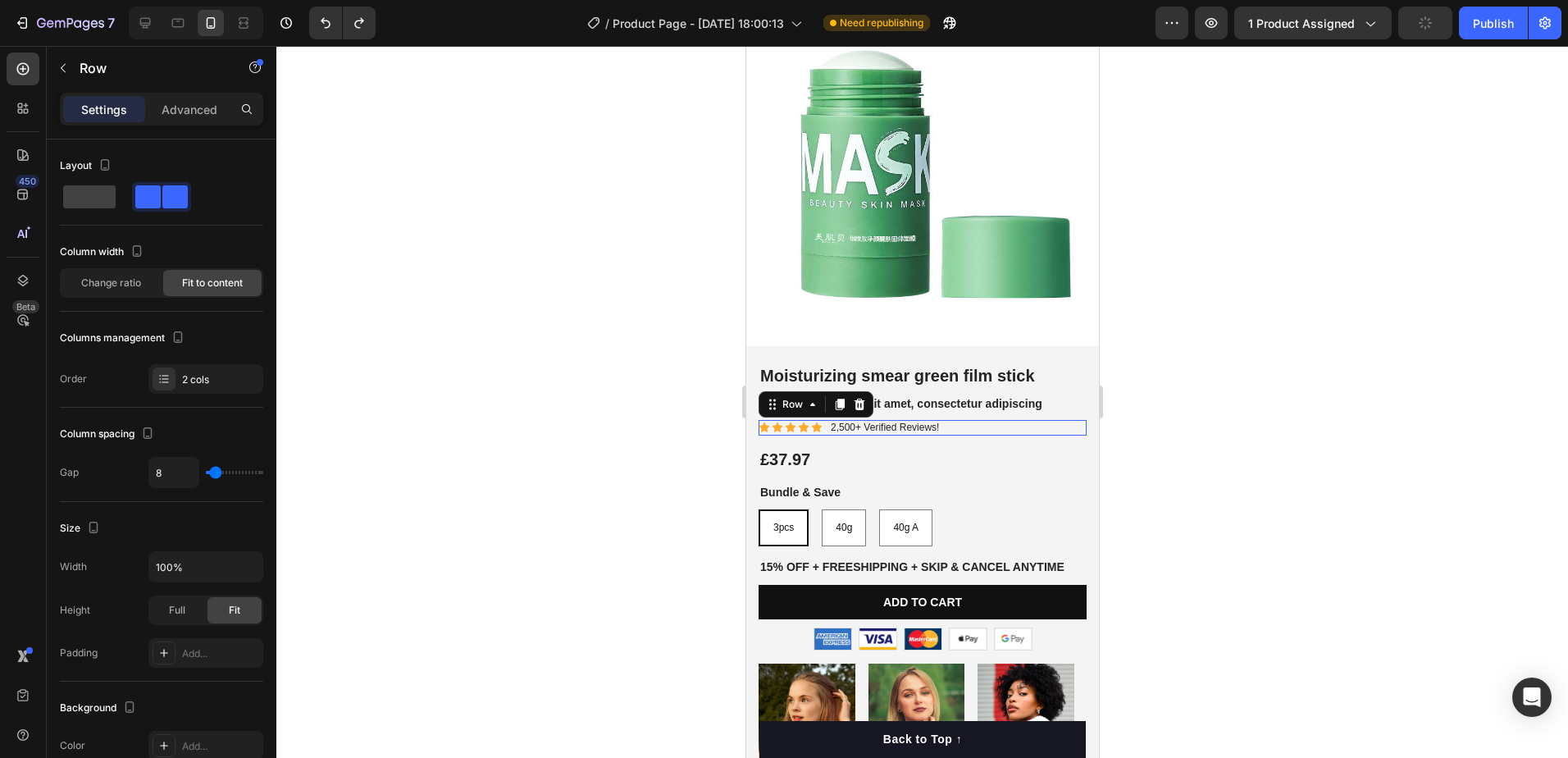
click at [1066, 420] on div "Icon Icon Icon Icon Icon Icon List 2,500+ Verified Reviews! Text Block Row 0" at bounding box center [922, 428] width 328 height 16
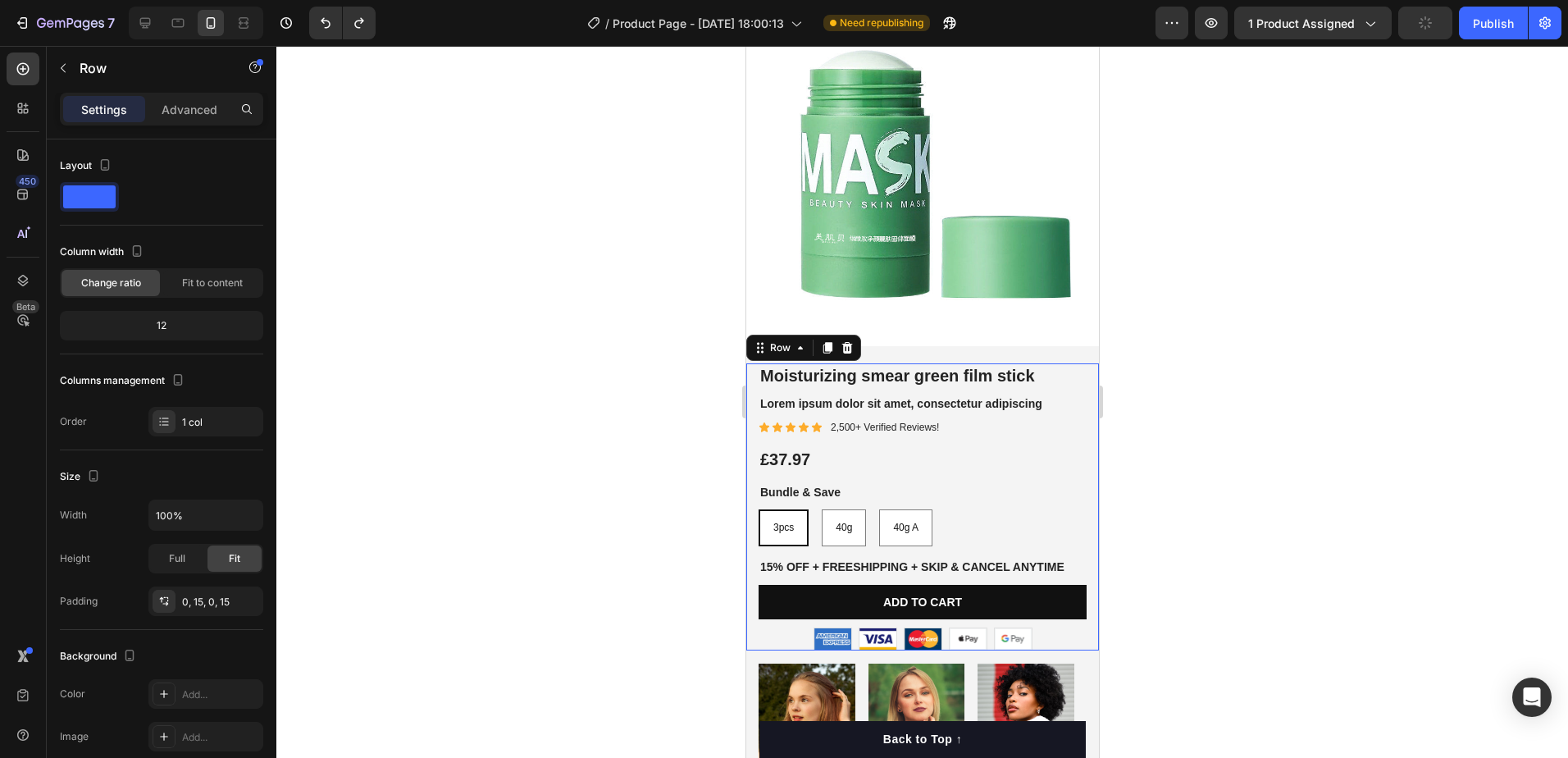
click at [1071, 537] on div "Best Seller Text Block Moisturizing smear green film stick Product Title Lorem …" at bounding box center [922, 507] width 328 height 287
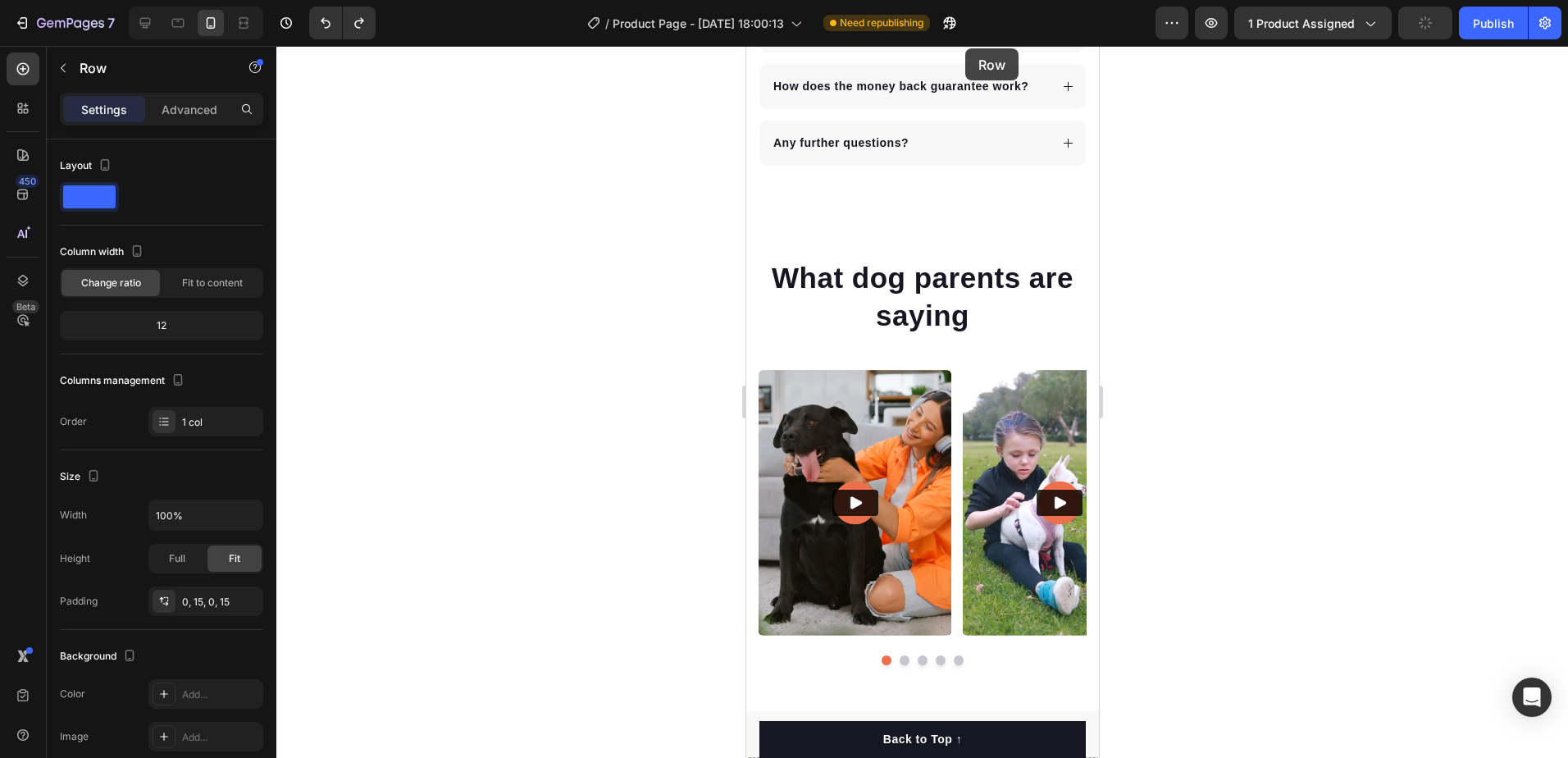
scroll to position [3884, 0]
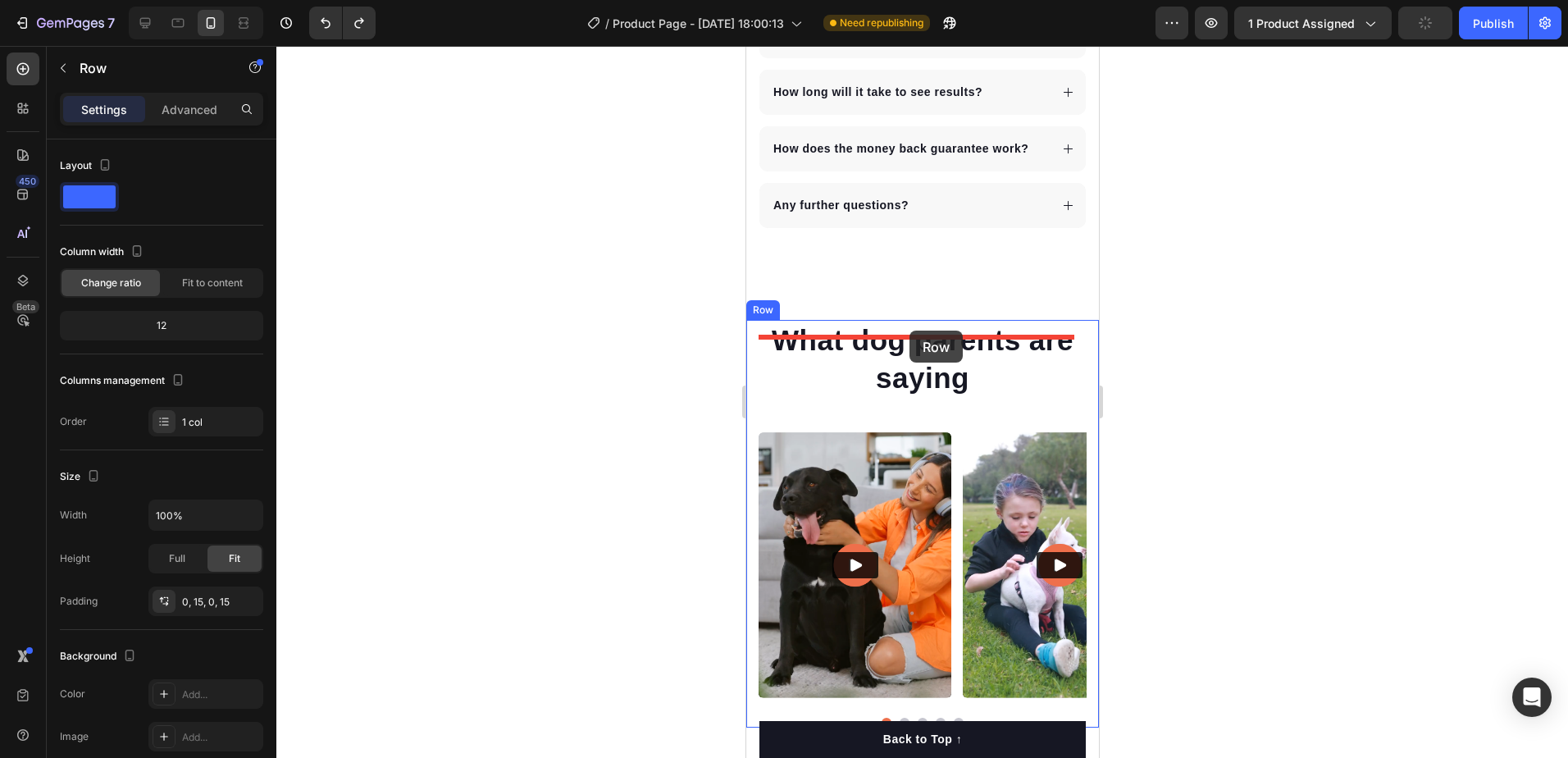
drag, startPoint x: 1072, startPoint y: 460, endPoint x: 909, endPoint y: 330, distance: 208.5
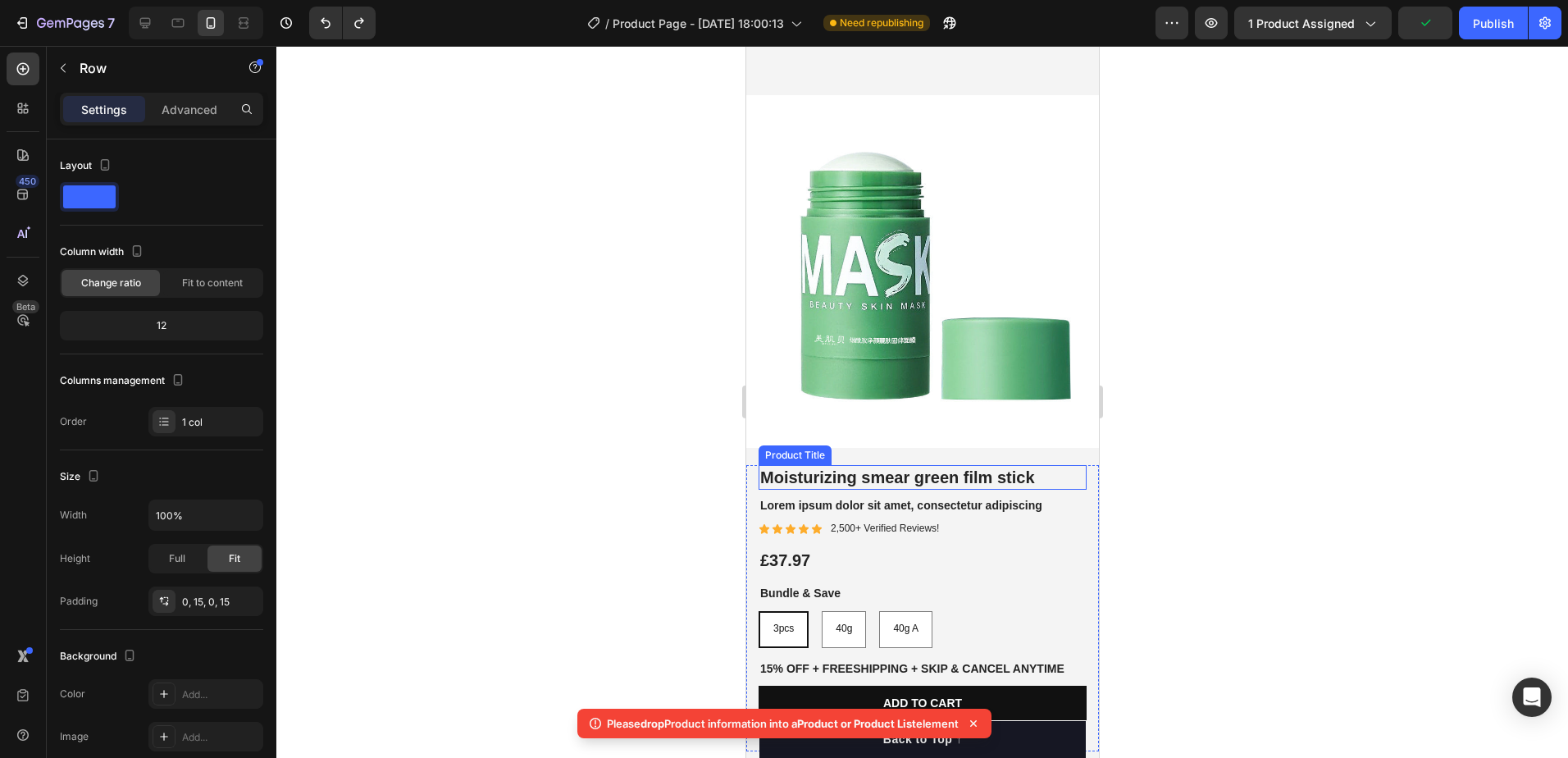
scroll to position [4539, 0]
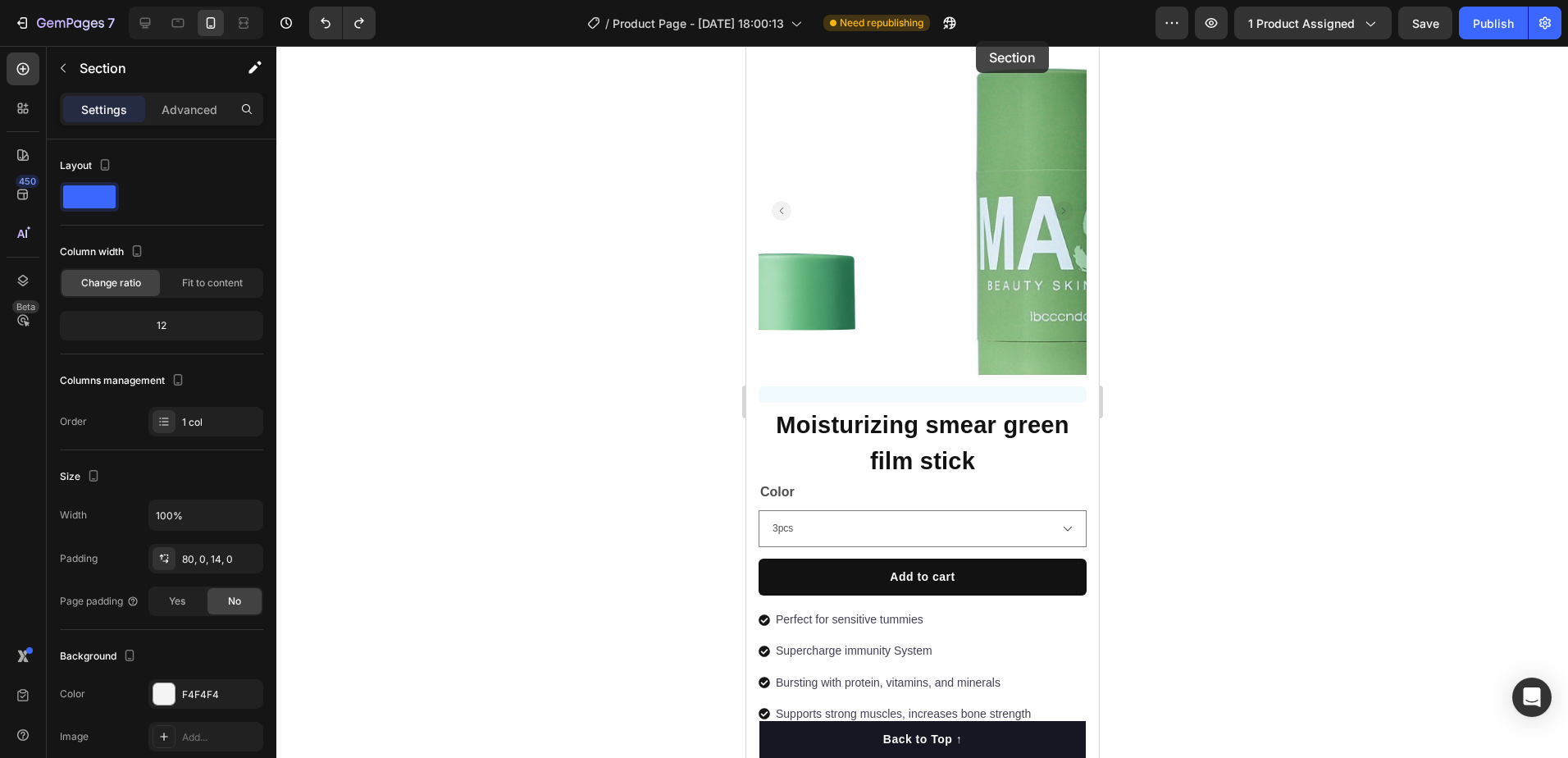
scroll to position [0, 0]
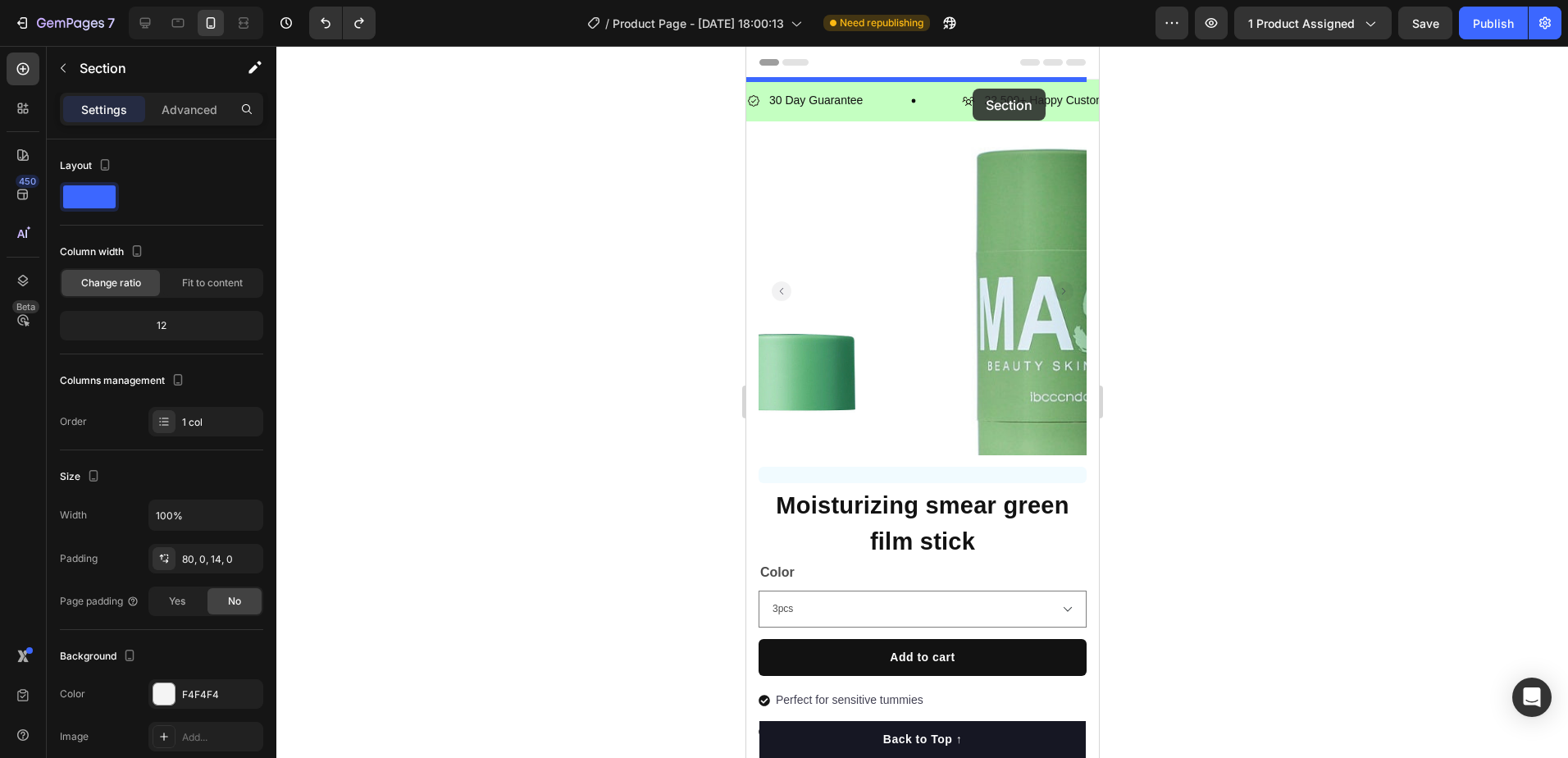
drag, startPoint x: 1054, startPoint y: 314, endPoint x: 972, endPoint y: 88, distance: 240.4
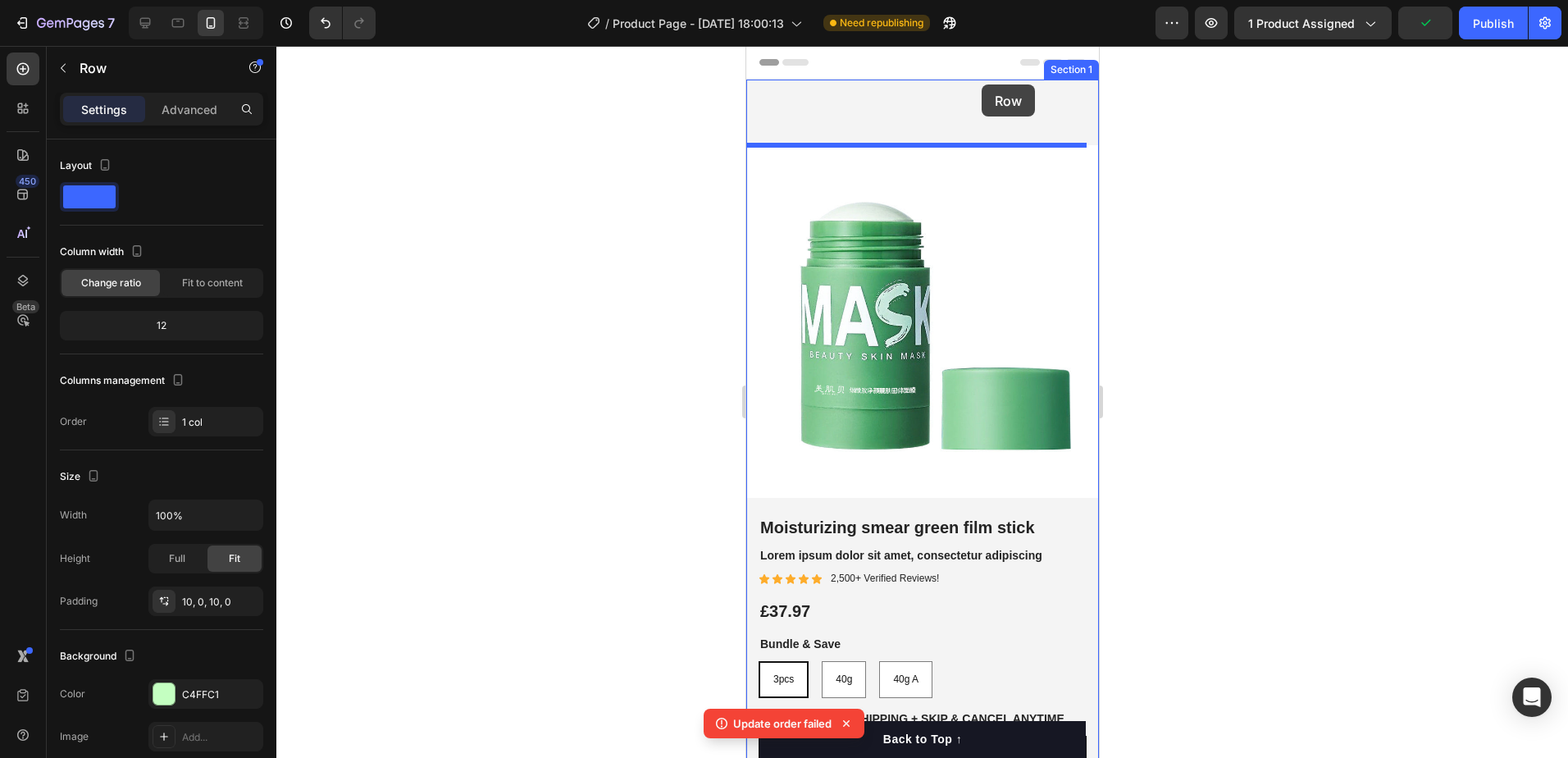
drag, startPoint x: 1023, startPoint y: 482, endPoint x: 981, endPoint y: 85, distance: 399.2
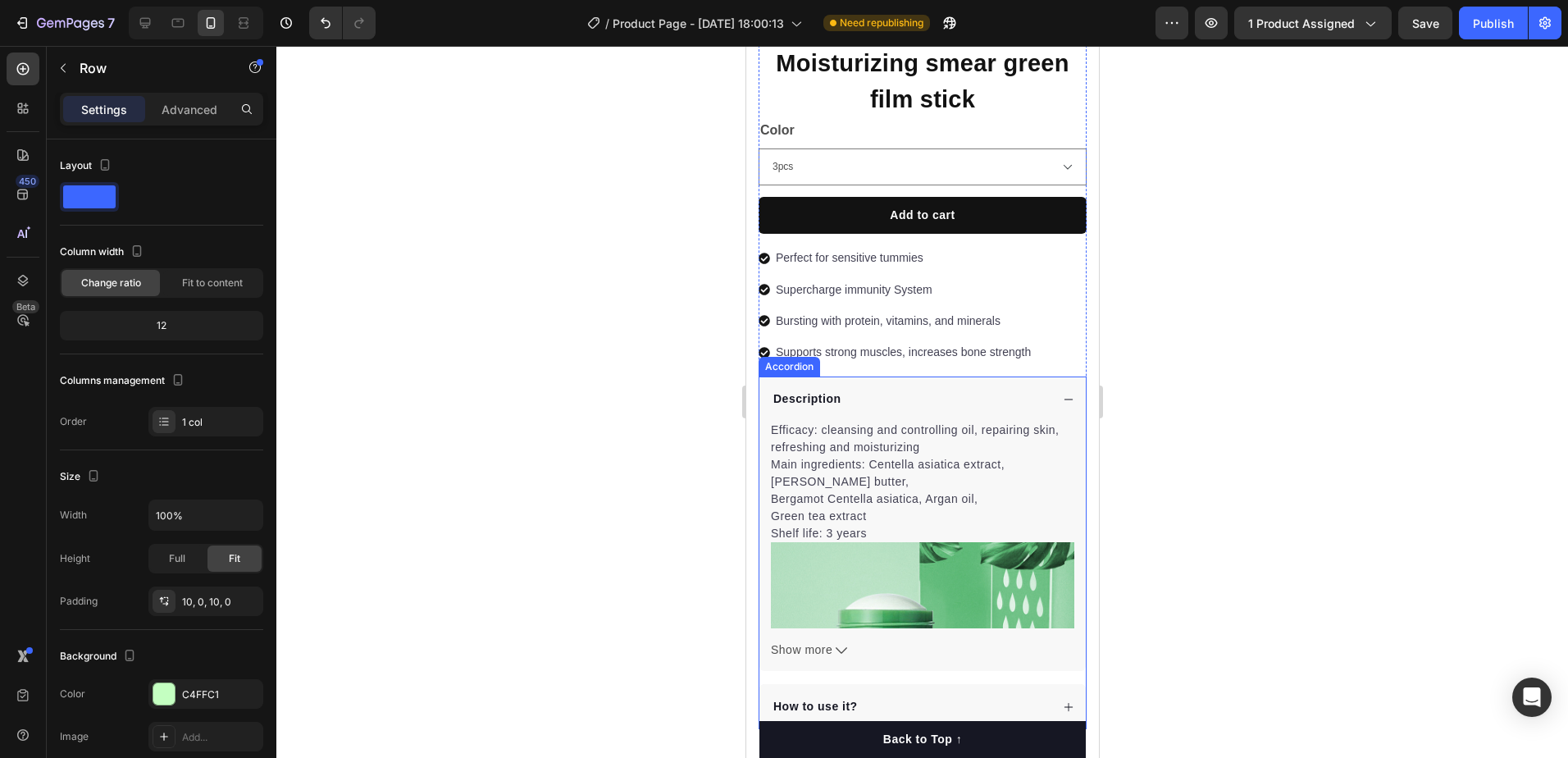
scroll to position [1968, 0]
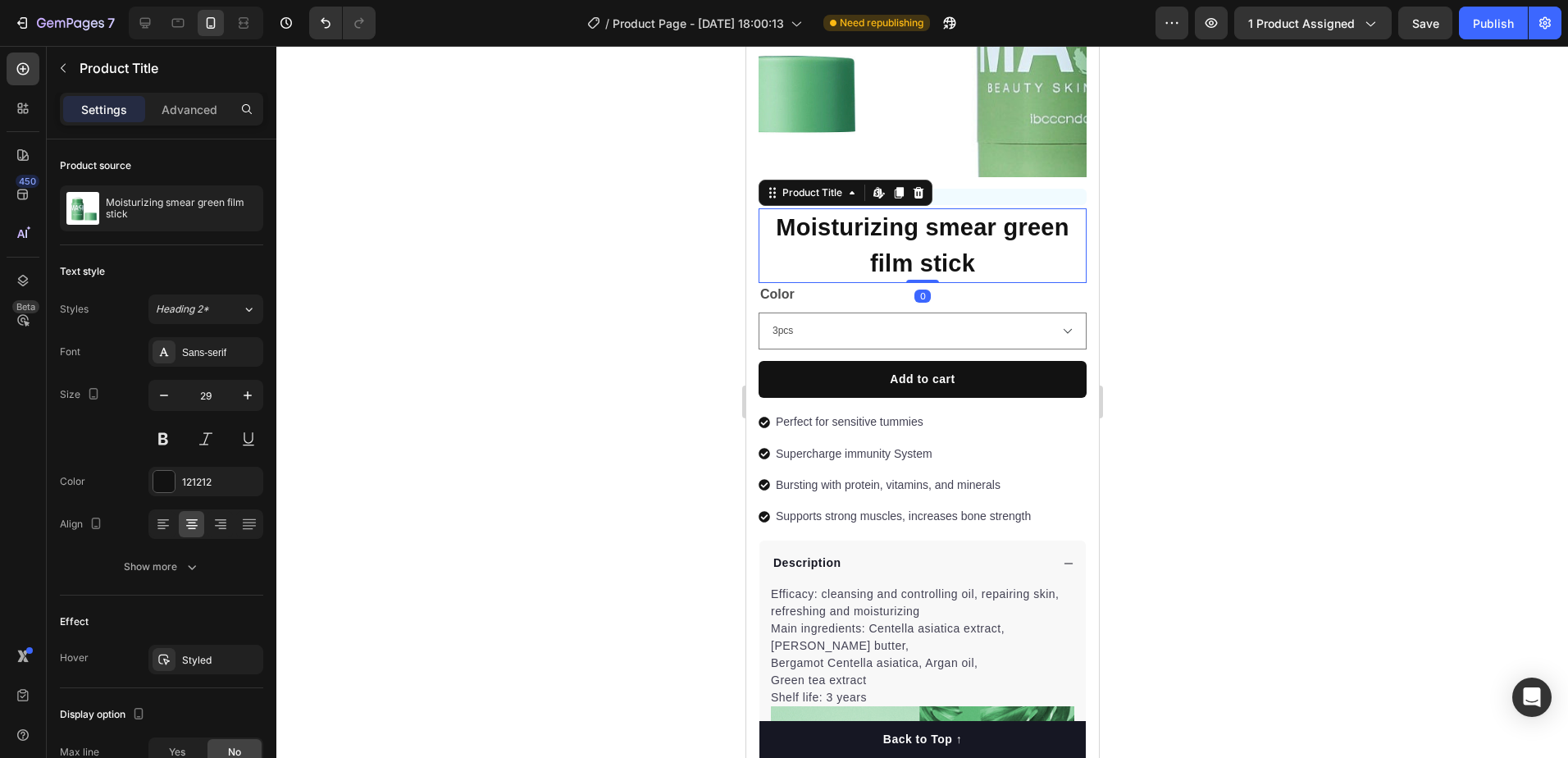
click at [1034, 258] on h1 "Moisturizing smear green film stick" at bounding box center [922, 246] width 328 height 75
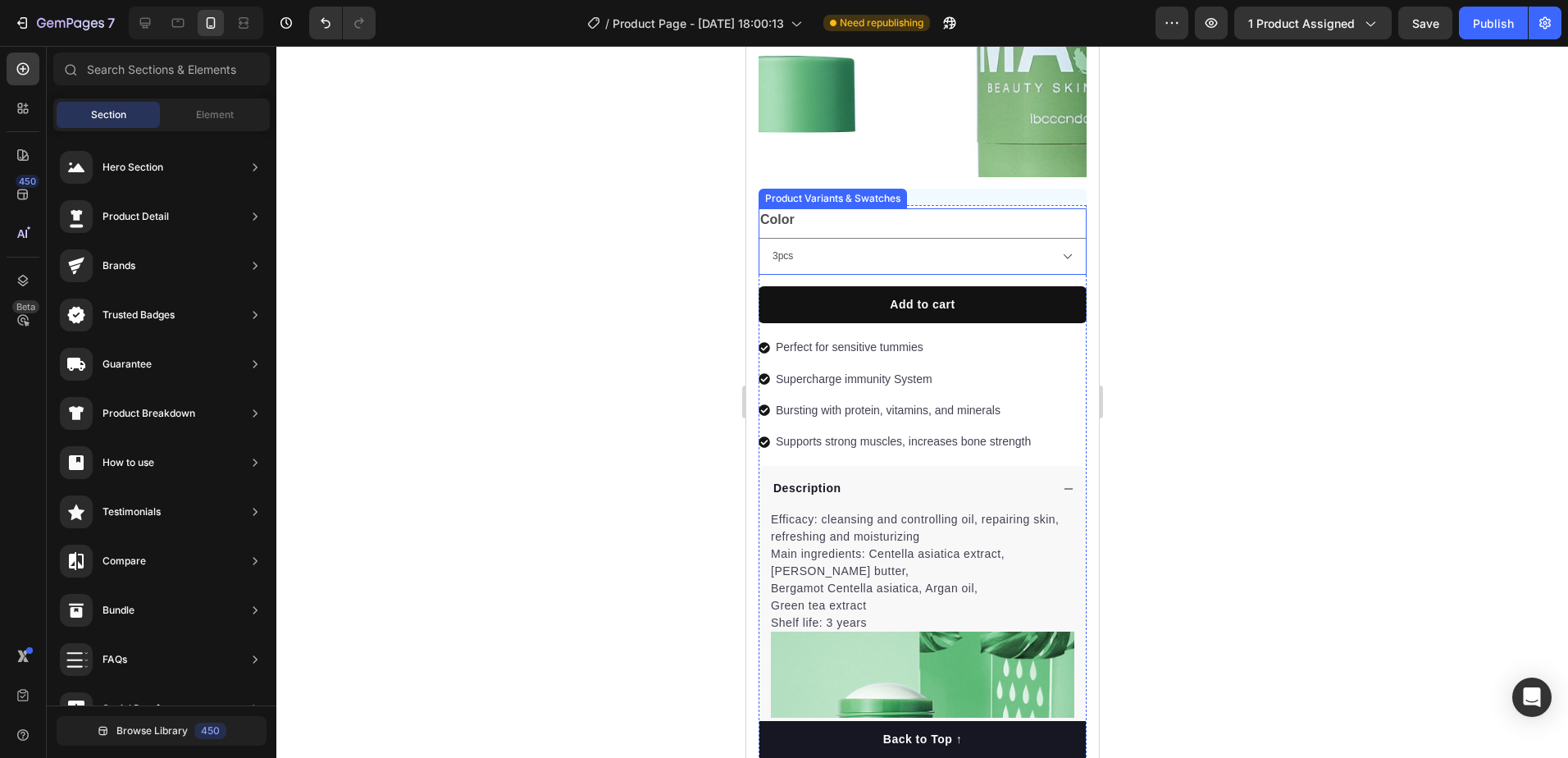
click at [1016, 208] on div "Color 3pcs 40g 40g A" at bounding box center [922, 241] width 328 height 67
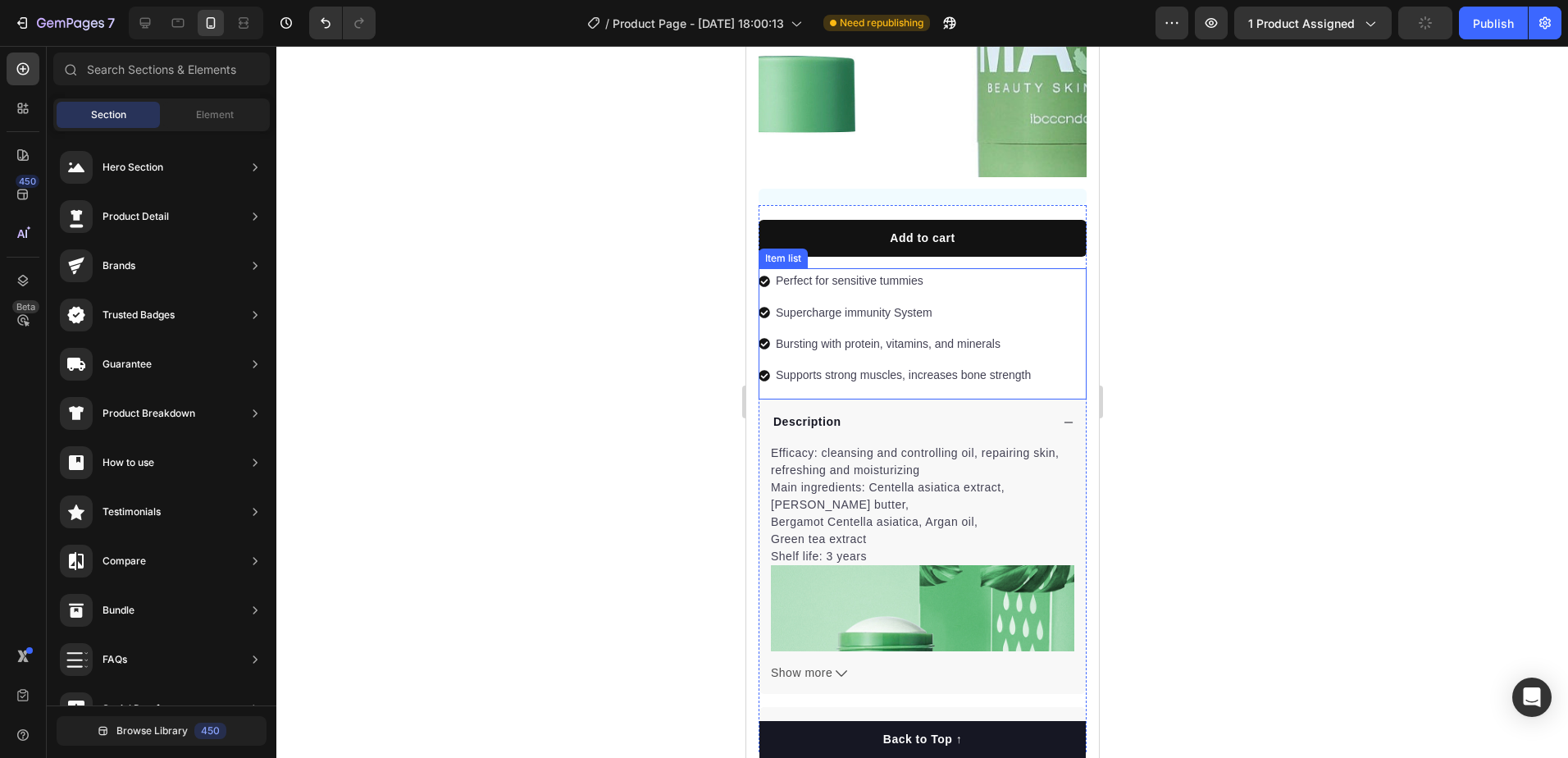
click at [1058, 273] on div "Perfect for sensitive tummies Supercharge immunity System Bursting with protein…" at bounding box center [922, 333] width 328 height 131
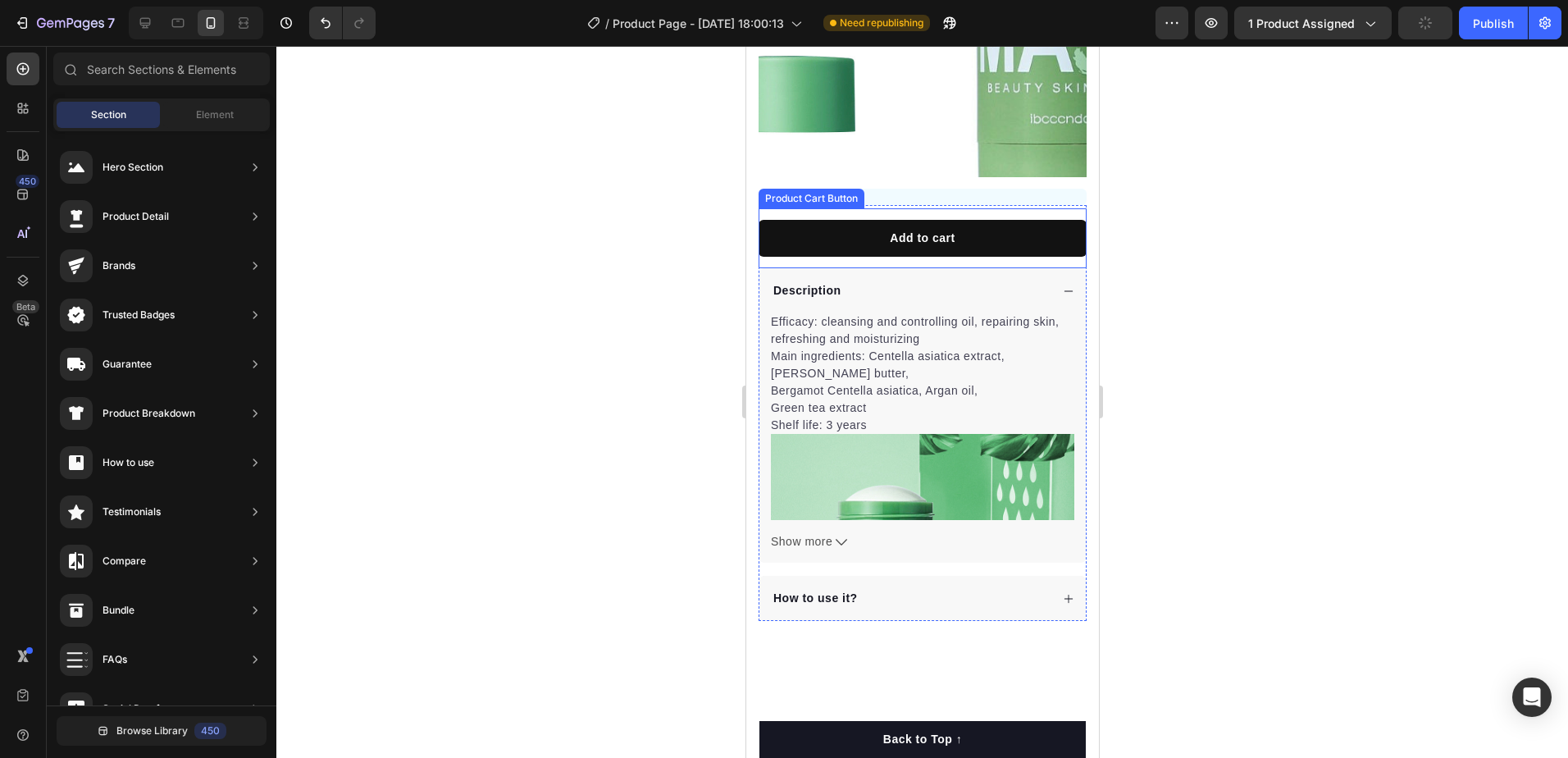
click at [1028, 208] on div "Add to cart Product Cart Button" at bounding box center [922, 238] width 328 height 60
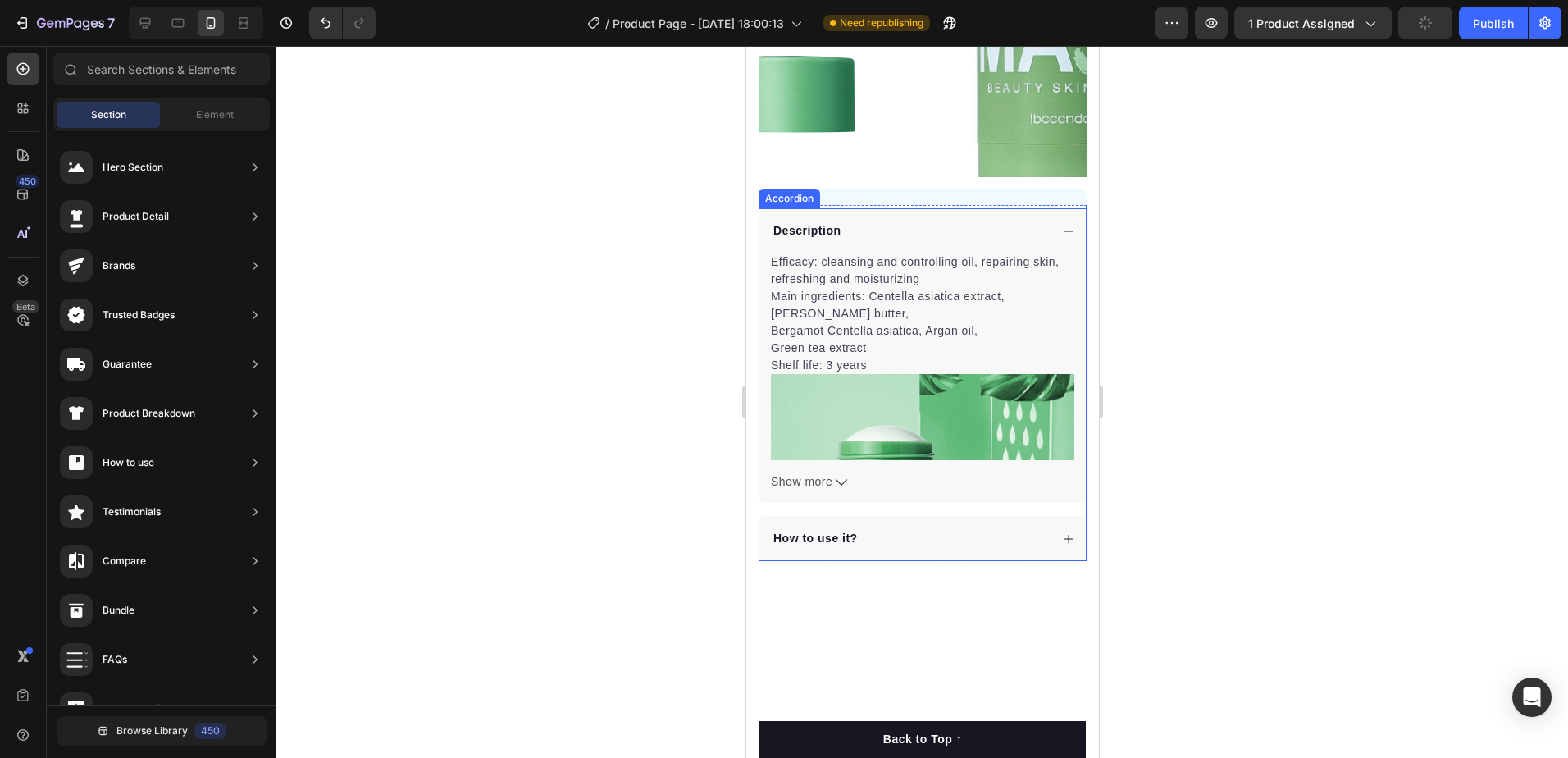
click at [1001, 220] on div "Description" at bounding box center [909, 231] width 279 height 22
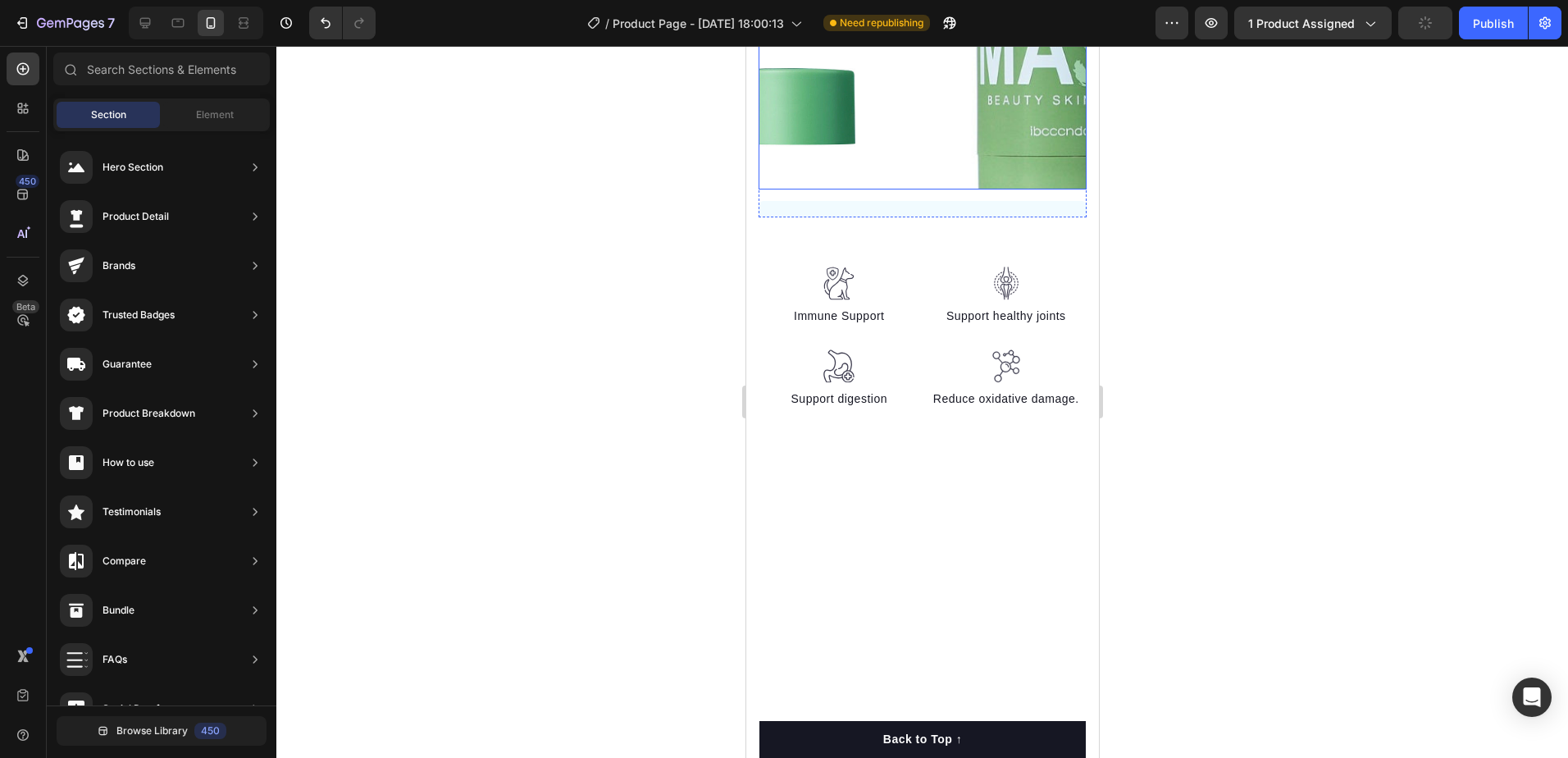
scroll to position [1601, 0]
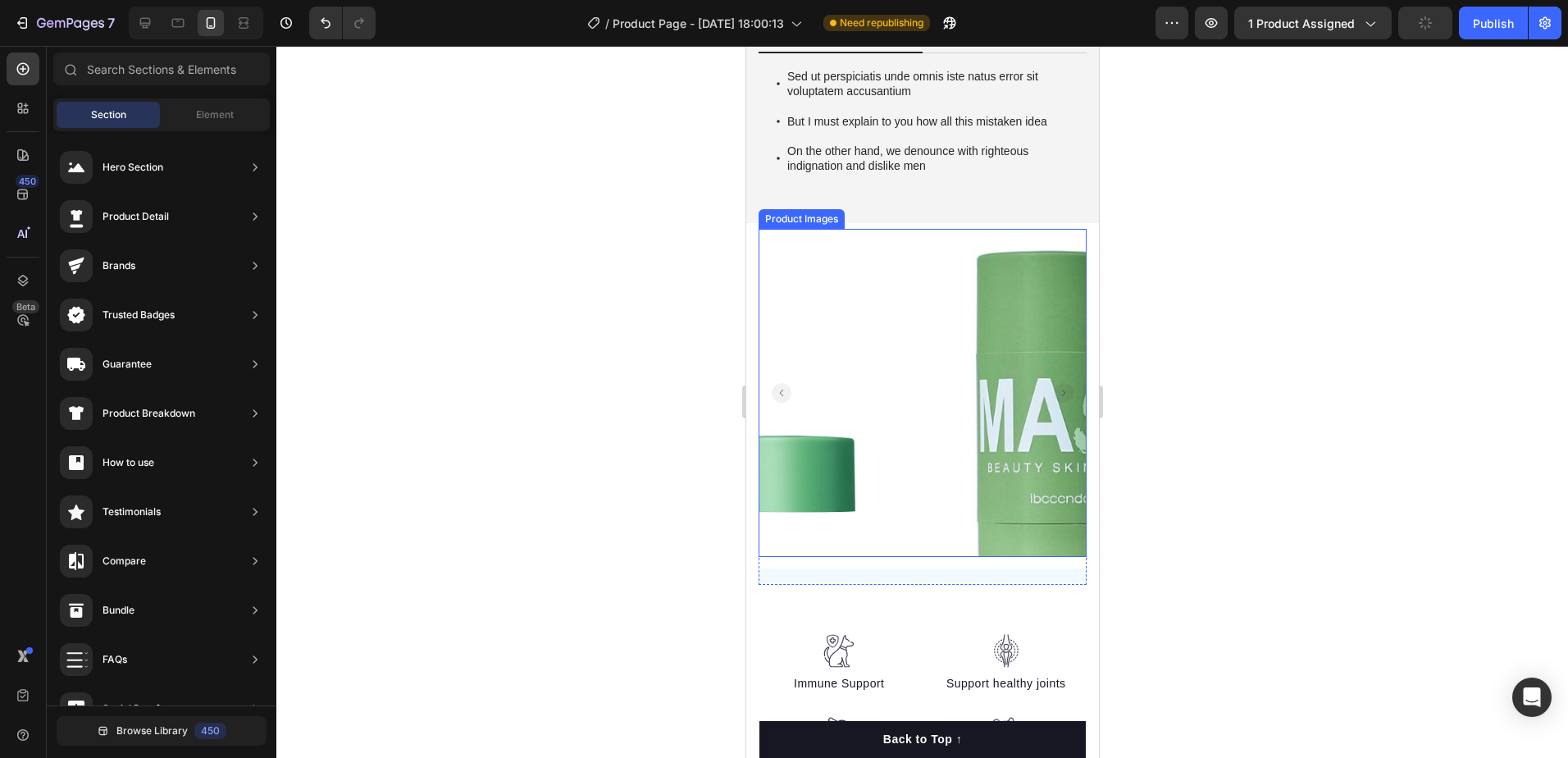
click at [968, 394] on img at bounding box center [1045, 393] width 328 height 328
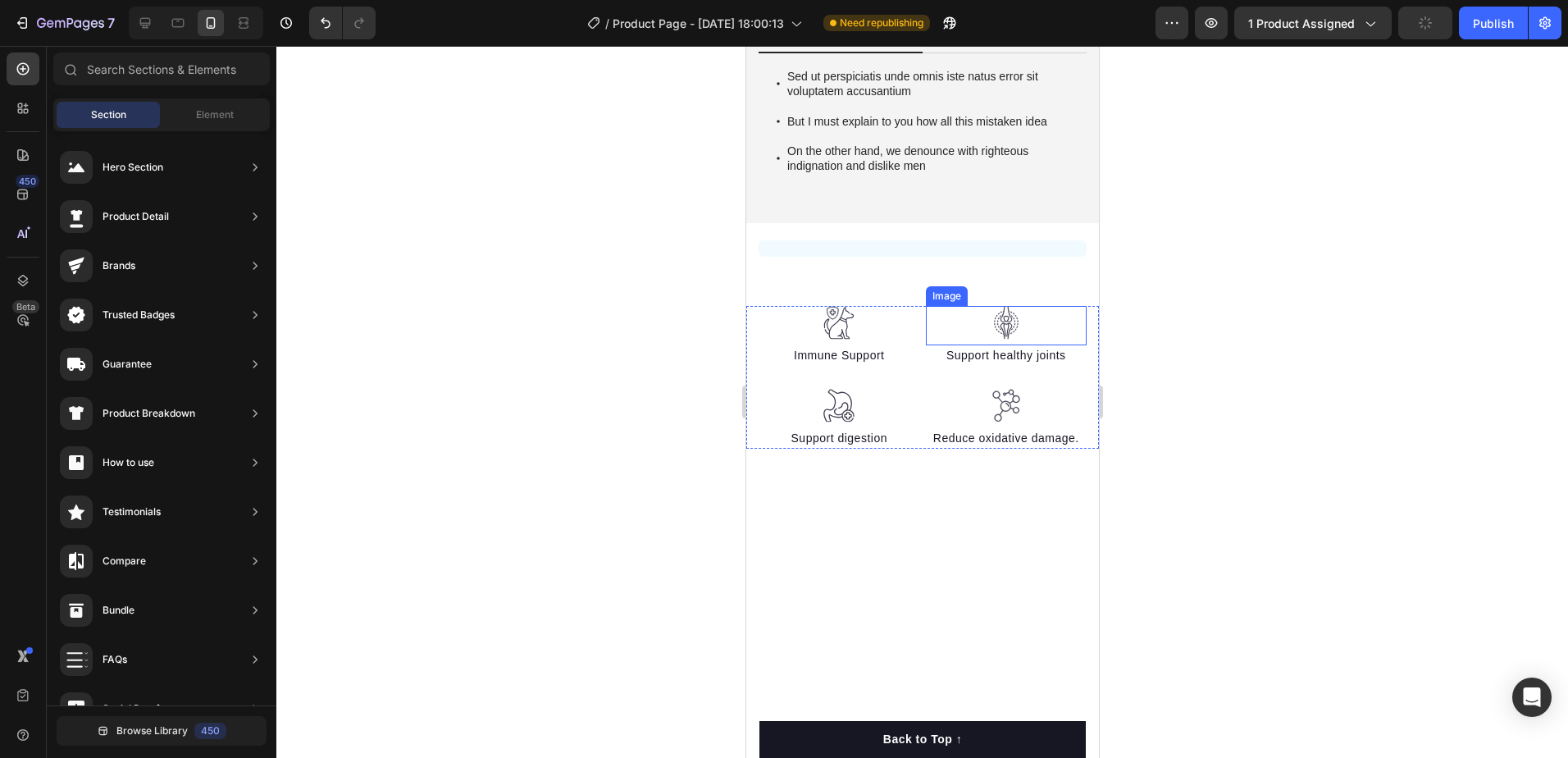
click at [1049, 312] on div at bounding box center [1005, 322] width 161 height 34
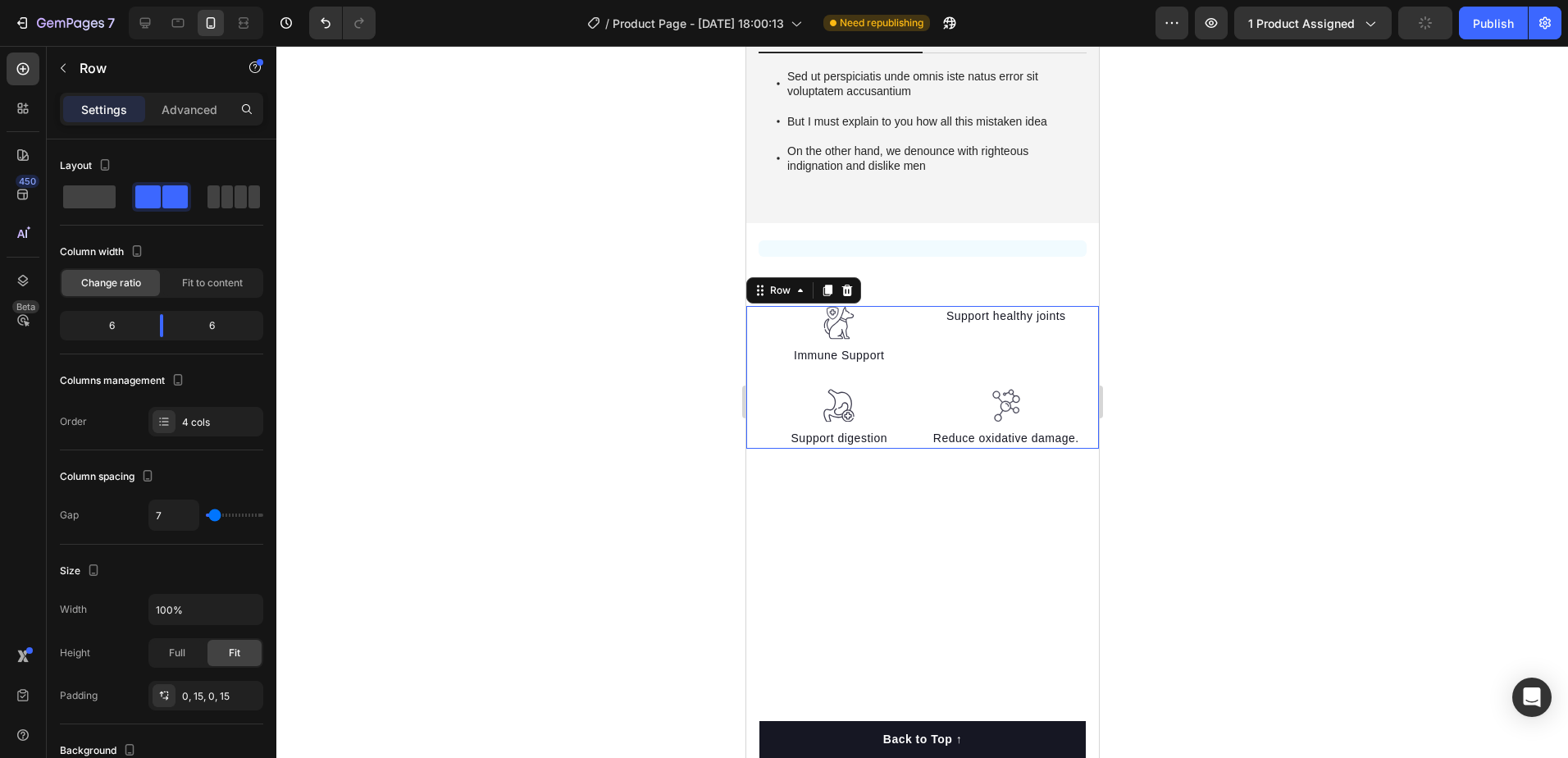
click at [1080, 333] on div "Image Immune Support Text block Image Support digestion Text block Support heal…" at bounding box center [922, 376] width 353 height 142
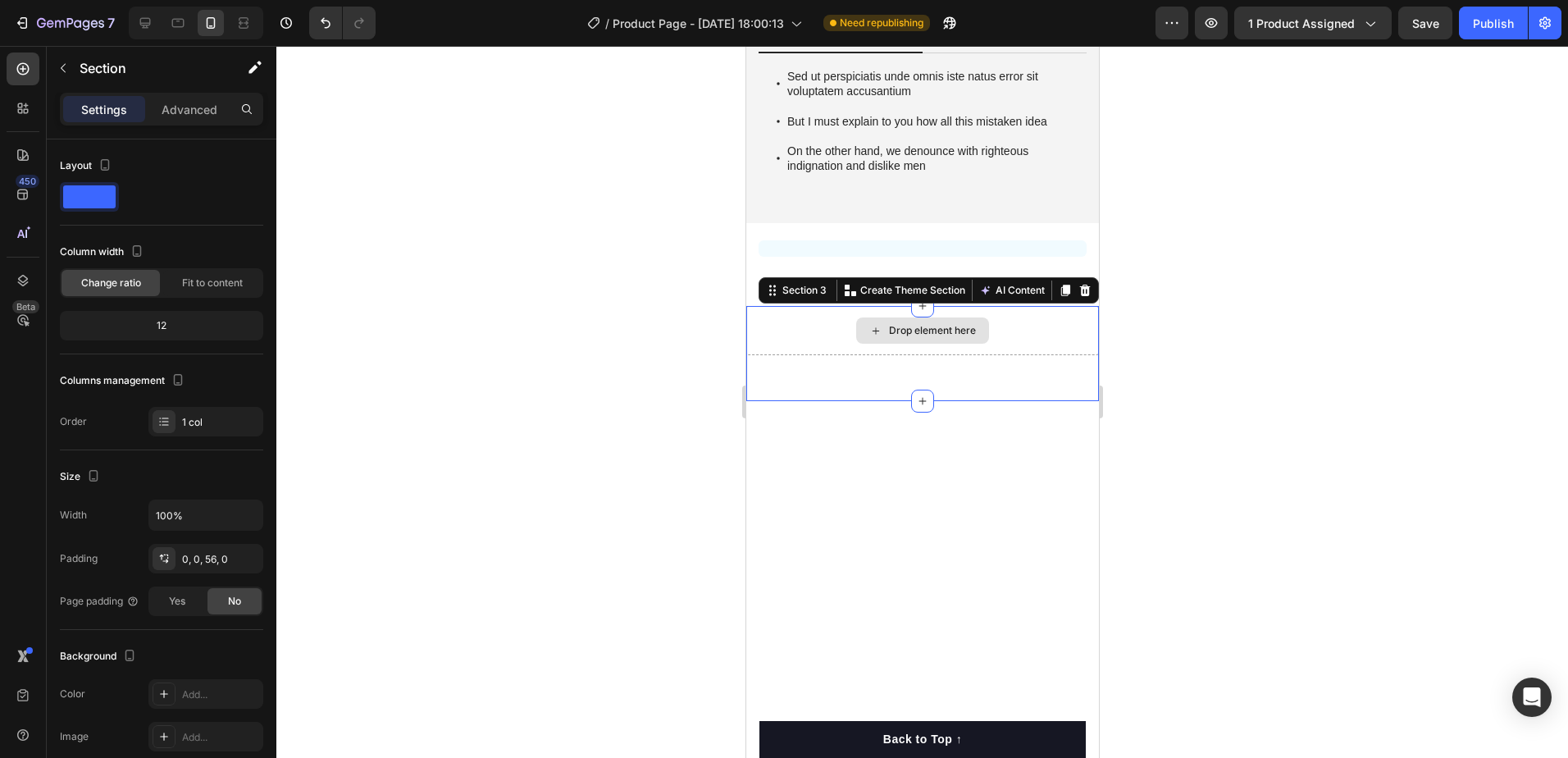
click at [1071, 325] on div "Drop element here" at bounding box center [922, 330] width 353 height 49
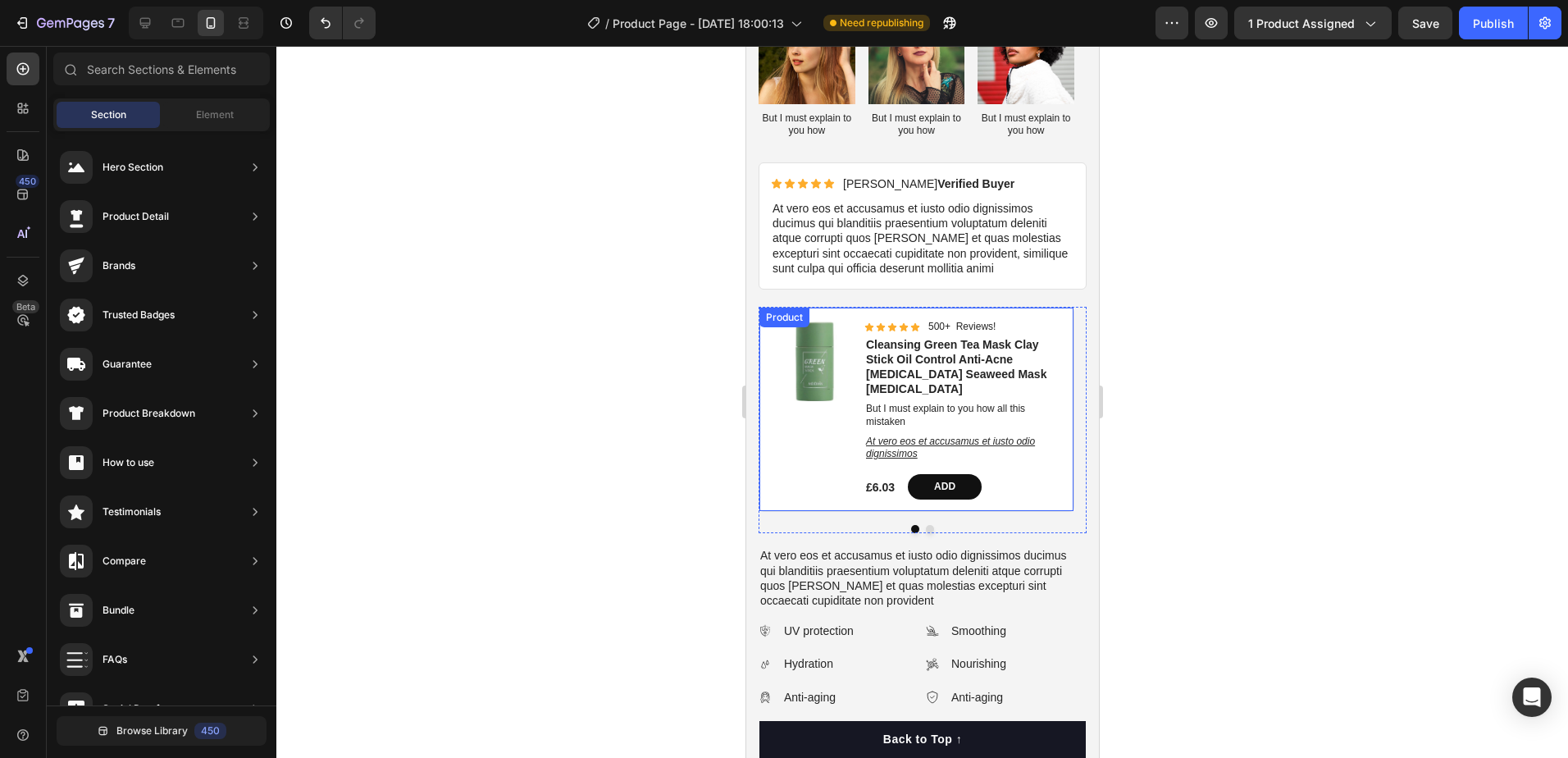
scroll to position [616, 0]
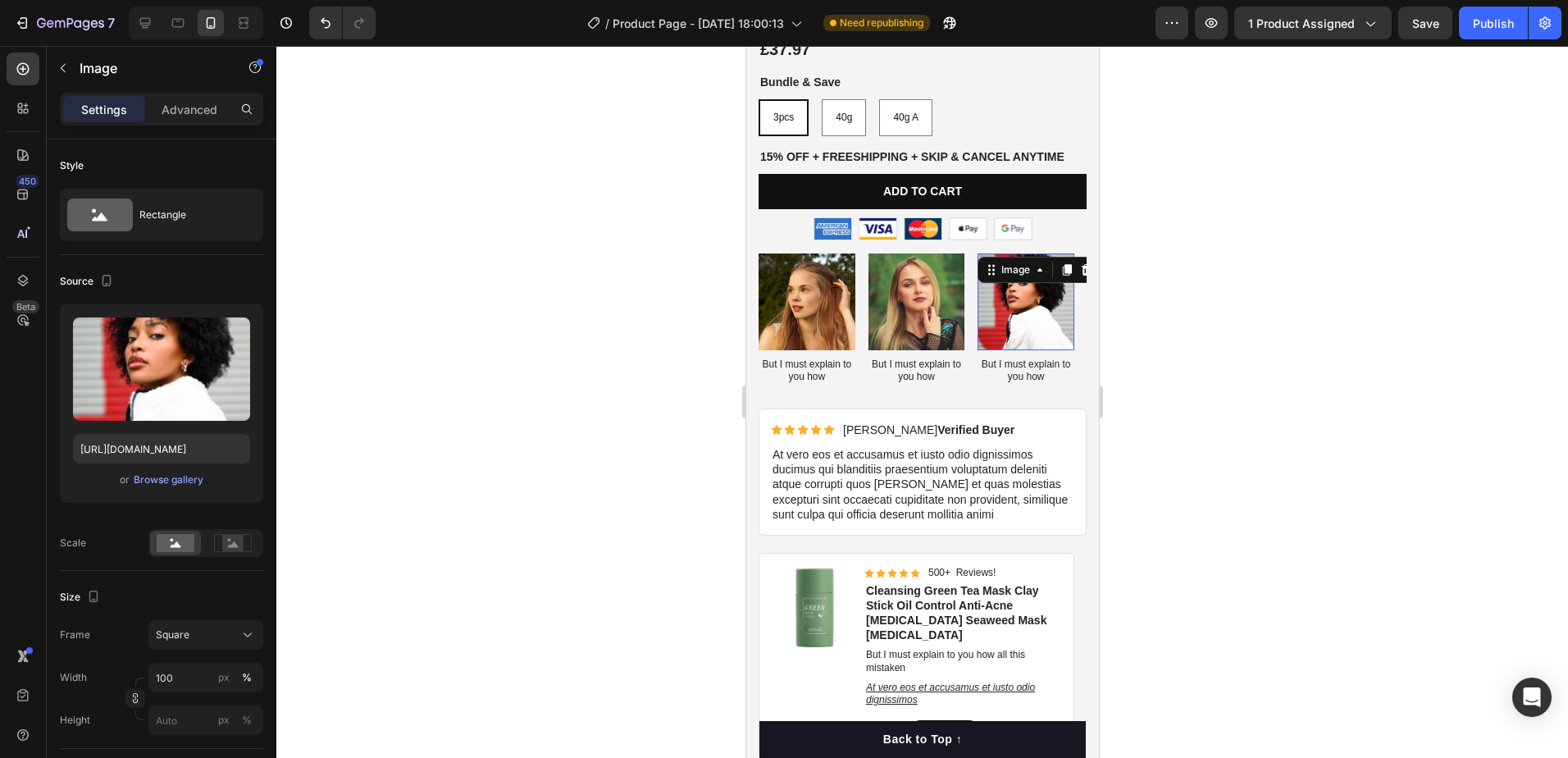
click at [1073, 273] on img at bounding box center [1025, 301] width 97 height 97
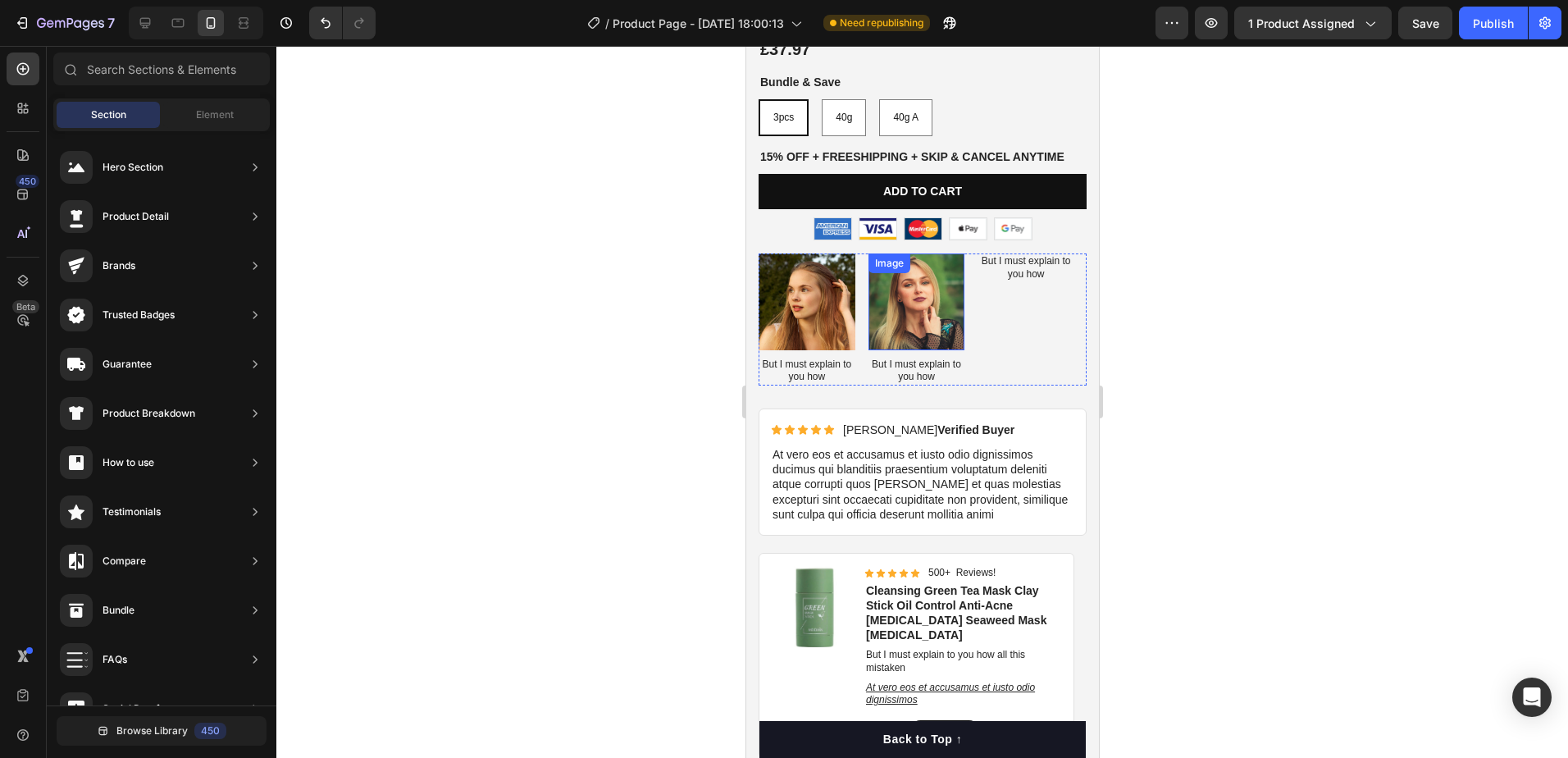
click at [958, 304] on img at bounding box center [916, 301] width 97 height 97
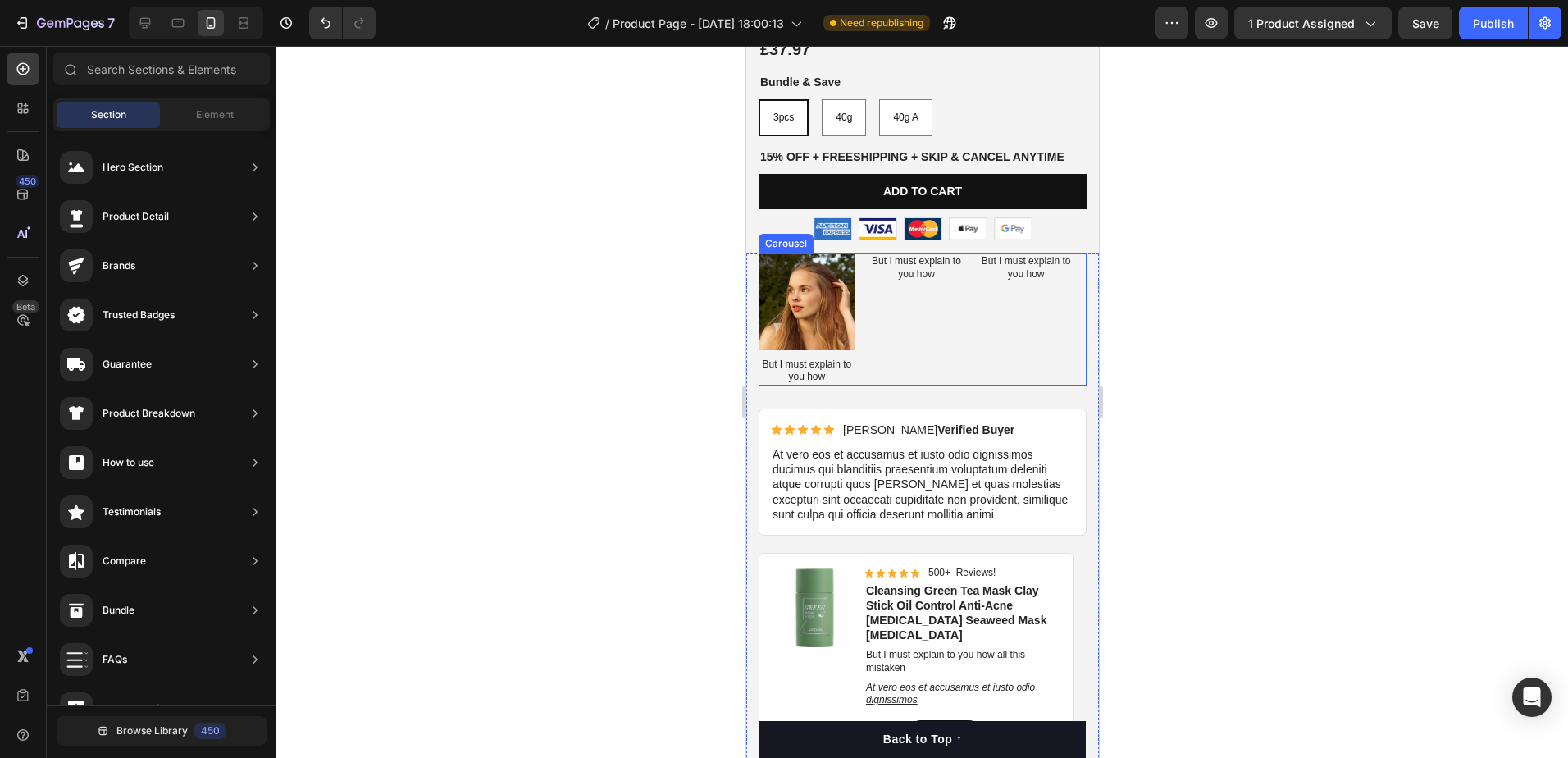
click at [816, 319] on img at bounding box center [806, 301] width 97 height 97
click at [856, 321] on div "But I must explain to you how Text Block But I must explain to you how Text Blo…" at bounding box center [922, 319] width 328 height 132
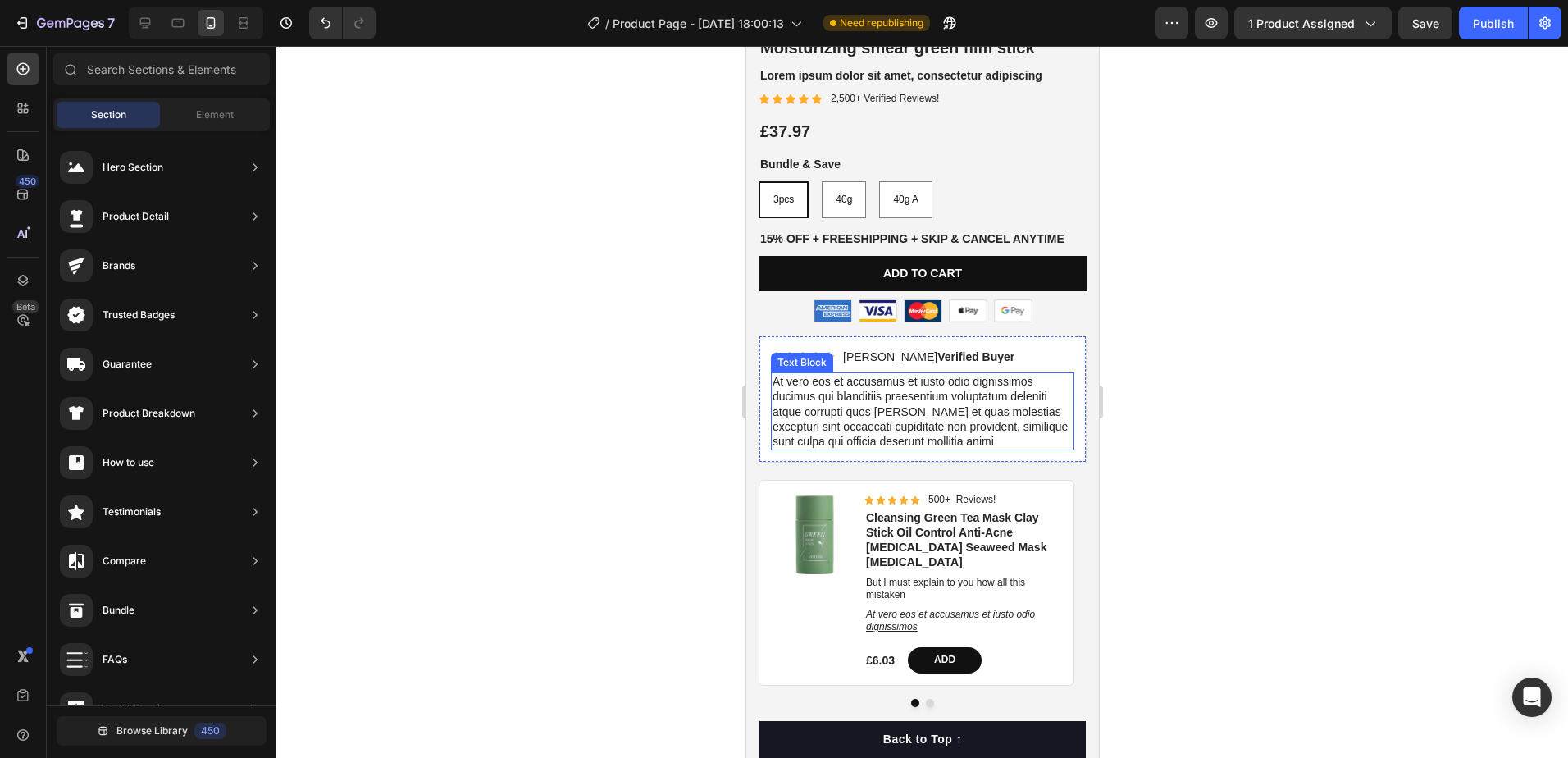
scroll to position [452, 0]
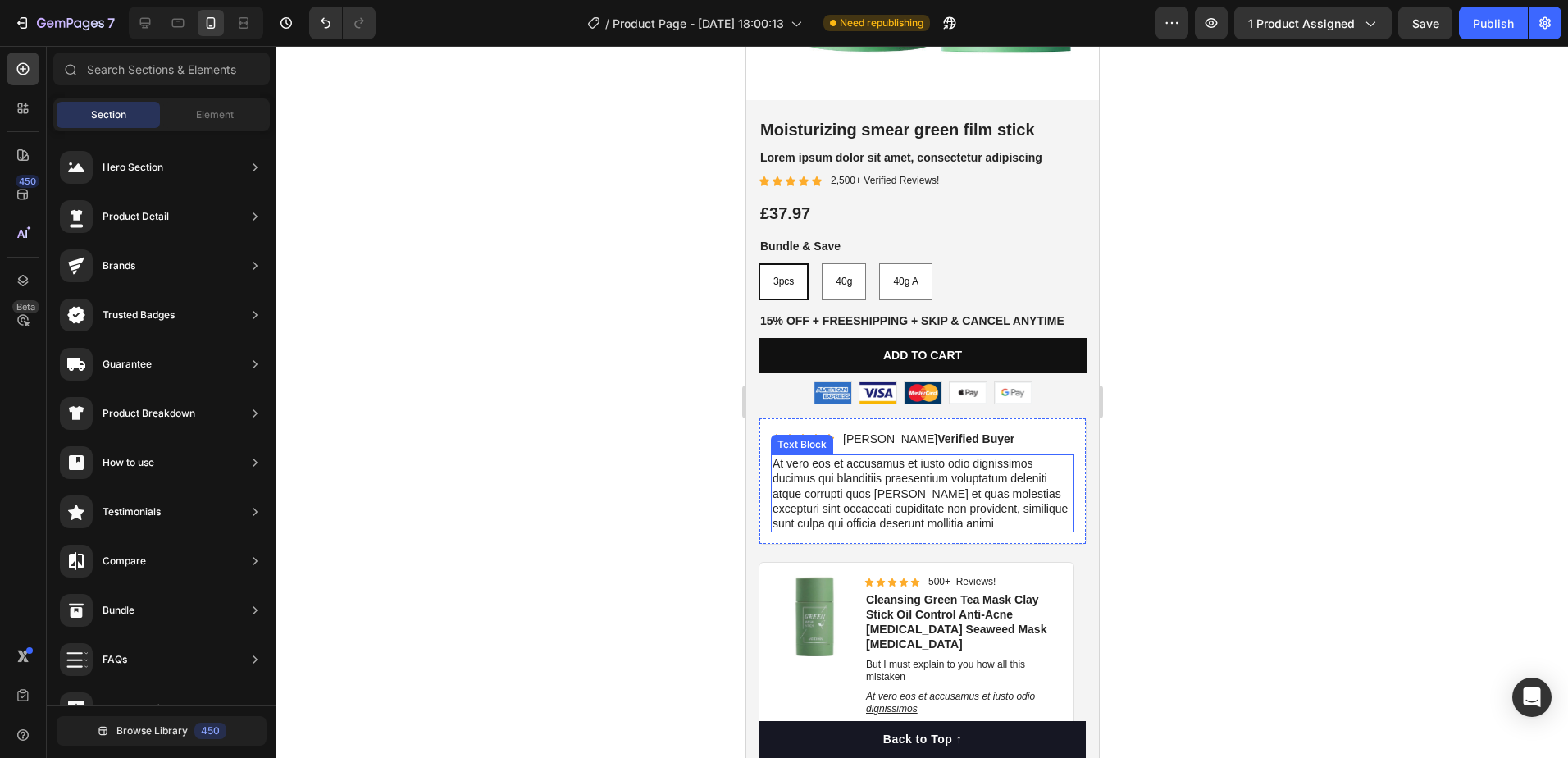
click at [1059, 454] on div "At vero eos et accusamus et iusto odio dignissimos ducimus qui blanditiis praes…" at bounding box center [921, 493] width 304 height 77
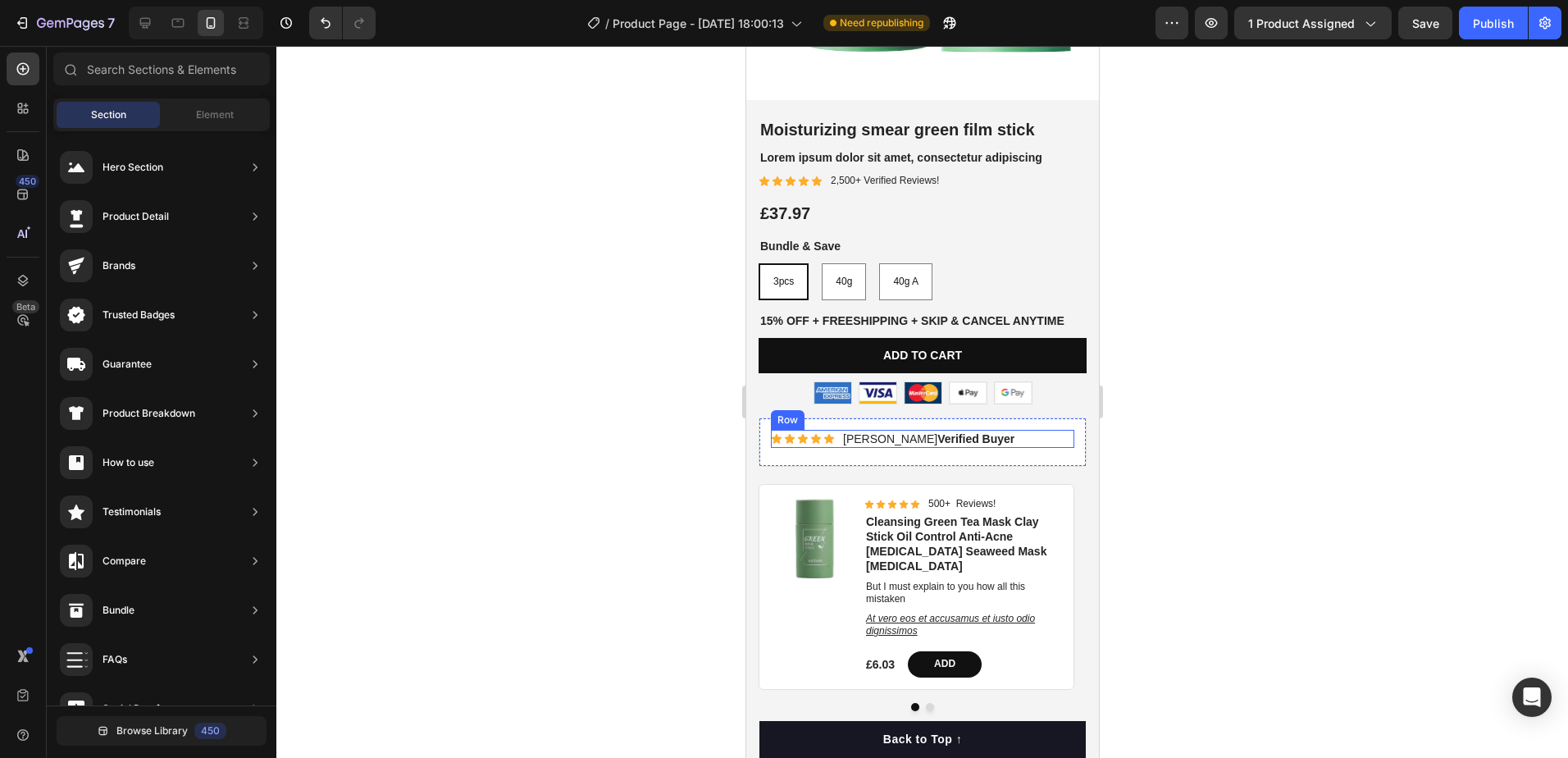
click at [1044, 434] on div "Icon Icon Icon Icon Icon Icon List Briana M. Verified Buyer Text Block Row" at bounding box center [921, 438] width 304 height 18
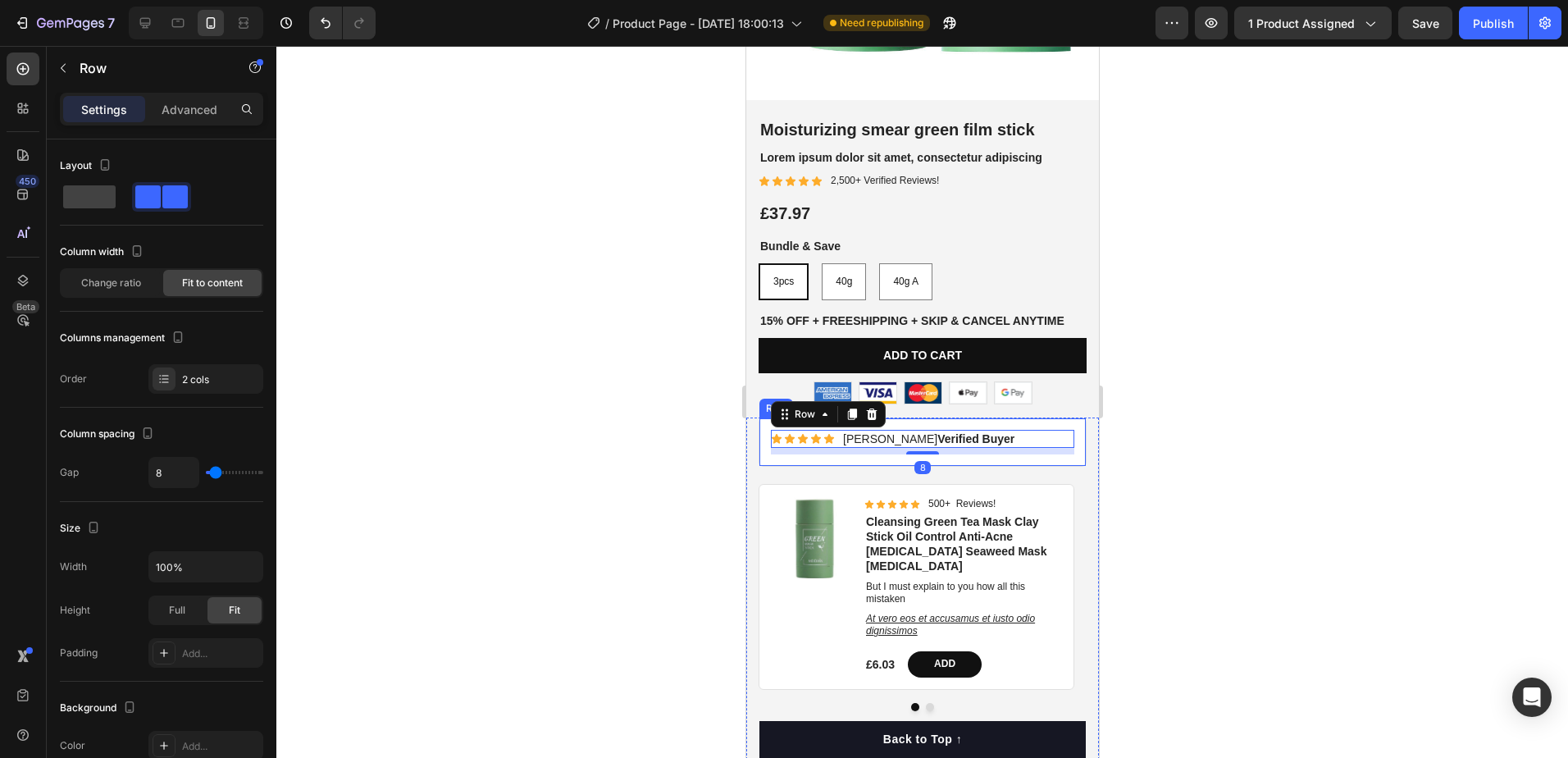
click at [1046, 444] on div "Icon Icon Icon Icon Icon Icon List Briana M. Verified Buyer Text Block Row 8 Row" at bounding box center [922, 442] width 328 height 49
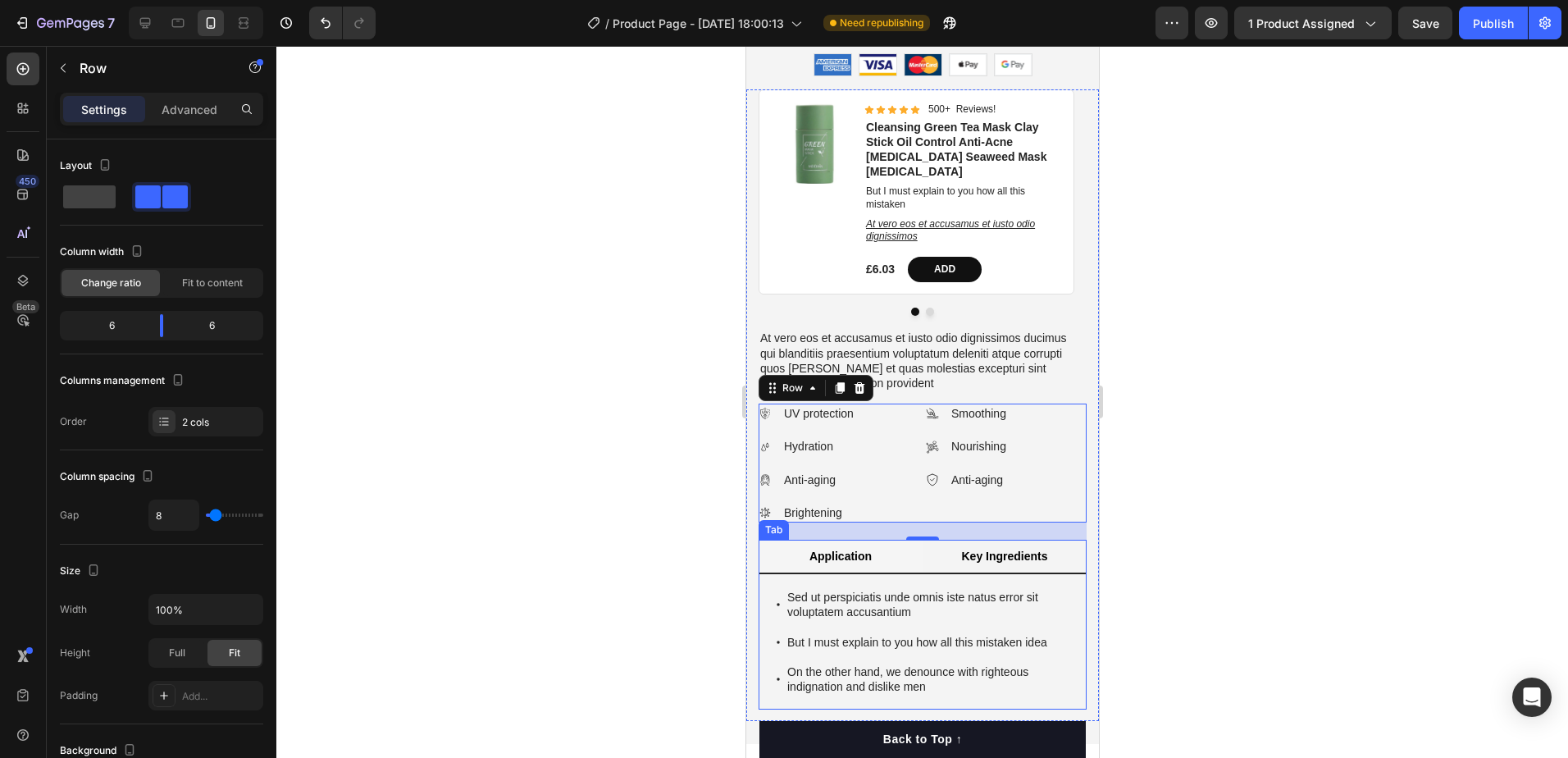
scroll to position [698, 0]
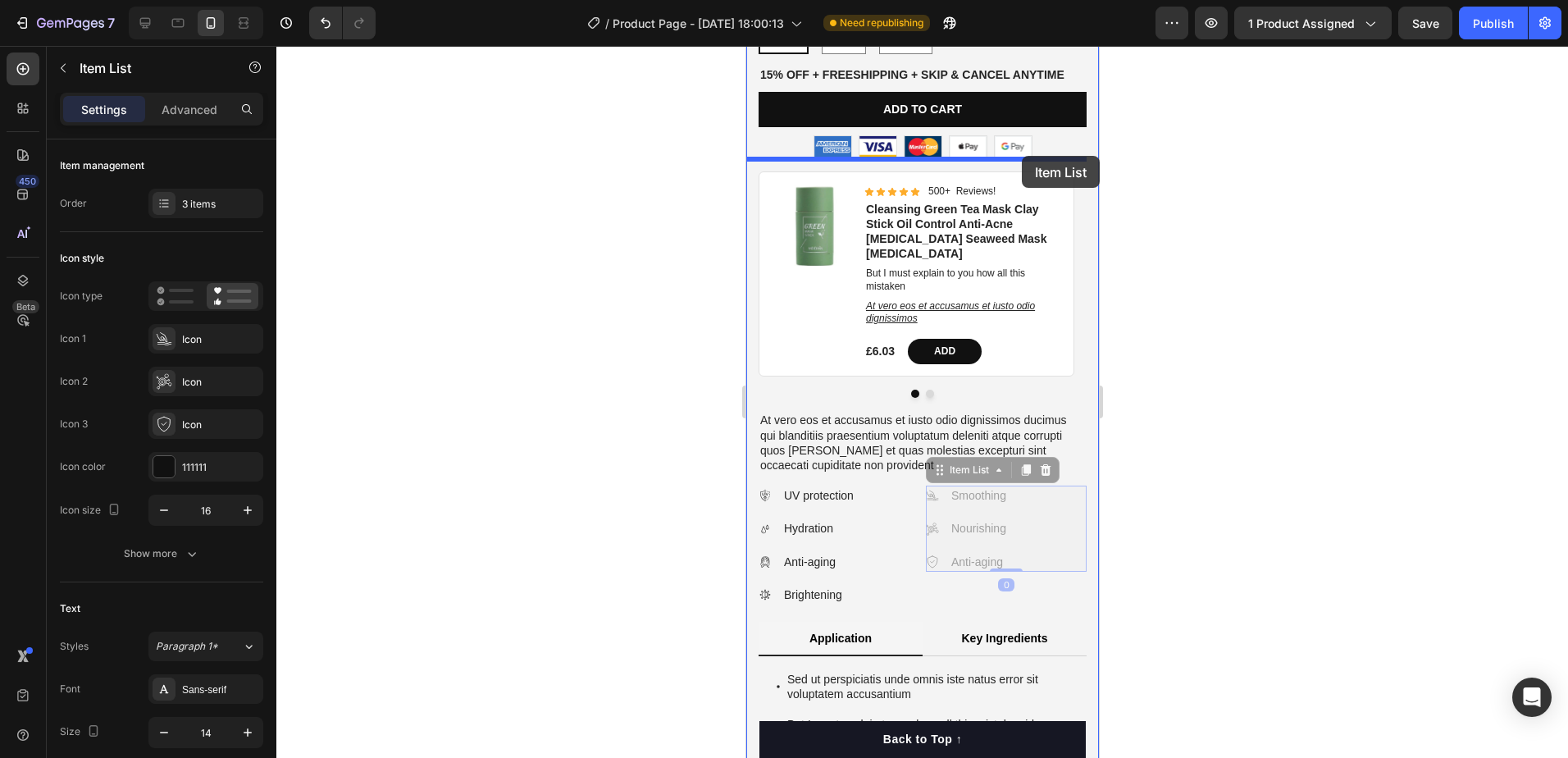
drag, startPoint x: 1042, startPoint y: 481, endPoint x: 1021, endPoint y: 156, distance: 325.7
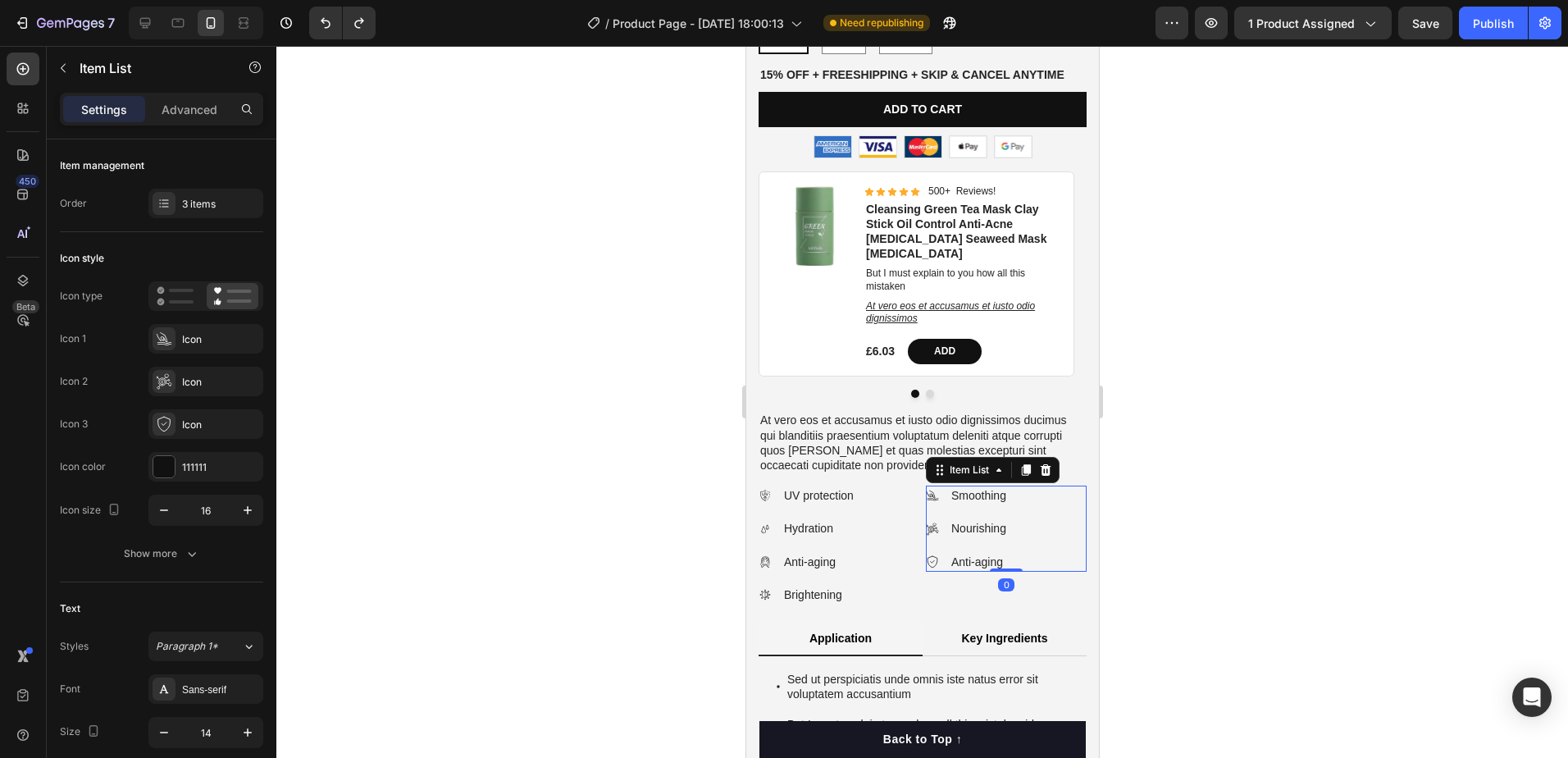
click at [1048, 485] on div "Smoothing Nourishing Anti-aging" at bounding box center [1005, 528] width 160 height 86
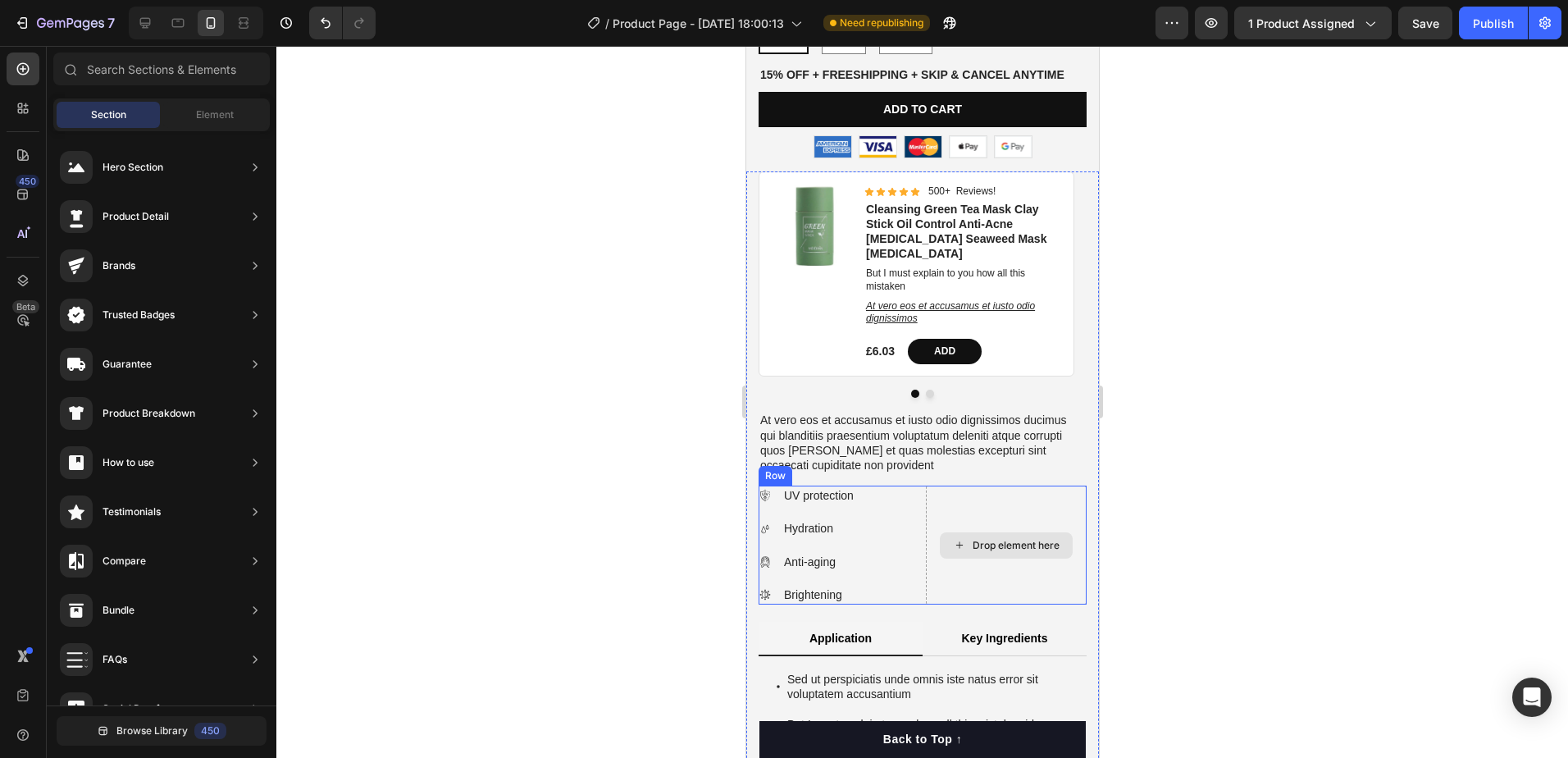
click at [1041, 487] on div "Drop element here" at bounding box center [1005, 544] width 160 height 118
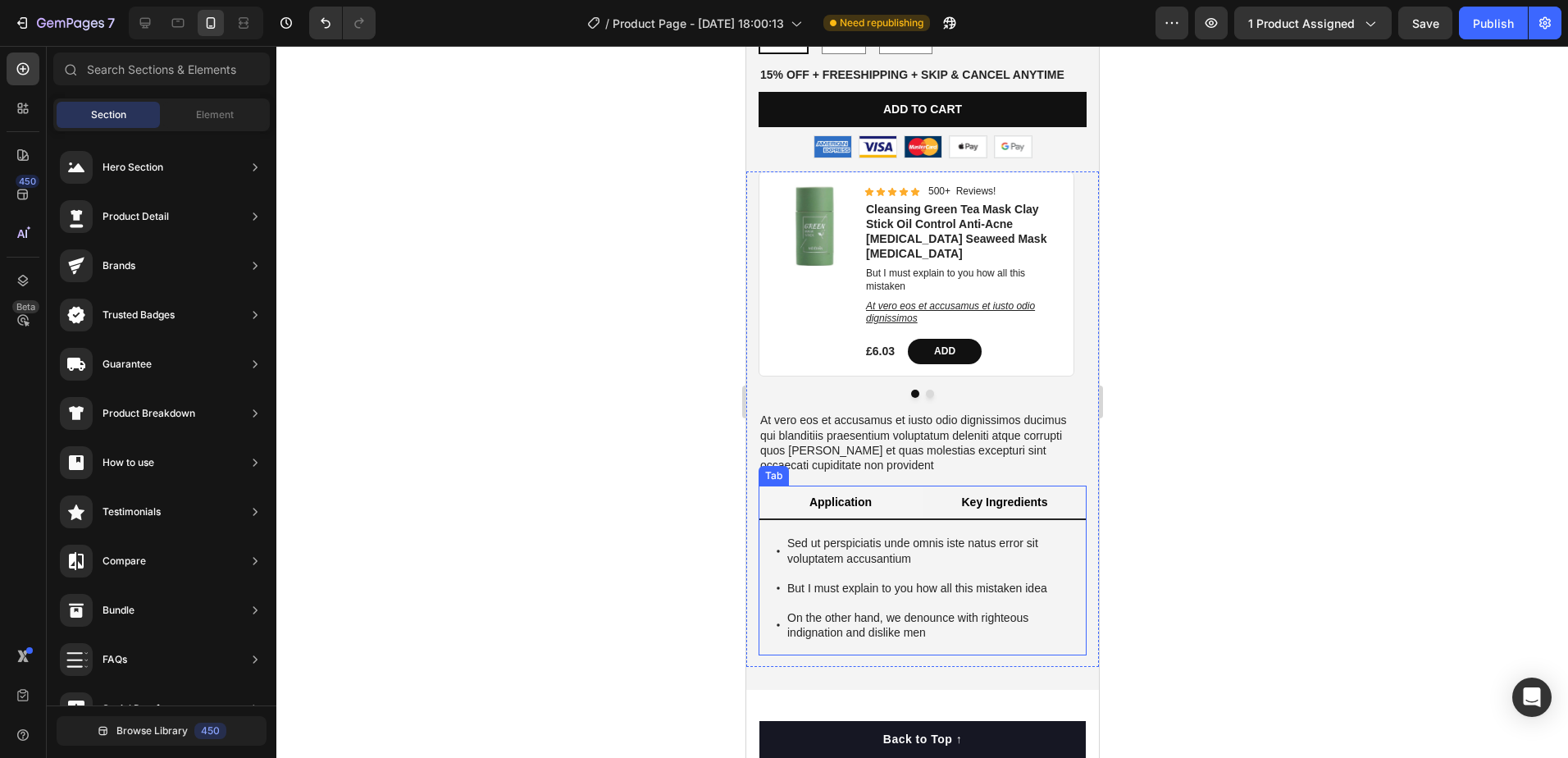
click at [975, 494] on p "Key Ingredients" at bounding box center [1003, 501] width 86 height 15
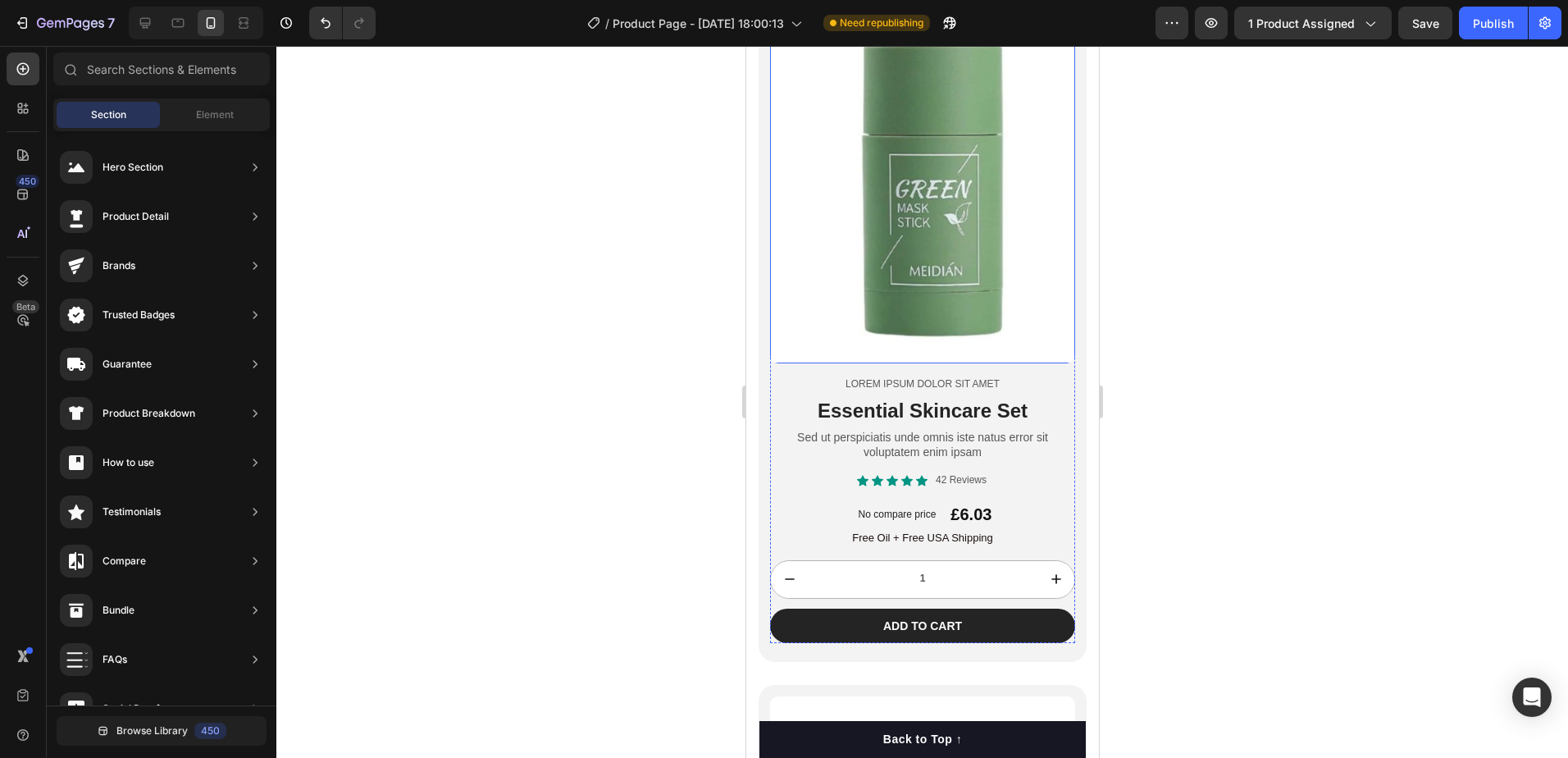
scroll to position [616, 0]
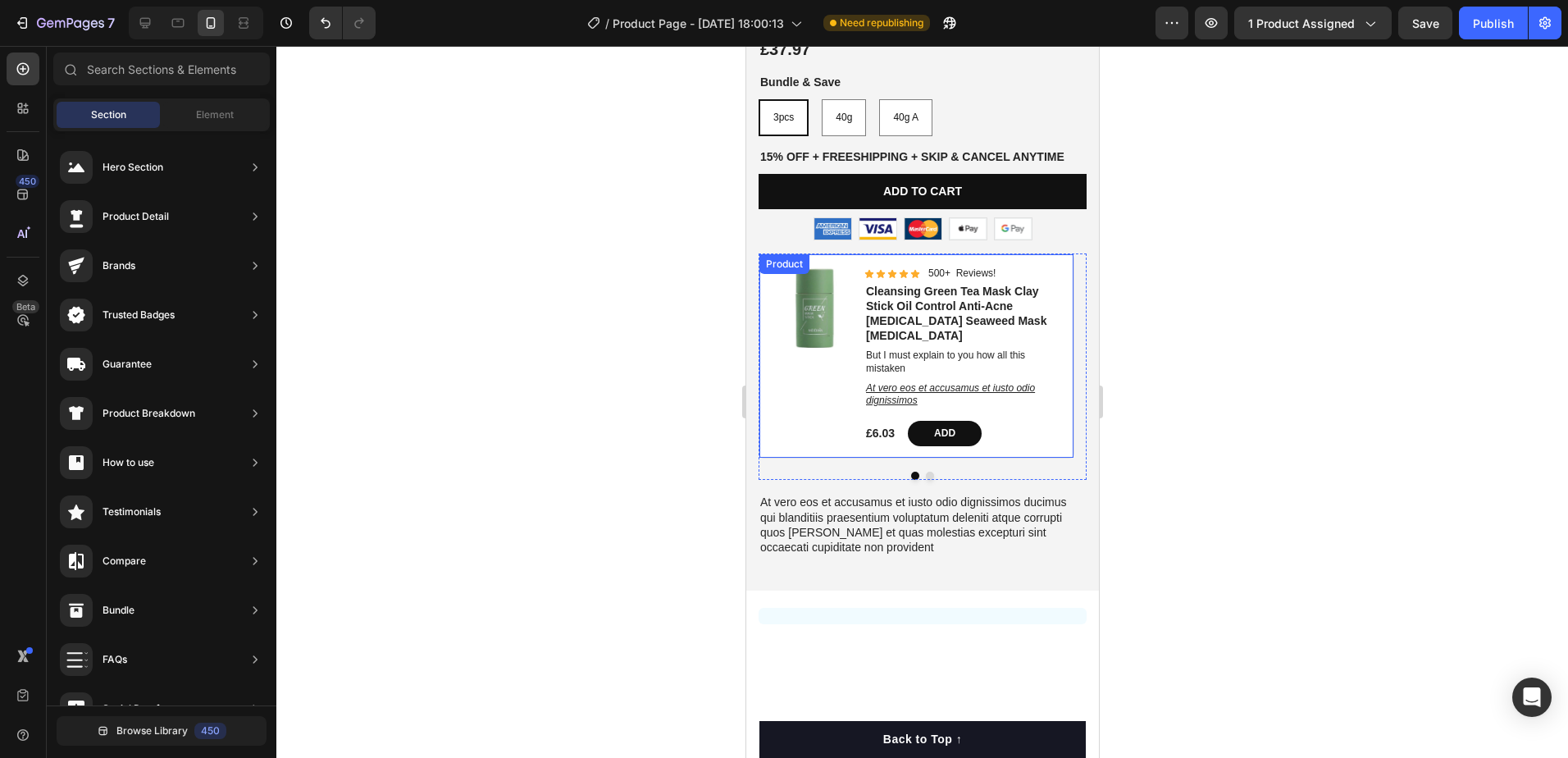
click at [1066, 254] on div "Product Images Icon Icon Icon Icon Icon Icon List 500+ Reviews! Text Block Row …" at bounding box center [916, 355] width 314 height 203
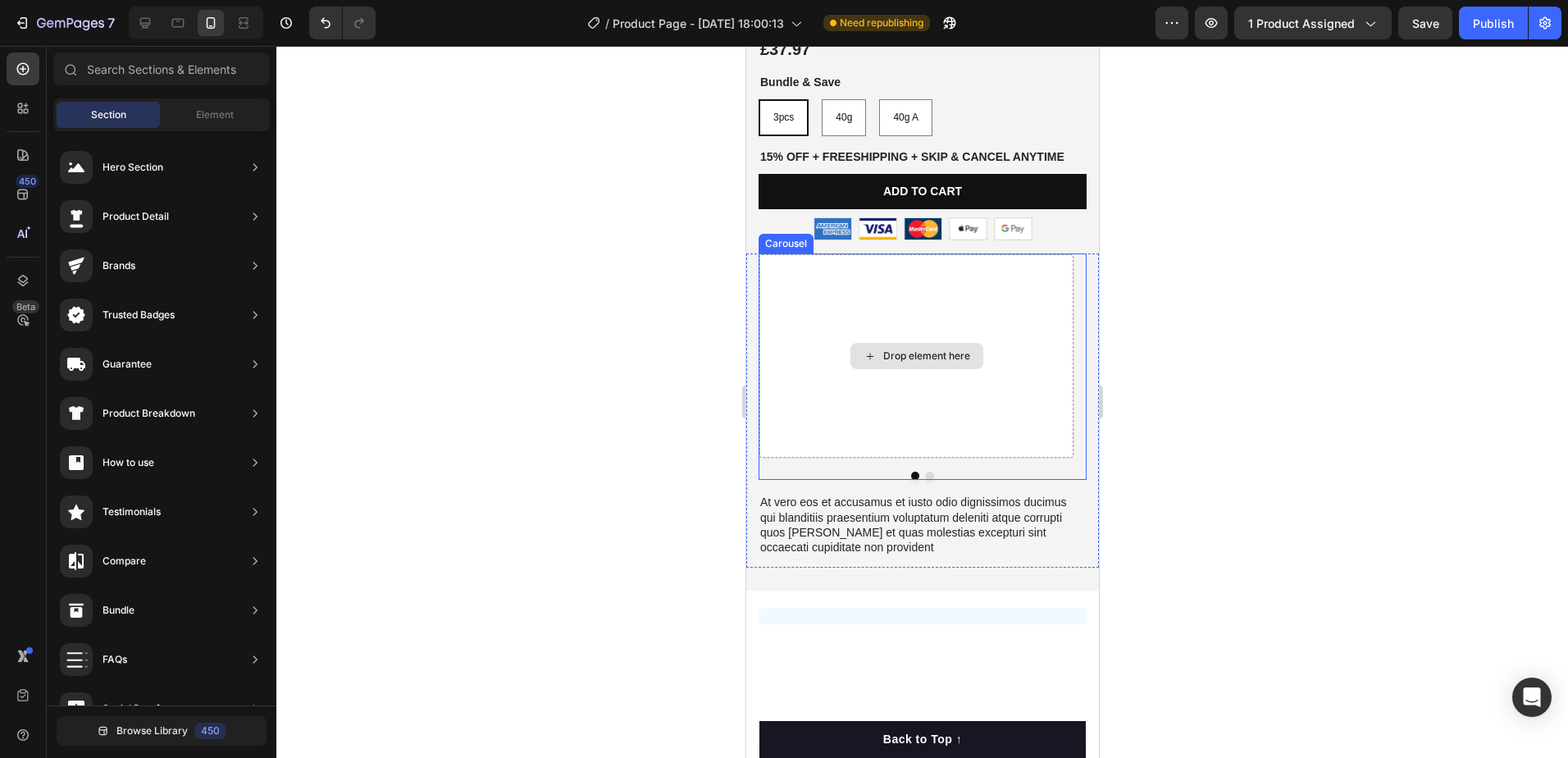
click at [1034, 295] on div "Drop element here" at bounding box center [916, 355] width 314 height 203
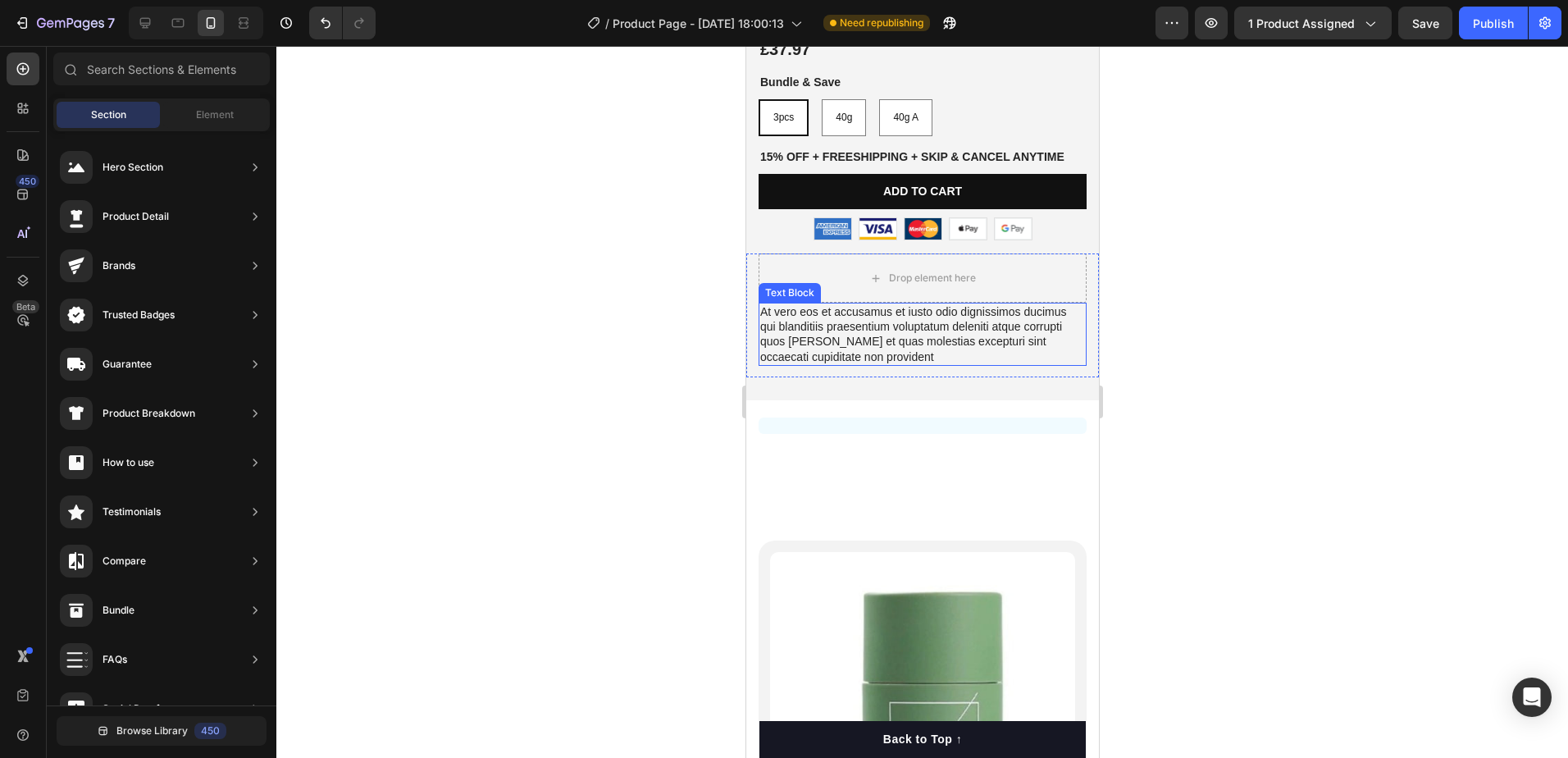
click at [1009, 341] on p "At vero eos et accusamus et iusto odio dignissimos ducimus qui blanditiis praes…" at bounding box center [921, 334] width 325 height 60
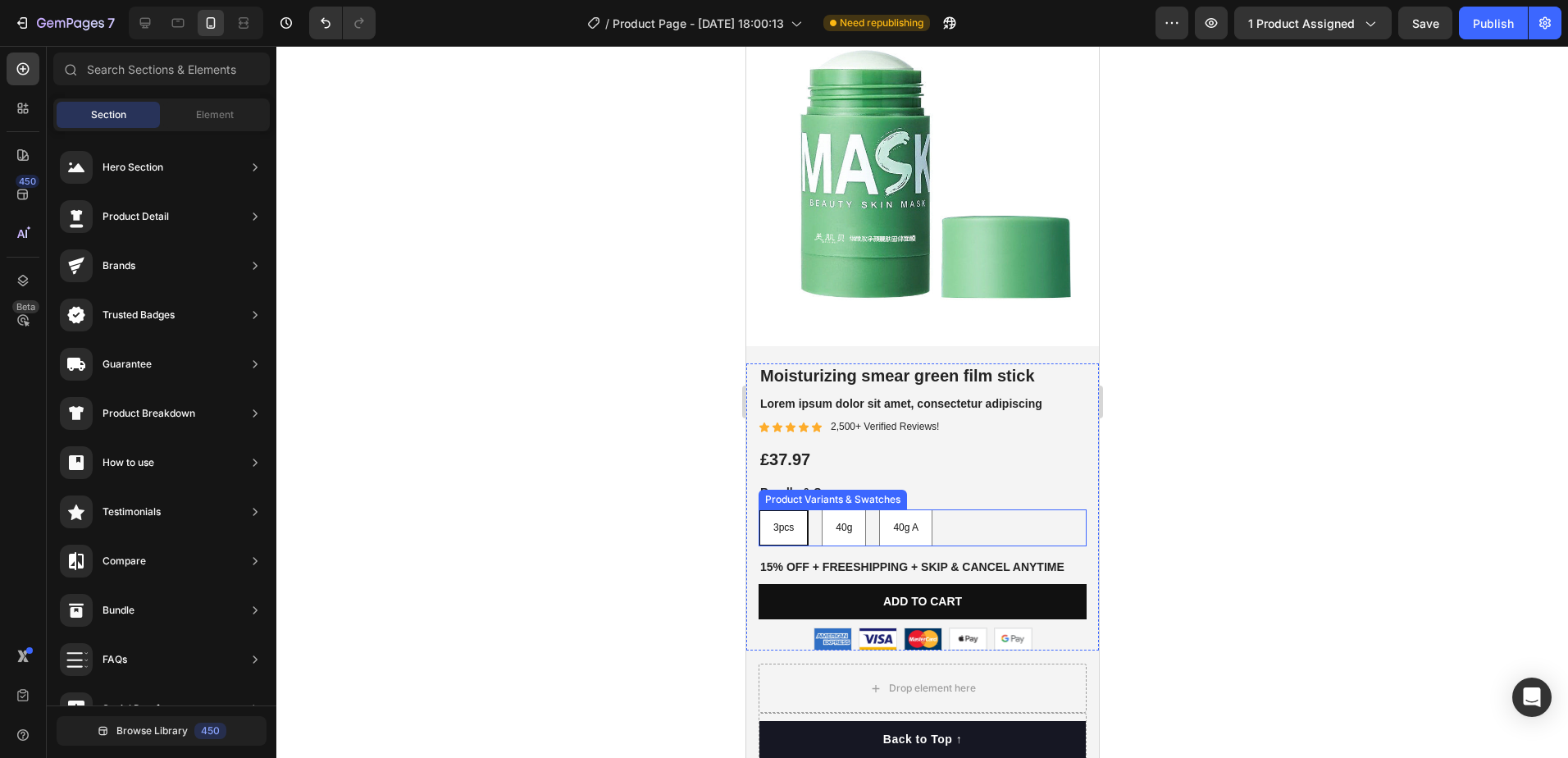
scroll to position [125, 0]
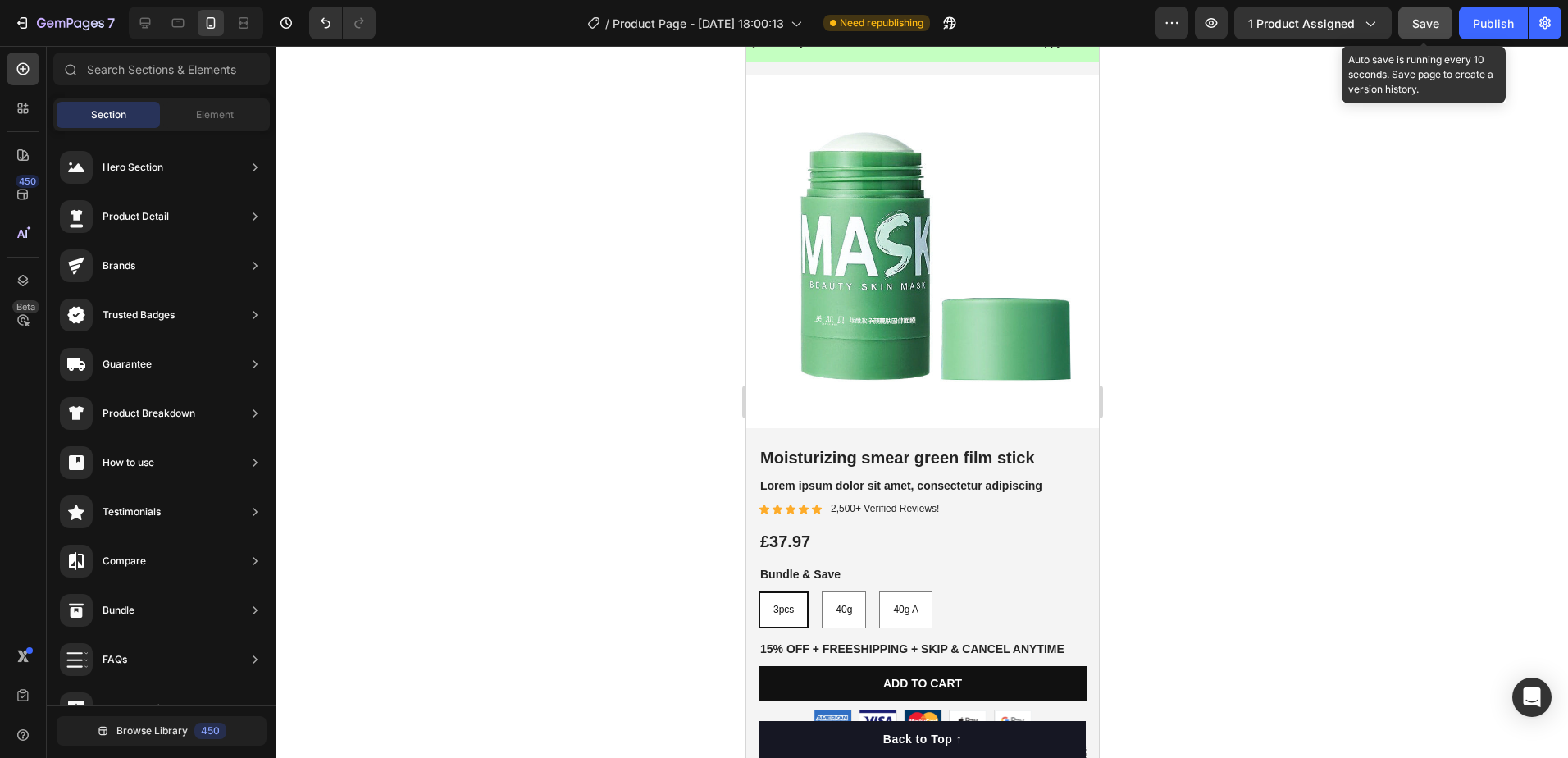
click at [1434, 28] on span "Save" at bounding box center [1425, 23] width 27 height 14
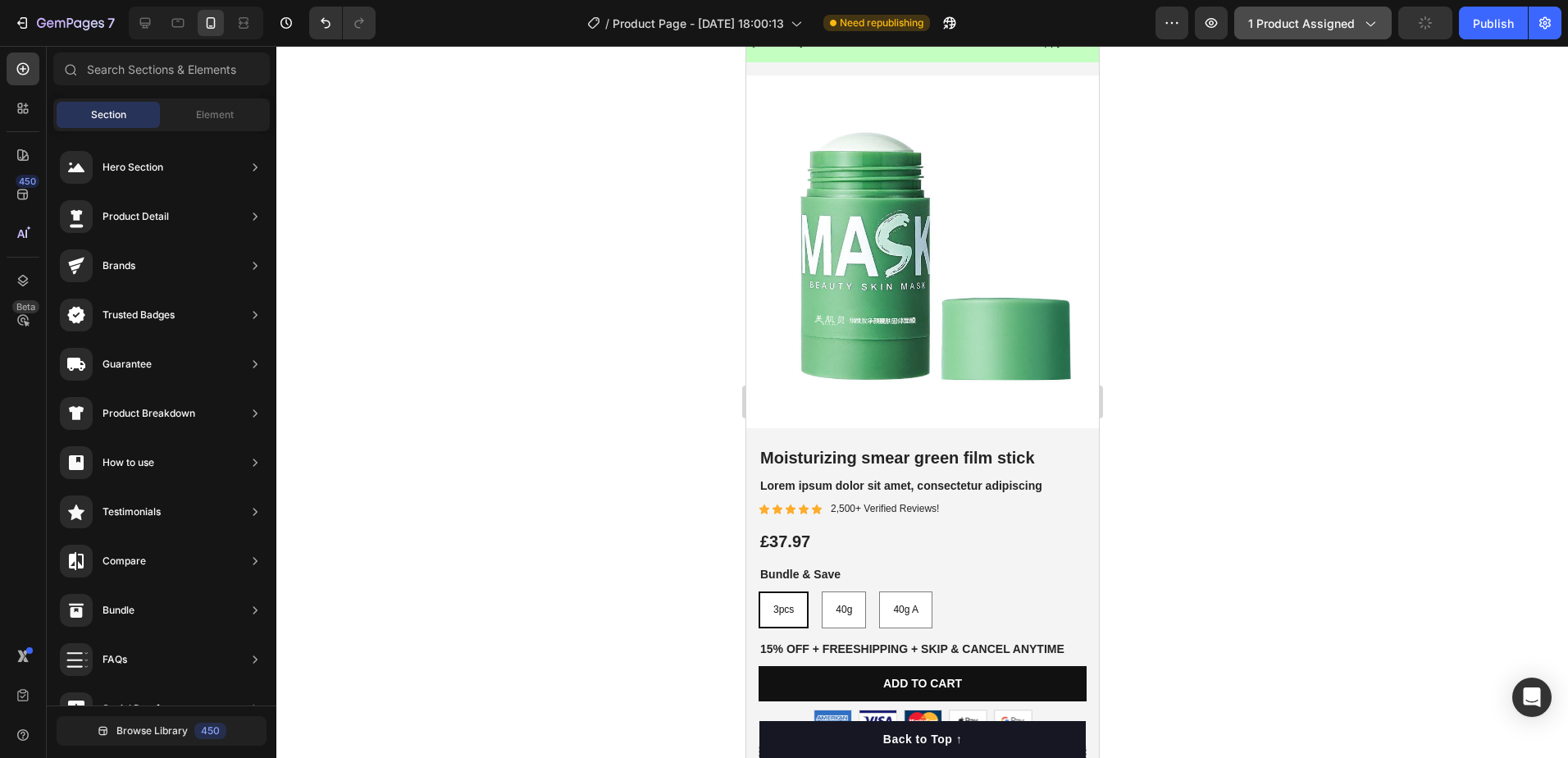
click at [1369, 26] on icon "button" at bounding box center [1369, 23] width 16 height 16
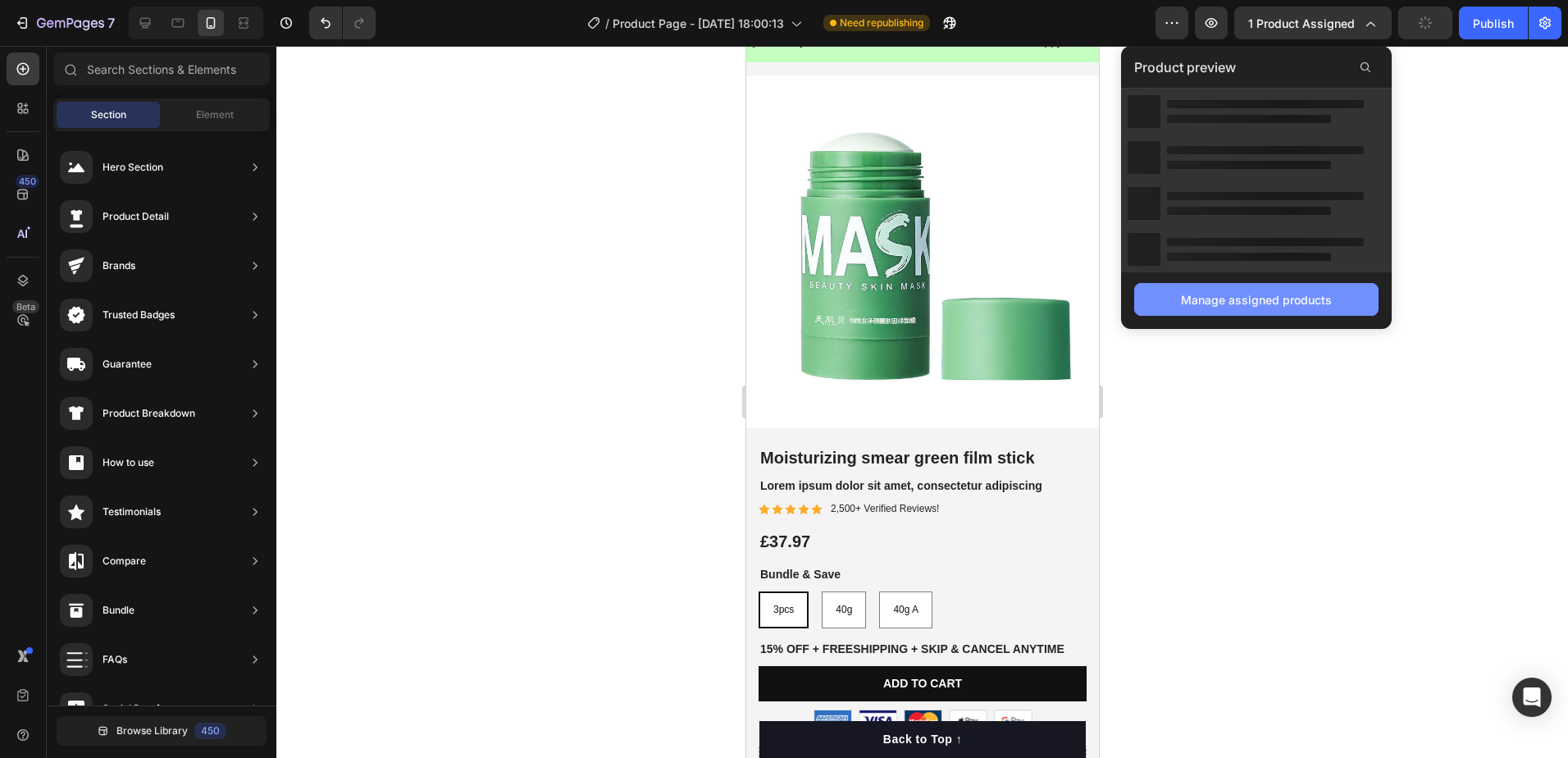
click at [1254, 298] on div "Manage assigned products" at bounding box center [1256, 299] width 151 height 17
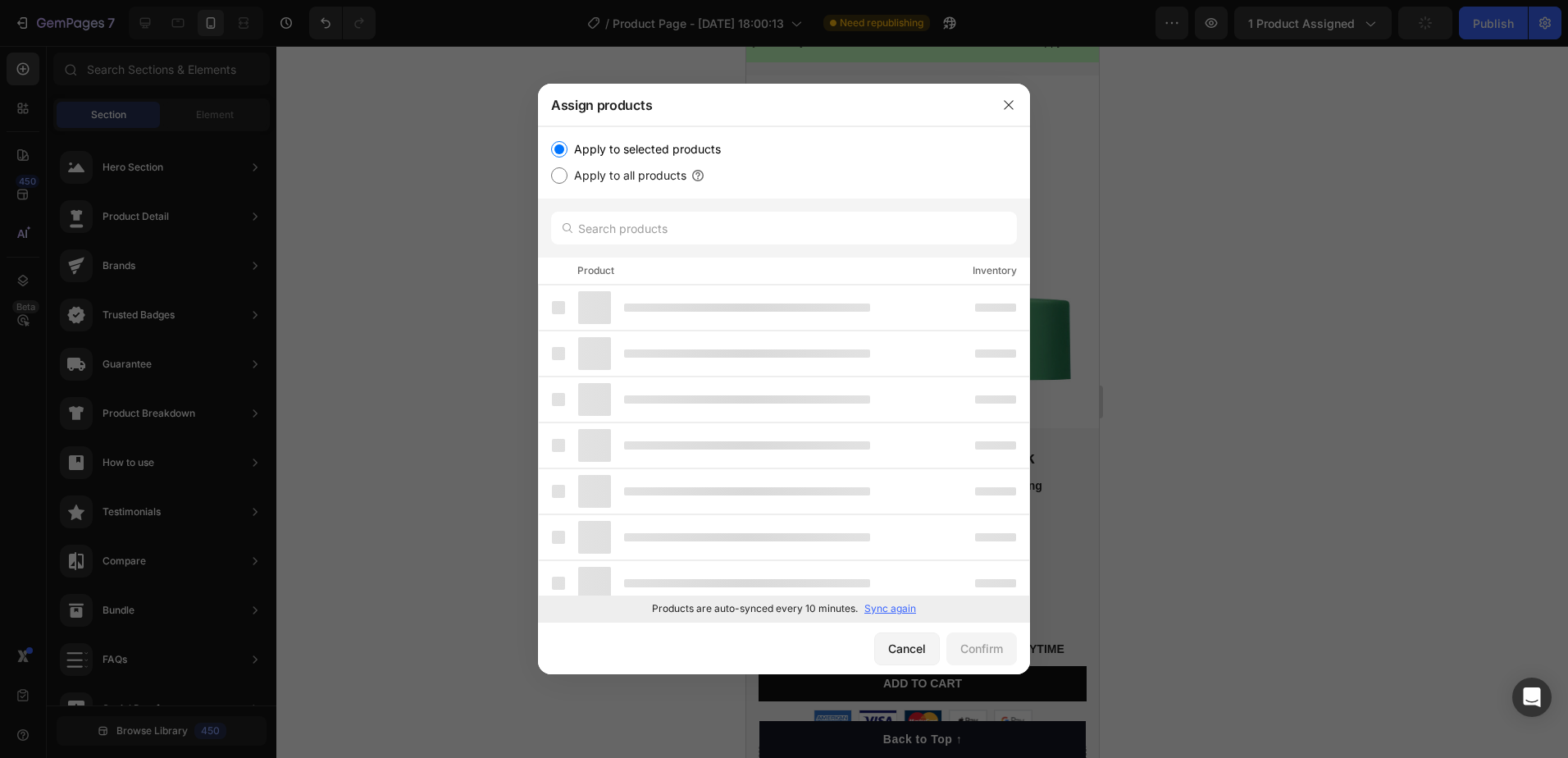
click at [890, 611] on p "Sync again" at bounding box center [890, 608] width 52 height 15
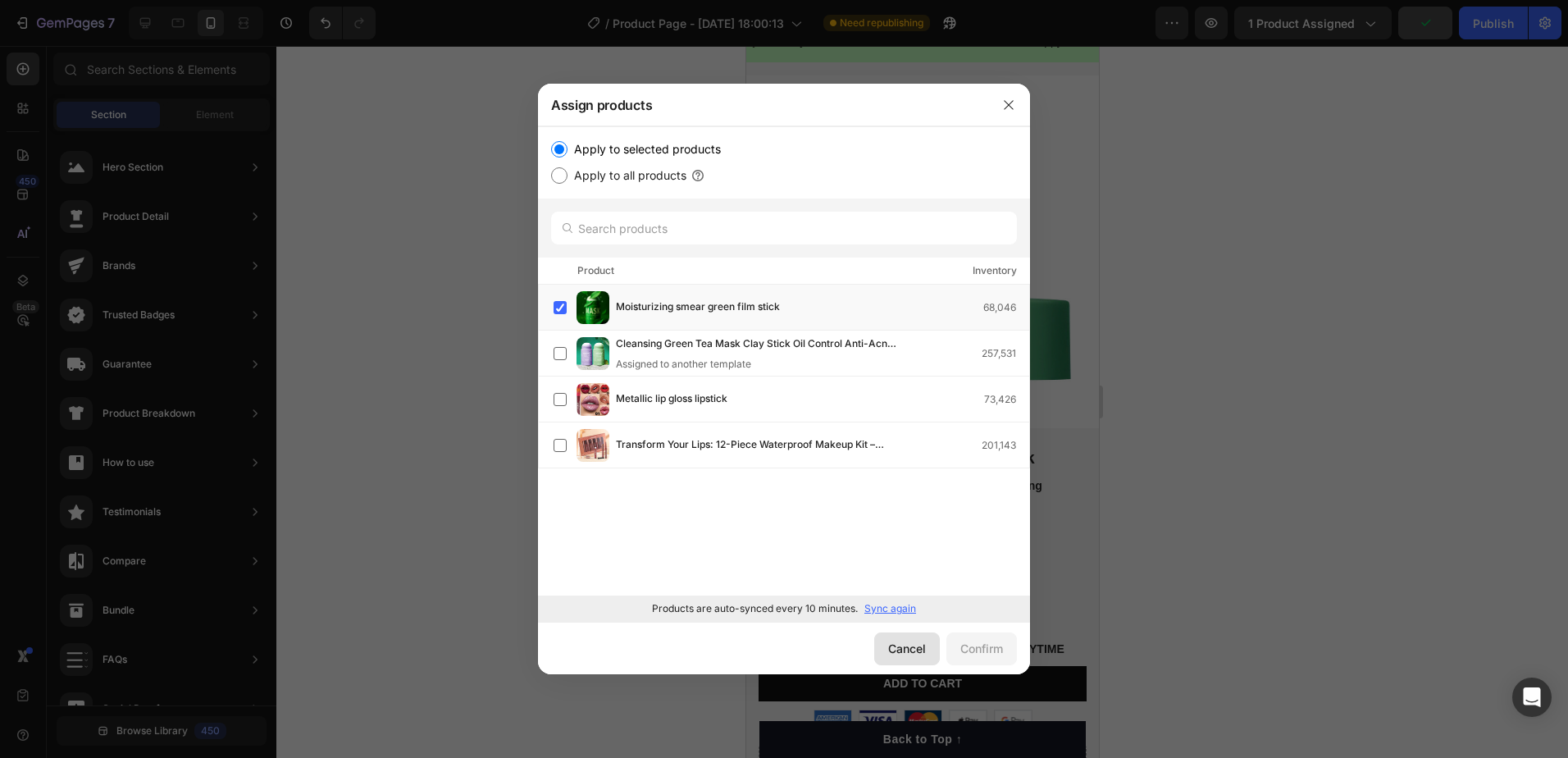
click at [898, 650] on div "Cancel" at bounding box center [907, 648] width 37 height 17
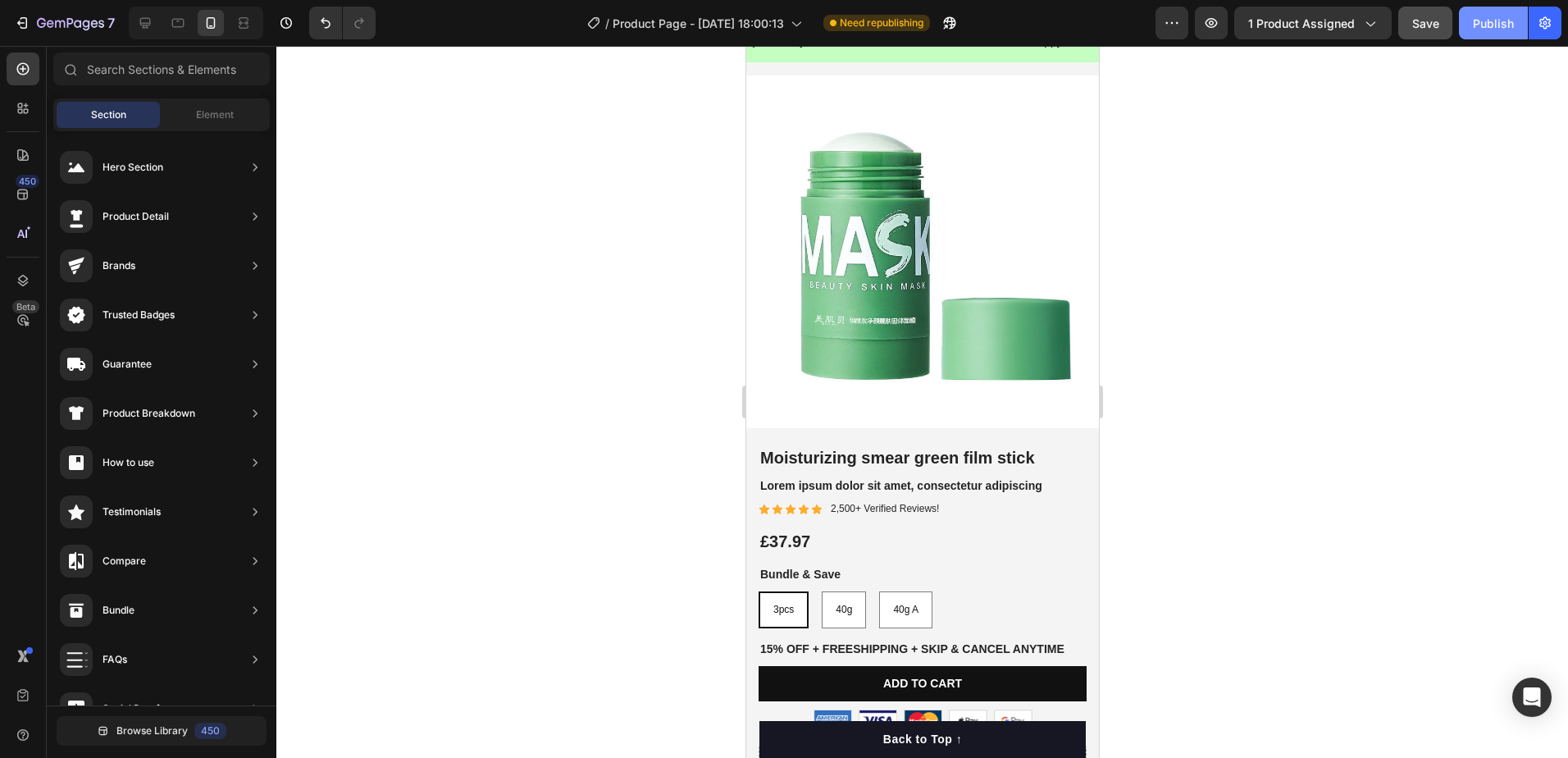
click at [1492, 29] on div "Publish" at bounding box center [1493, 23] width 41 height 17
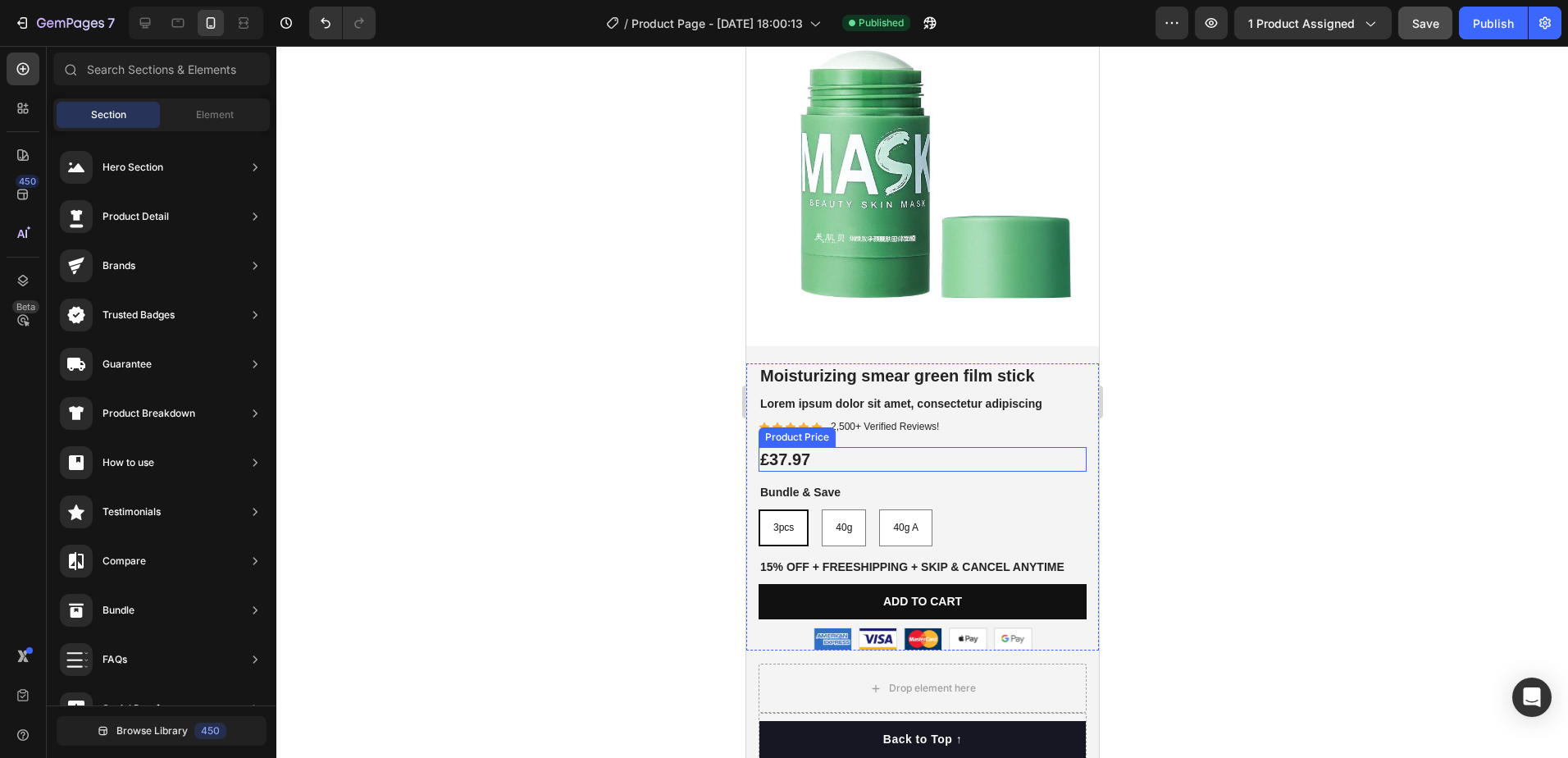
scroll to position [289, 0]
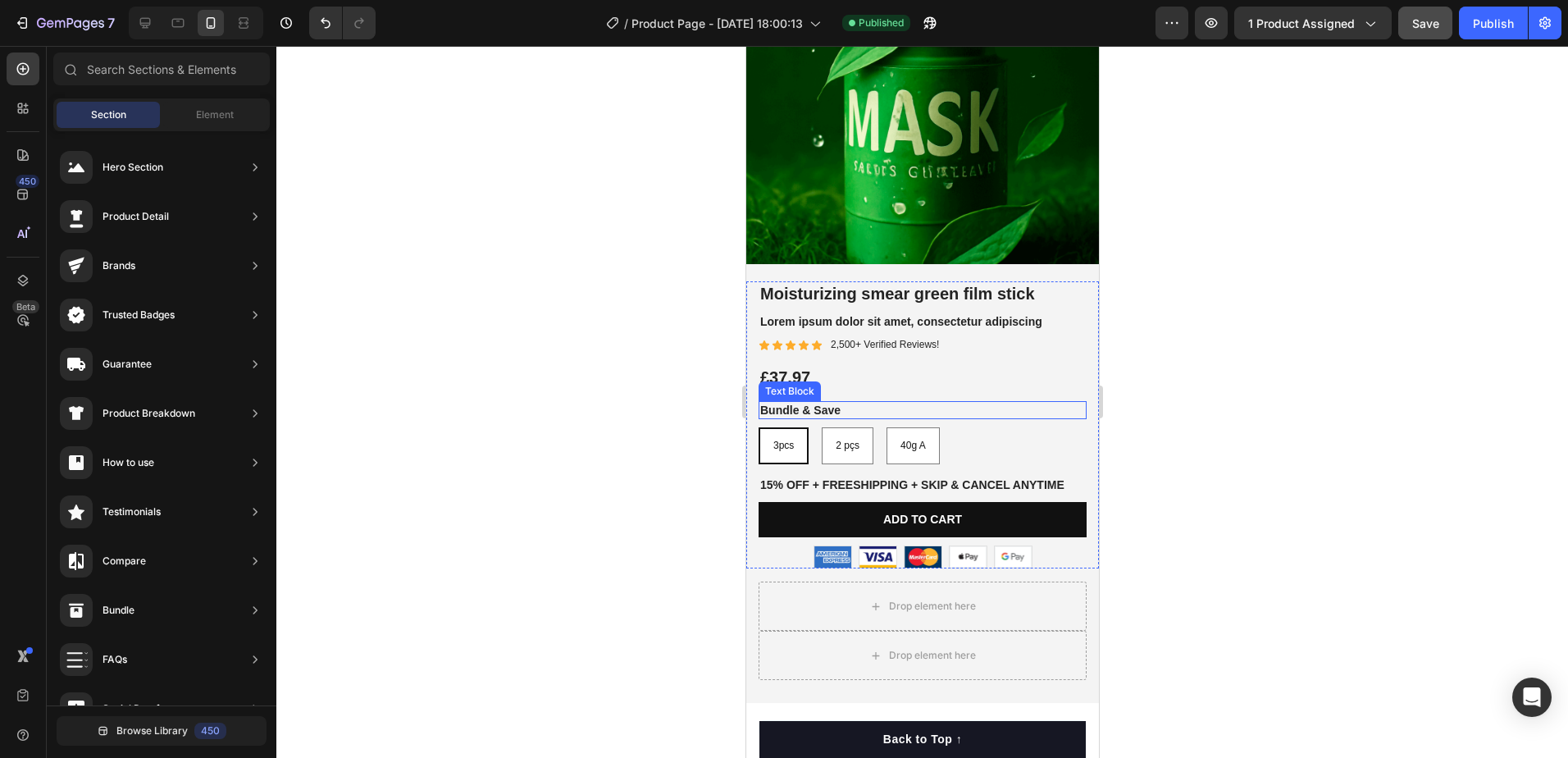
click at [873, 403] on p "Bundle & Save" at bounding box center [921, 410] width 325 height 15
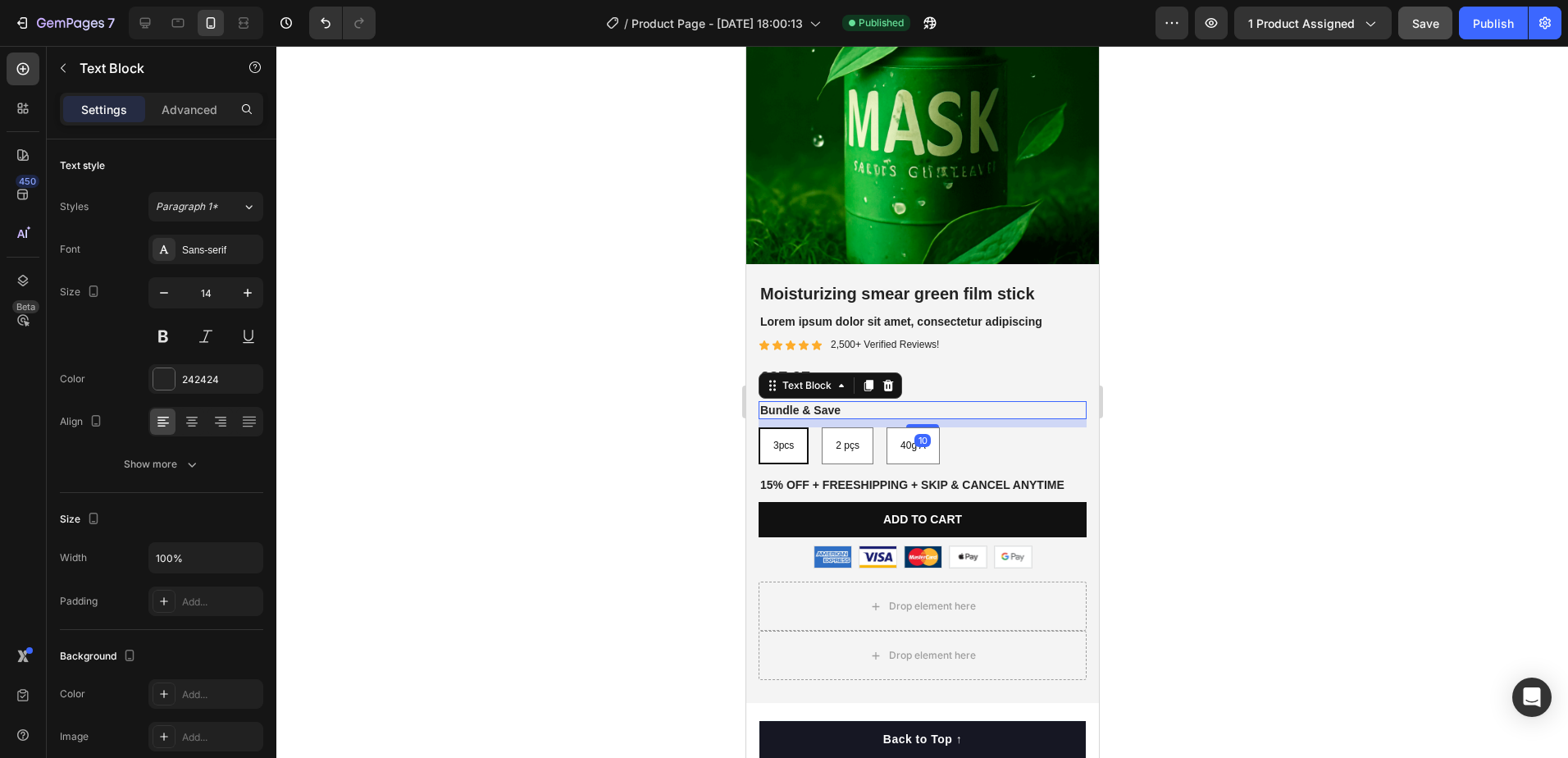
click at [844, 403] on p "Bundle & Save" at bounding box center [921, 410] width 325 height 15
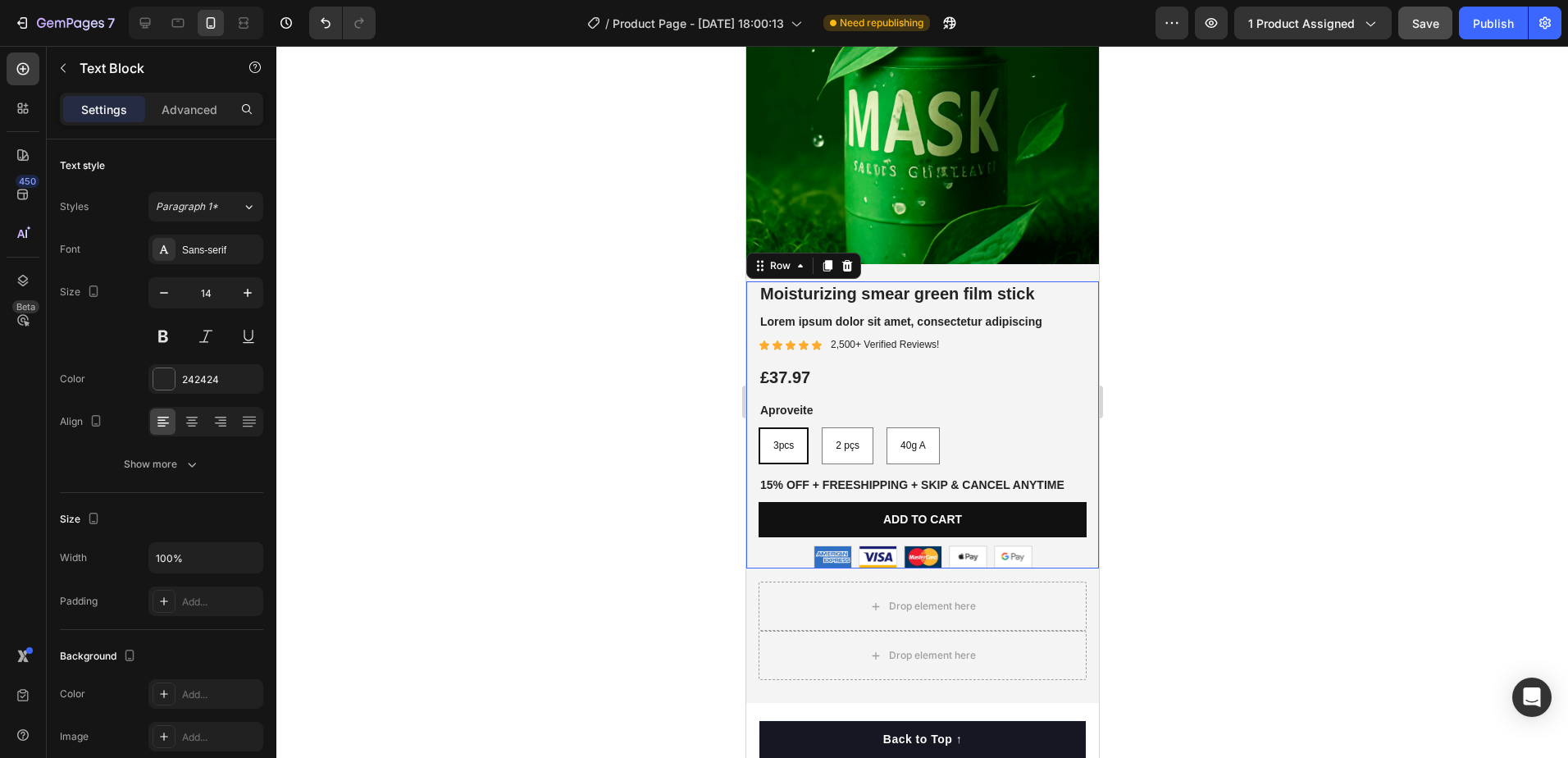
click at [1079, 362] on div "Best Seller Text Block Moisturizing smear green film stick Product Title Lorem …" at bounding box center [922, 425] width 353 height 287
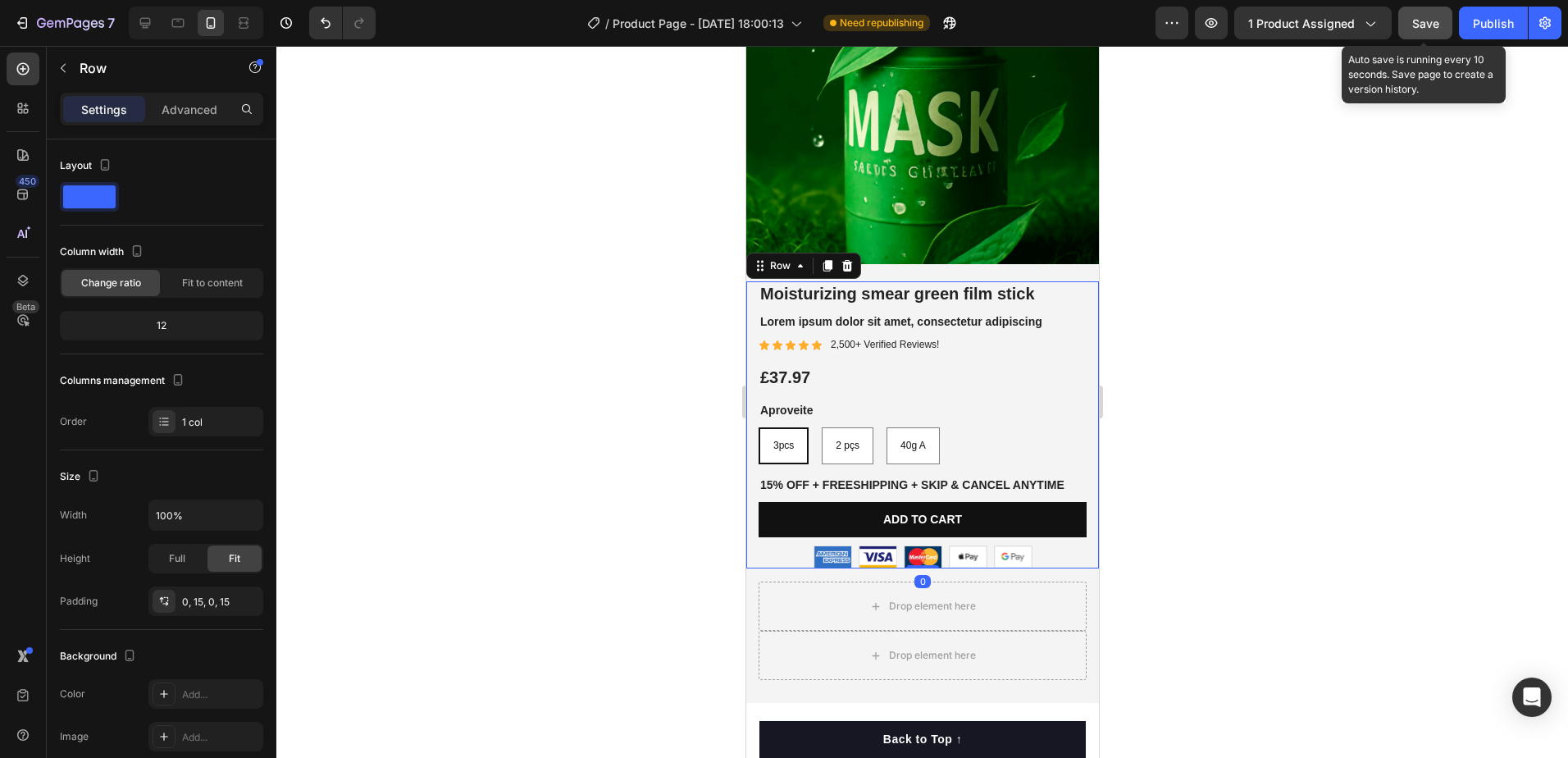
click at [1433, 20] on span "Save" at bounding box center [1425, 23] width 27 height 14
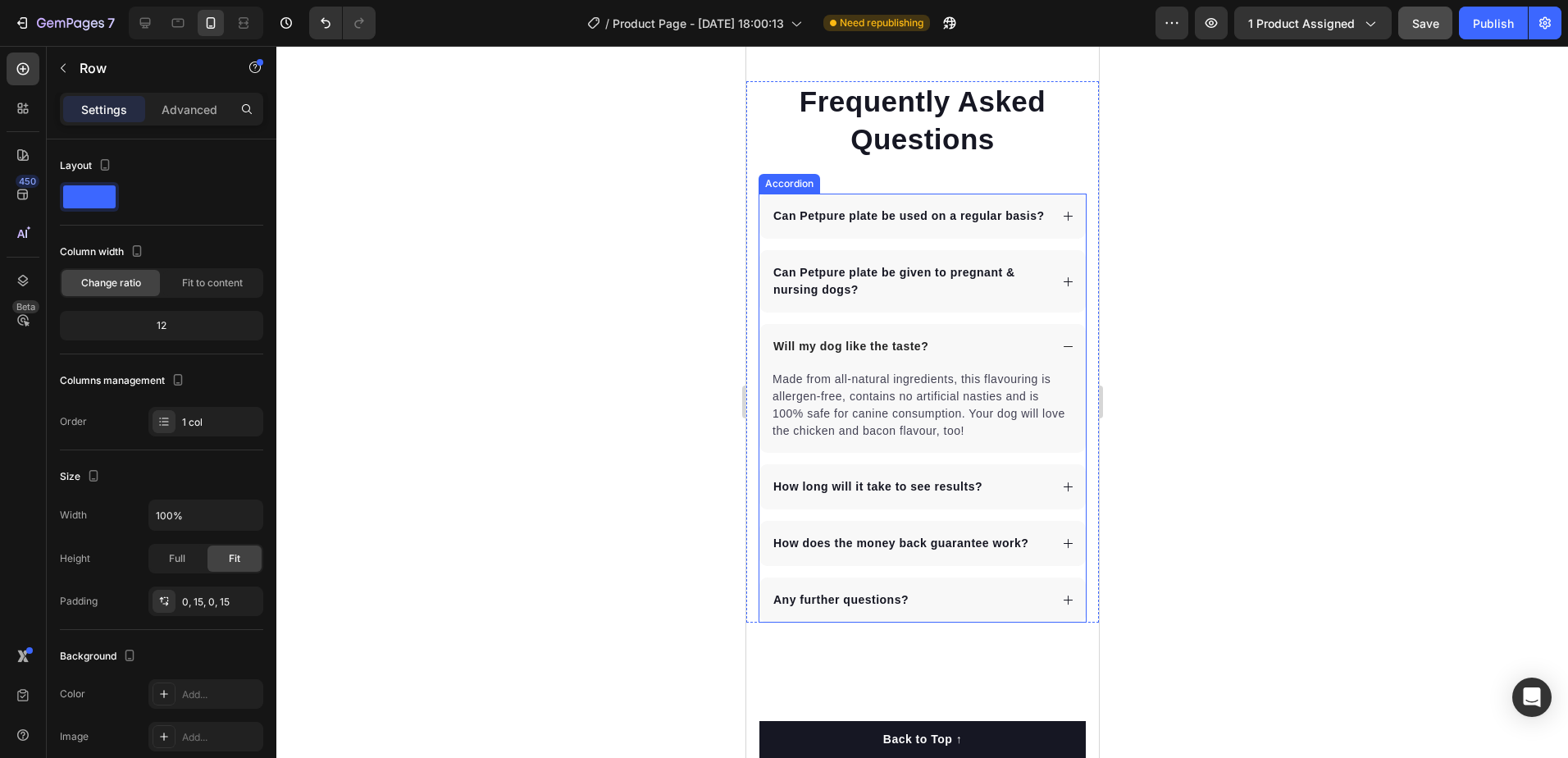
scroll to position [3568, 0]
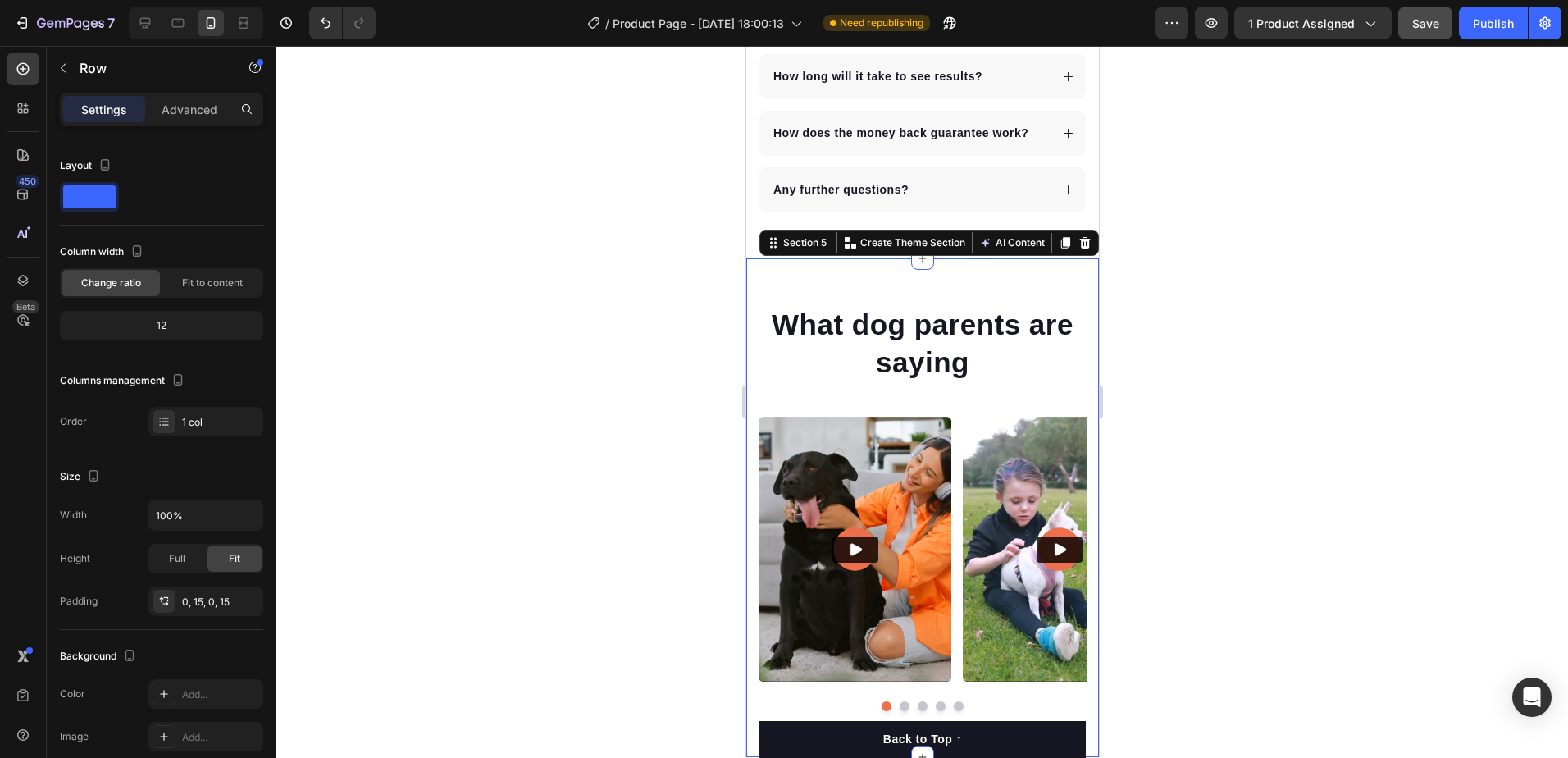
click at [1041, 312] on div "What dog parents are saying Heading Video Video Video Video Video Carousel Row …" at bounding box center [922, 508] width 353 height 499
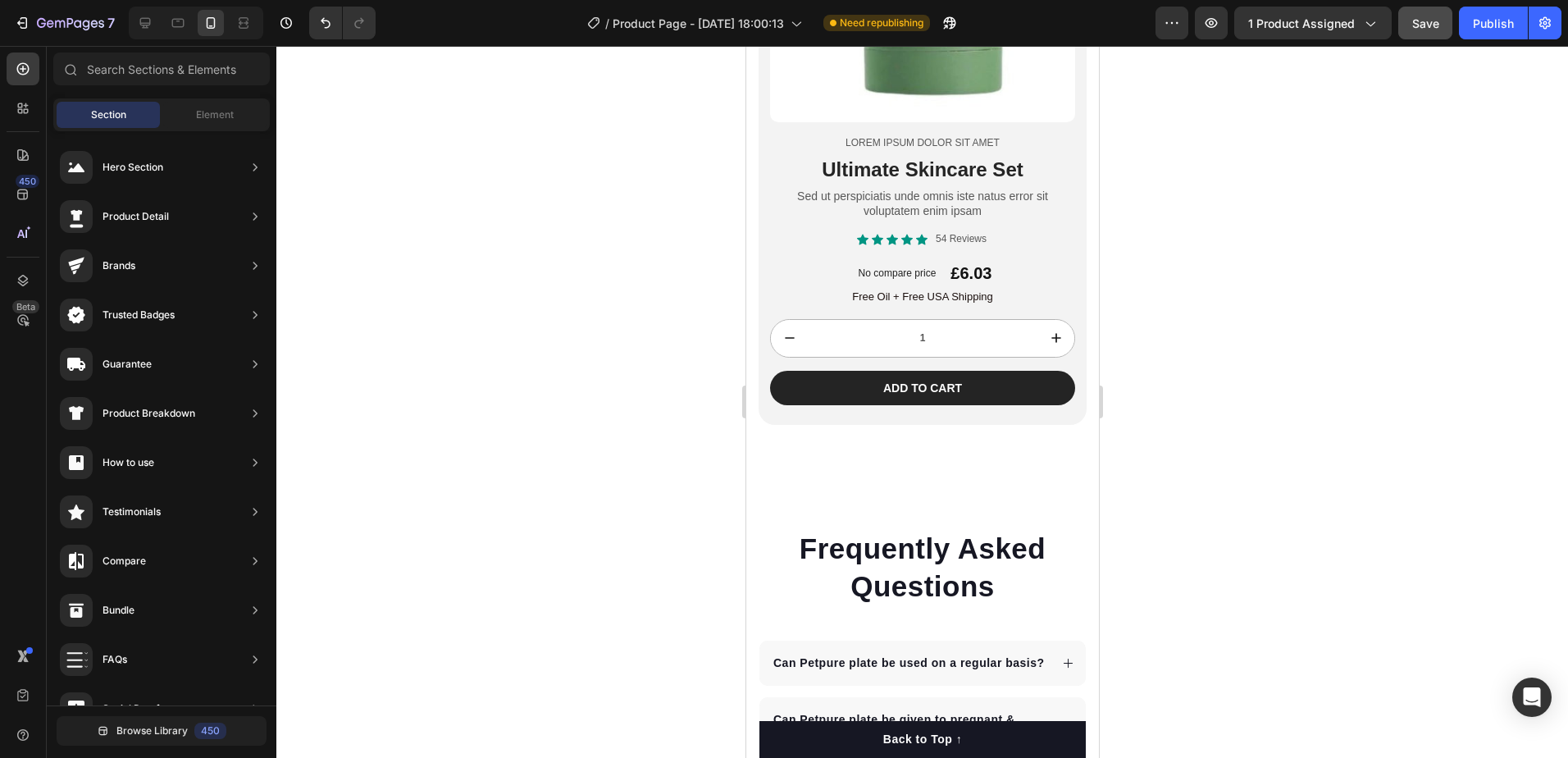
scroll to position [2427, 0]
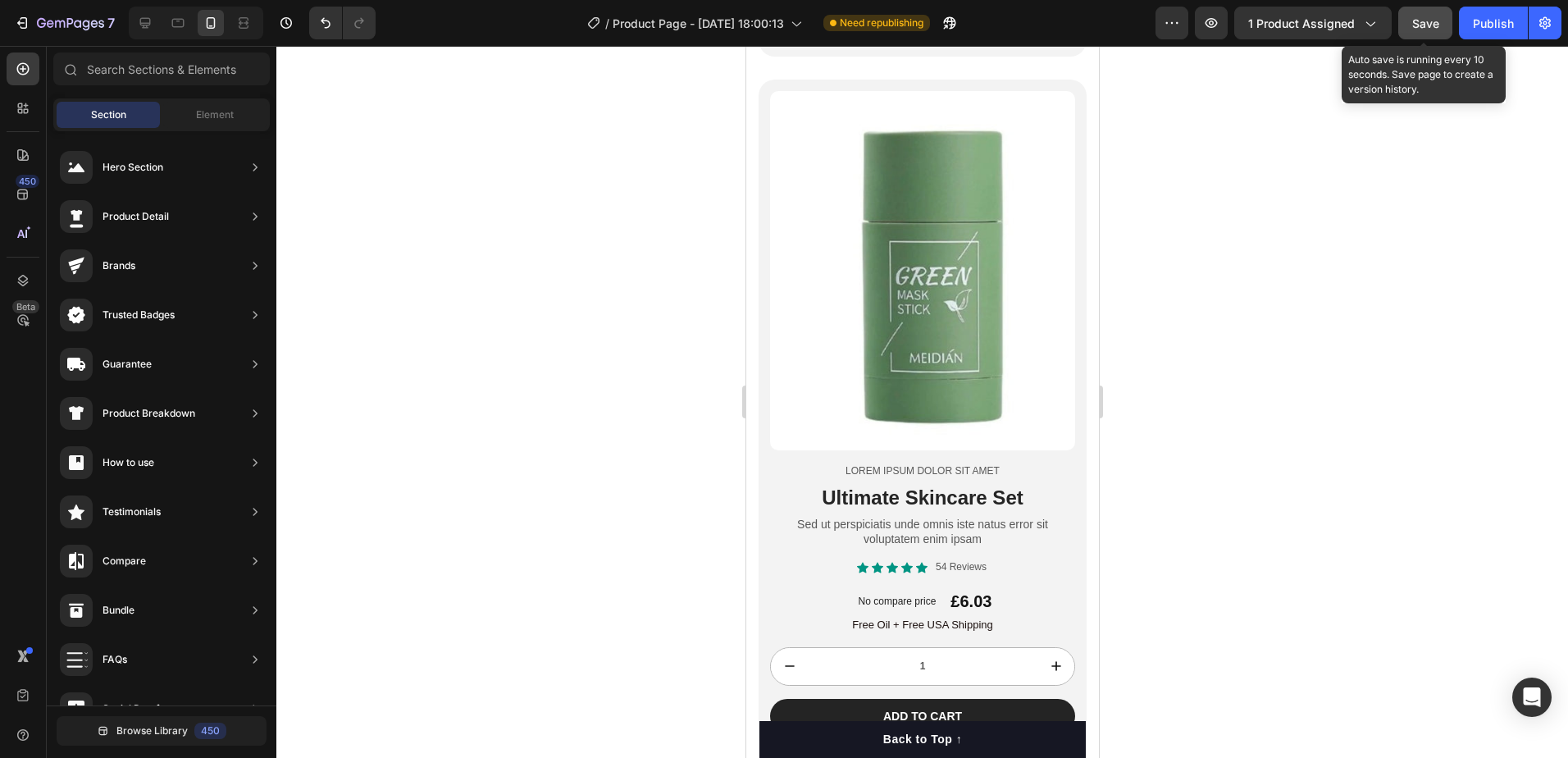
click at [1419, 22] on span "Save" at bounding box center [1425, 23] width 27 height 14
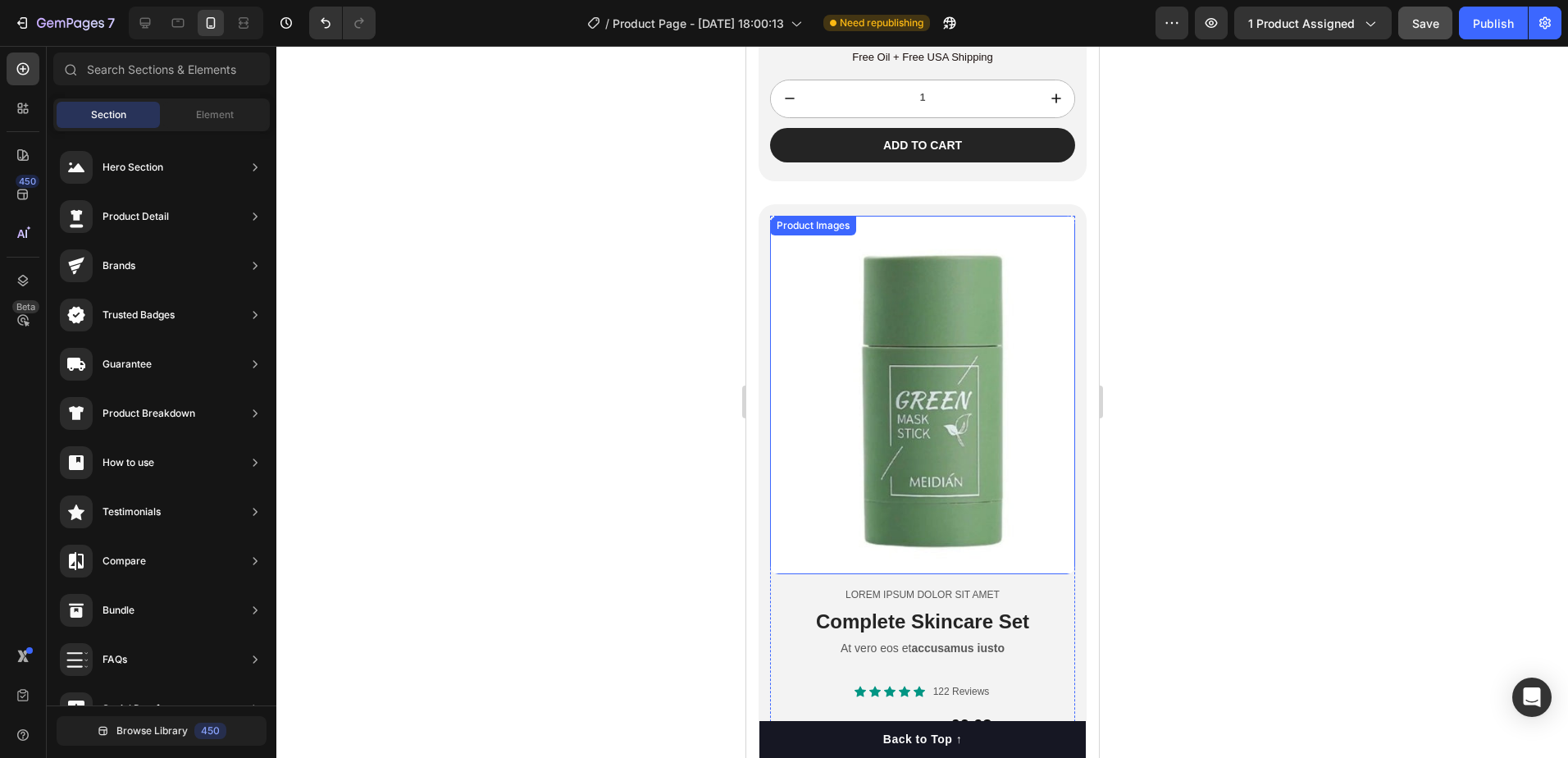
scroll to position [1689, 0]
